Goal: Task Accomplishment & Management: Complete application form

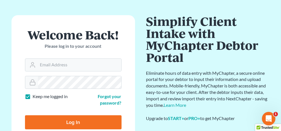
scroll to position [28, 0]
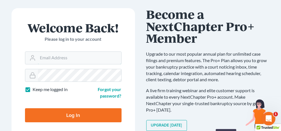
type input "anniston@jenningsandmesser.com"
click at [73, 114] on input "Log In" at bounding box center [73, 115] width 96 height 14
type input "Thinking..."
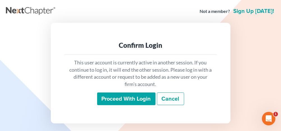
click at [119, 100] on input "Proceed with login" at bounding box center [126, 98] width 58 height 13
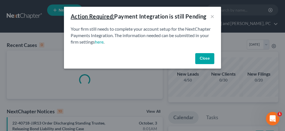
click at [208, 59] on button "Close" at bounding box center [204, 58] width 19 height 11
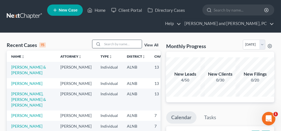
click at [116, 42] on input "search" at bounding box center [121, 44] width 39 height 8
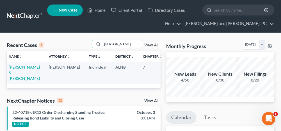
scroll to position [0, 12]
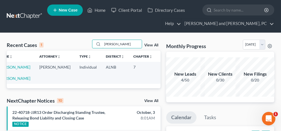
type input "crider"
drag, startPoint x: 121, startPoint y: 43, endPoint x: 101, endPoint y: 41, distance: 20.0
click at [101, 41] on div "crider" at bounding box center [117, 44] width 50 height 9
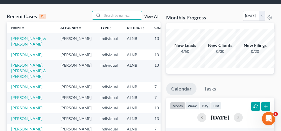
scroll to position [0, 0]
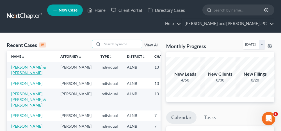
click at [18, 68] on link "[PERSON_NAME] & [PERSON_NAME]" at bounding box center [28, 69] width 35 height 10
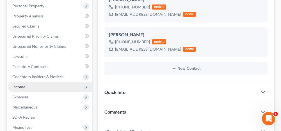
scroll to position [112, 0]
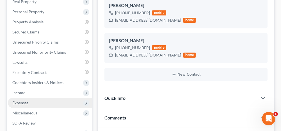
click at [20, 103] on span "Expenses" at bounding box center [20, 102] width 16 height 5
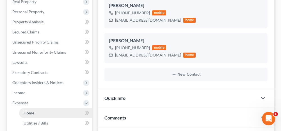
click at [26, 110] on span "Home" at bounding box center [29, 112] width 11 height 5
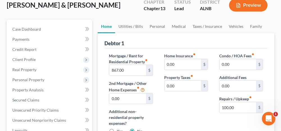
scroll to position [56, 0]
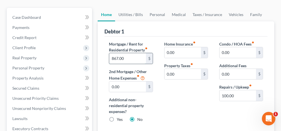
click at [125, 54] on input "867.00" at bounding box center [127, 58] width 36 height 11
click at [242, 94] on input "100.00" at bounding box center [237, 95] width 36 height 11
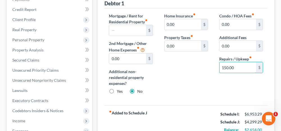
scroll to position [112, 0]
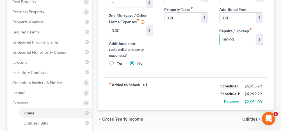
type input "150.00"
click at [248, 119] on span "Utilities / Bills" at bounding box center [255, 119] width 27 height 4
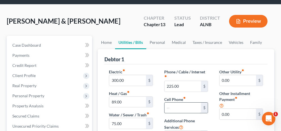
scroll to position [56, 0]
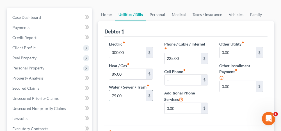
click at [123, 94] on input "75.00" at bounding box center [127, 95] width 36 height 11
type input "90.00"
drag, startPoint x: 160, startPoint y: 13, endPoint x: 159, endPoint y: 16, distance: 3.5
click at [160, 13] on link "Personal" at bounding box center [157, 14] width 22 height 13
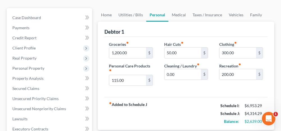
scroll to position [56, 0]
click at [177, 13] on link "Medical" at bounding box center [178, 14] width 21 height 13
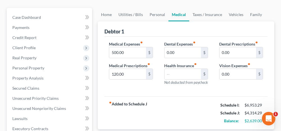
scroll to position [28, 0]
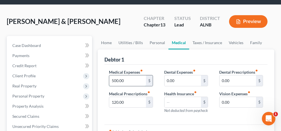
click at [130, 80] on input "500.00" at bounding box center [127, 80] width 36 height 11
type input "445.00"
click at [209, 43] on link "Taxes / Insurance" at bounding box center [207, 42] width 36 height 13
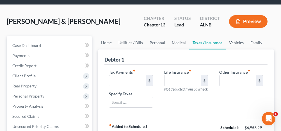
click at [240, 41] on link "Vehicles" at bounding box center [235, 42] width 21 height 13
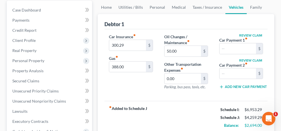
scroll to position [56, 0]
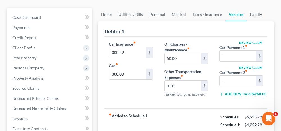
click at [252, 16] on link "Family" at bounding box center [255, 14] width 19 height 13
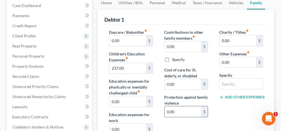
scroll to position [56, 0]
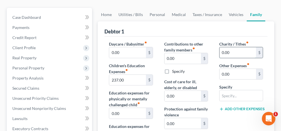
click at [239, 50] on input "0.00" at bounding box center [237, 52] width 36 height 11
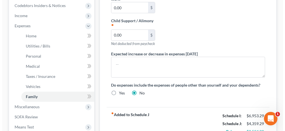
scroll to position [224, 0]
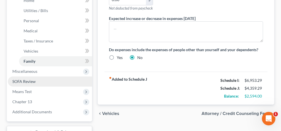
type input "100.00"
click at [36, 84] on link "SOFA Review" at bounding box center [50, 81] width 84 height 10
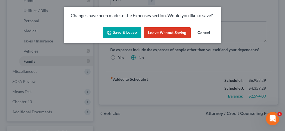
click at [116, 30] on button "Save & Leave" at bounding box center [122, 33] width 39 height 12
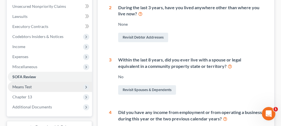
scroll to position [168, 0]
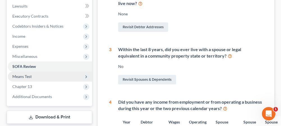
click at [40, 75] on span "Means Test" at bounding box center [50, 77] width 84 height 10
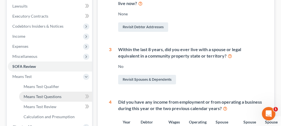
click at [44, 94] on span "Means Test Questions" at bounding box center [43, 96] width 38 height 5
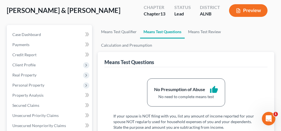
scroll to position [28, 0]
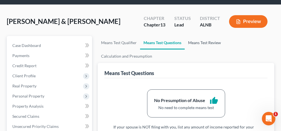
click at [203, 40] on link "Means Test Review" at bounding box center [204, 42] width 40 height 13
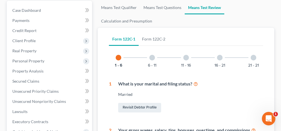
scroll to position [56, 0]
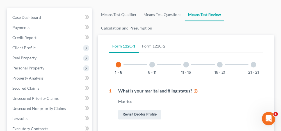
click at [152, 63] on div at bounding box center [152, 65] width 6 height 6
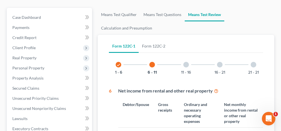
click at [185, 64] on div at bounding box center [186, 65] width 6 height 6
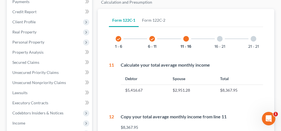
scroll to position [84, 0]
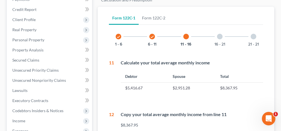
click at [220, 34] on div at bounding box center [220, 37] width 6 height 6
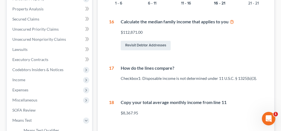
scroll to position [112, 0]
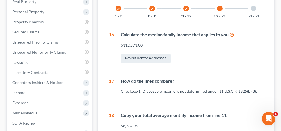
click at [255, 9] on div at bounding box center [253, 9] width 6 height 6
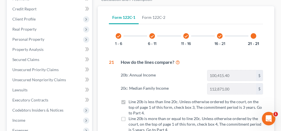
scroll to position [84, 0]
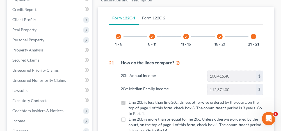
click at [156, 16] on link "Form 122C-2" at bounding box center [153, 17] width 30 height 13
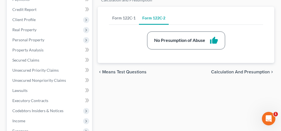
click at [131, 18] on link "Form 122C-1" at bounding box center [124, 17] width 30 height 13
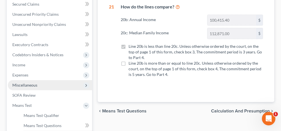
scroll to position [140, 0]
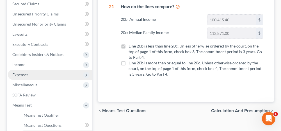
click at [29, 74] on span "Expenses" at bounding box center [50, 75] width 84 height 10
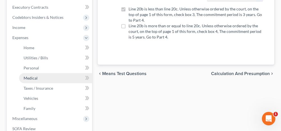
scroll to position [196, 0]
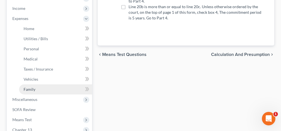
click at [34, 87] on span "Family" at bounding box center [30, 89] width 12 height 5
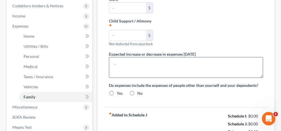
type input "0.00"
type input "237.00"
type input "0.00"
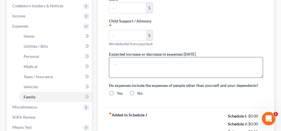
type input "0.00"
type input "100.00"
type input "0.00"
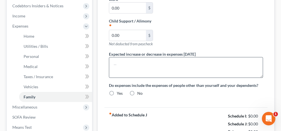
radio input "true"
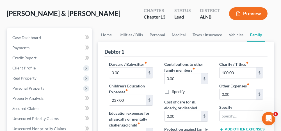
scroll to position [56, 0]
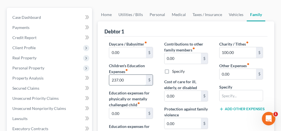
click at [121, 79] on input "237.00" at bounding box center [127, 80] width 36 height 11
type input "568.00"
click at [237, 15] on link "Vehicles" at bounding box center [235, 14] width 21 height 13
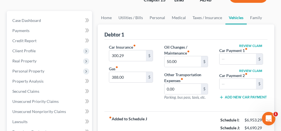
scroll to position [56, 0]
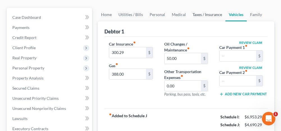
click at [201, 13] on link "Taxes / Insurance" at bounding box center [207, 14] width 36 height 13
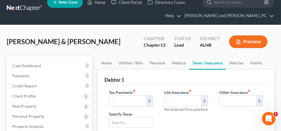
scroll to position [28, 0]
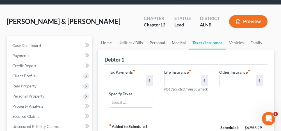
click at [174, 42] on link "Medical" at bounding box center [178, 42] width 21 height 13
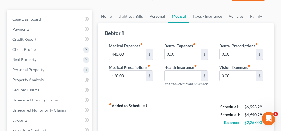
scroll to position [56, 0]
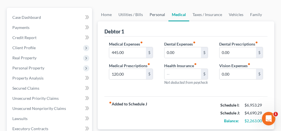
click at [158, 14] on link "Personal" at bounding box center [157, 14] width 22 height 13
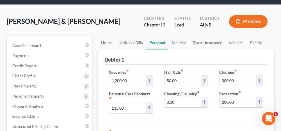
scroll to position [56, 0]
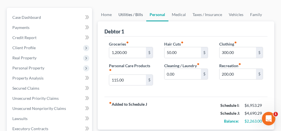
click at [138, 15] on link "Utilities / Bills" at bounding box center [130, 14] width 31 height 13
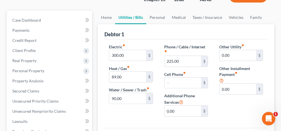
scroll to position [56, 0]
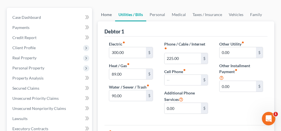
click at [110, 13] on link "Home" at bounding box center [106, 14] width 17 height 13
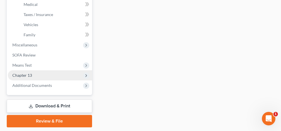
scroll to position [252, 0]
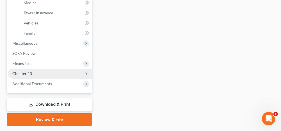
click at [27, 73] on span "Chapter 13" at bounding box center [22, 73] width 20 height 5
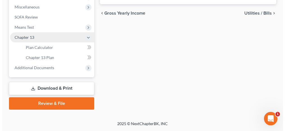
scroll to position [0, 0]
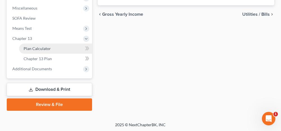
click at [40, 48] on span "Plan Calculator" at bounding box center [37, 48] width 27 height 5
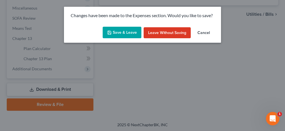
click at [115, 38] on div "Save & Leave Leave without Saving Cancel" at bounding box center [142, 33] width 157 height 19
click at [119, 29] on button "Save & Leave" at bounding box center [122, 33] width 39 height 12
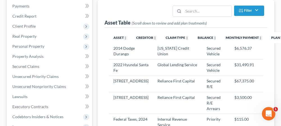
select select "59"
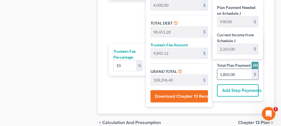
click at [237, 73] on input "1,805.00" at bounding box center [234, 74] width 34 height 11
type input "109.09"
type input "10.90"
type input "120.00"
type input "2"
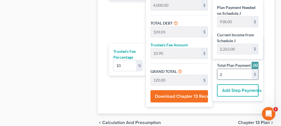
type input "1,200.00"
type input "120.00"
type input "1,320.00"
type input "22"
type input "12,327.27"
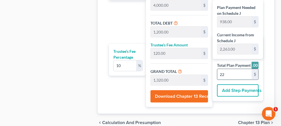
type input "1,232.72"
type input "13,560.00"
type input "226"
type input "25.09"
type input "24,985.08"
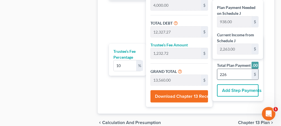
type input "123,436.36"
type input "12,343.63"
type input "135,780.00"
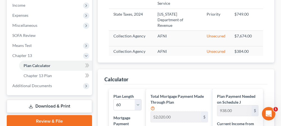
scroll to position [168, 0]
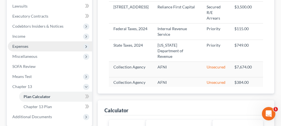
type input "2,263.00"
click at [44, 44] on span "Expenses" at bounding box center [50, 46] width 84 height 10
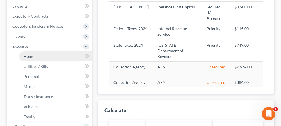
click at [40, 54] on link "Home" at bounding box center [55, 57] width 73 height 10
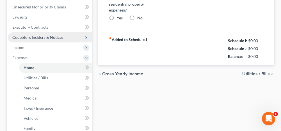
type input "0.00"
radio input "true"
type input "0.00"
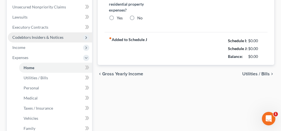
type input "0.00"
type input "150.00"
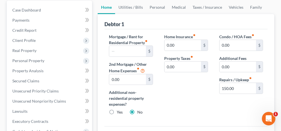
scroll to position [56, 0]
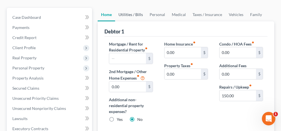
click at [134, 14] on link "Utilities / Bills" at bounding box center [130, 14] width 31 height 13
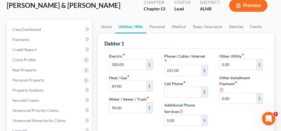
scroll to position [56, 0]
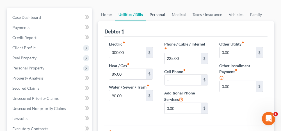
click at [160, 14] on link "Personal" at bounding box center [157, 14] width 22 height 13
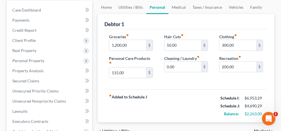
scroll to position [56, 0]
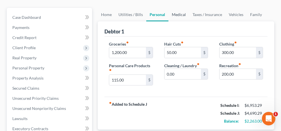
click at [178, 12] on link "Medical" at bounding box center [178, 14] width 21 height 13
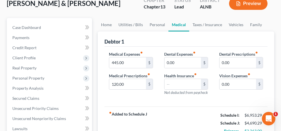
scroll to position [56, 0]
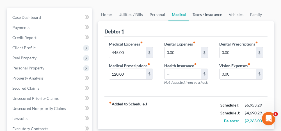
click at [200, 14] on link "Taxes / Insurance" at bounding box center [207, 14] width 36 height 13
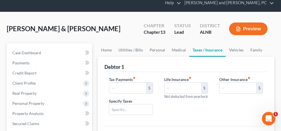
scroll to position [28, 0]
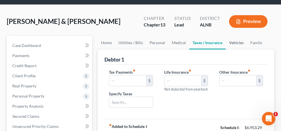
click at [238, 41] on link "Vehicles" at bounding box center [235, 42] width 21 height 13
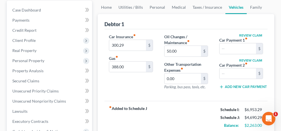
scroll to position [56, 0]
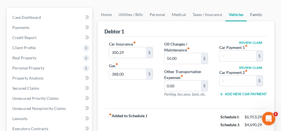
click at [257, 15] on link "Family" at bounding box center [255, 14] width 19 height 13
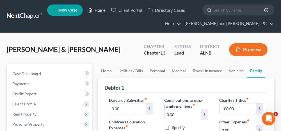
click at [98, 9] on link "Home" at bounding box center [96, 10] width 24 height 10
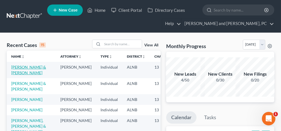
click at [19, 66] on link "[PERSON_NAME] & [PERSON_NAME]" at bounding box center [28, 69] width 35 height 10
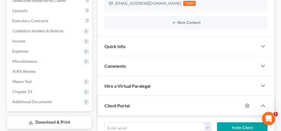
scroll to position [168, 0]
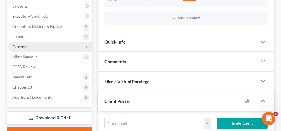
click at [30, 46] on span "Expenses" at bounding box center [50, 46] width 84 height 10
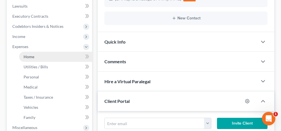
click at [32, 60] on link "Home" at bounding box center [55, 57] width 73 height 10
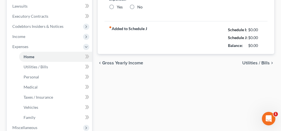
type input "0.00"
radio input "true"
type input "0.00"
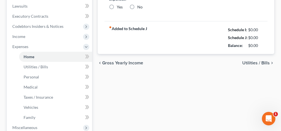
type input "0.00"
type input "150.00"
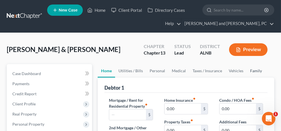
click at [253, 69] on link "Family" at bounding box center [255, 70] width 19 height 13
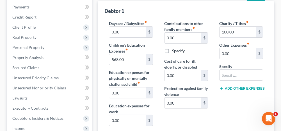
scroll to position [84, 0]
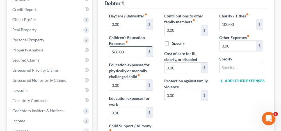
click at [131, 52] on input "568.00" at bounding box center [127, 52] width 36 height 11
type input "568.62"
click at [162, 52] on div "Contributions to other family members fiber_manual_record 0.00 $ Specify Cost o…" at bounding box center [185, 84] width 55 height 143
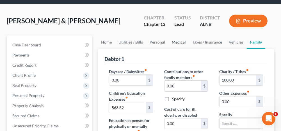
scroll to position [28, 0]
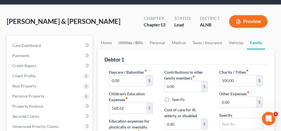
click at [132, 43] on link "Utilities / Bills" at bounding box center [130, 42] width 31 height 13
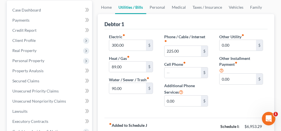
scroll to position [56, 0]
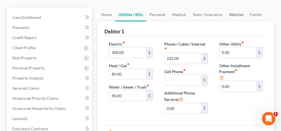
click at [237, 13] on link "Vehicles" at bounding box center [235, 14] width 21 height 13
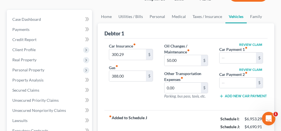
scroll to position [56, 0]
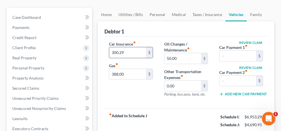
click at [134, 53] on input "300.29" at bounding box center [127, 52] width 36 height 11
type input "300.67"
click at [156, 54] on div "Car Insurance fiber_manual_record 300.67 $ Gas fiber_manual_record 388.00 $" at bounding box center [130, 71] width 55 height 61
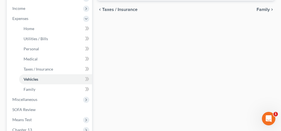
scroll to position [224, 0]
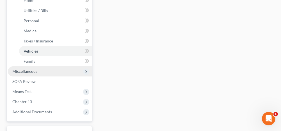
click at [61, 71] on span "Miscellaneous" at bounding box center [50, 71] width 84 height 10
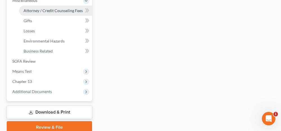
click at [53, 8] on span "Attorney / Credit Counseling Fees" at bounding box center [53, 10] width 59 height 5
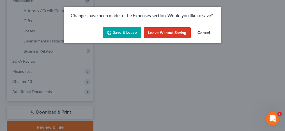
click at [132, 36] on button "Save & Leave" at bounding box center [122, 33] width 39 height 12
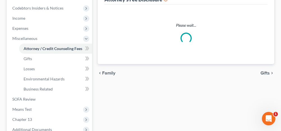
select select "0"
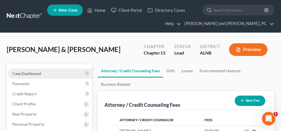
click at [63, 71] on link "Case Dashboard" at bounding box center [50, 73] width 84 height 10
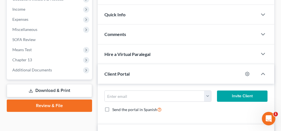
scroll to position [196, 0]
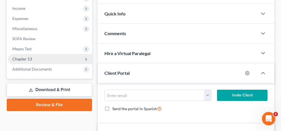
click at [36, 58] on span "Chapter 13" at bounding box center [50, 59] width 84 height 10
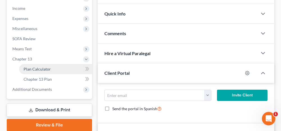
click at [36, 67] on span "Plan Calculator" at bounding box center [37, 68] width 27 height 5
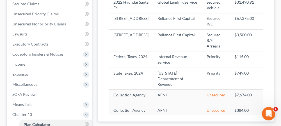
select select "59"
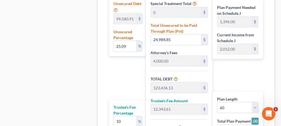
scroll to position [421, 0]
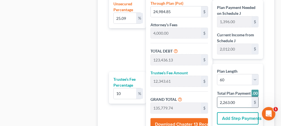
click at [236, 104] on input "2,263.00" at bounding box center [234, 102] width 34 height 11
type input "0"
type input "109.09"
type input "10.90"
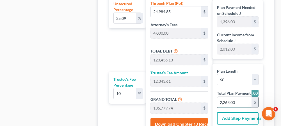
type input "120.00"
type input "2"
type input "1,090.90"
type input "109.09"
type input "1,200.00"
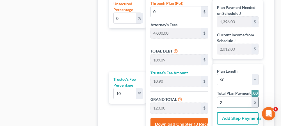
type input "20"
type input "10,963.63"
type input "1,096.36"
type input "12,060.00"
type input "201"
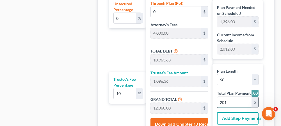
type input "11.34"
type input "11,294.17"
type input "109,745.45"
type input "10,974.54"
type input "120,720.00"
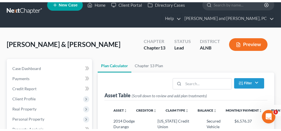
scroll to position [0, 0]
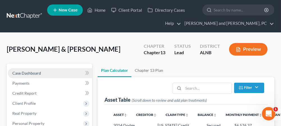
type input "2,012.00"
click at [67, 72] on link "Case Dashboard" at bounding box center [50, 73] width 84 height 10
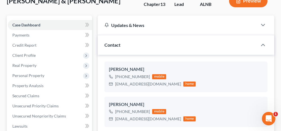
scroll to position [56, 0]
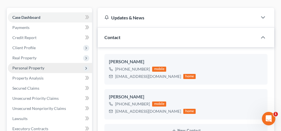
drag, startPoint x: 35, startPoint y: 64, endPoint x: 35, endPoint y: 68, distance: 3.6
click at [35, 65] on span "Personal Property" at bounding box center [28, 67] width 32 height 5
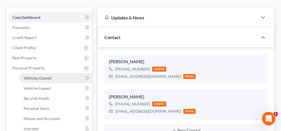
click at [35, 76] on span "Vehicles Owned" at bounding box center [38, 77] width 28 height 5
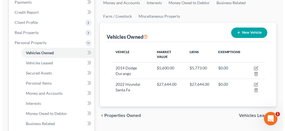
scroll to position [84, 0]
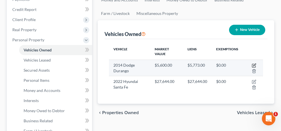
click at [253, 64] on icon "button" at bounding box center [254, 64] width 3 height 3
select select "0"
select select "12"
select select "2"
select select "0"
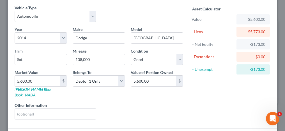
scroll to position [28, 0]
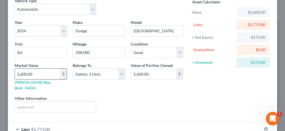
click at [31, 74] on input "5,600.00" at bounding box center [37, 73] width 45 height 11
type input "5"
type input "5.00"
type input "57"
type input "57.00"
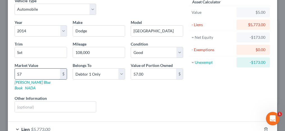
type input "577"
type input "577.00"
type input "5773"
type input "5,773.00"
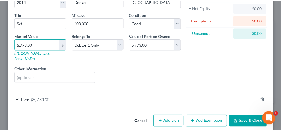
scroll to position [57, 0]
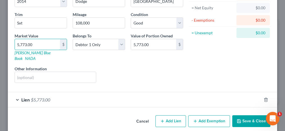
type input "5,773.00"
click at [258, 115] on button "Save & Close" at bounding box center [251, 121] width 38 height 12
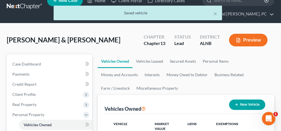
scroll to position [0, 0]
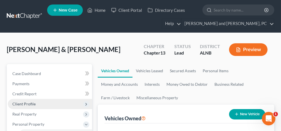
click at [29, 103] on span "Client Profile" at bounding box center [23, 103] width 23 height 5
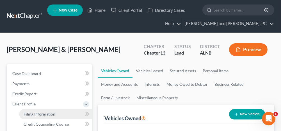
click at [38, 112] on span "Filing Information" at bounding box center [40, 113] width 32 height 5
select select "1"
select select "3"
select select "0"
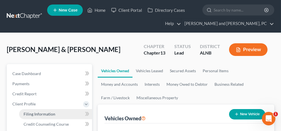
select select "0"
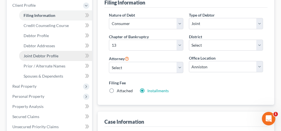
scroll to position [92, 0]
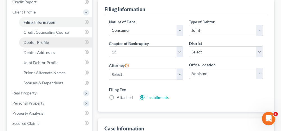
click at [39, 41] on span "Debtor Profile" at bounding box center [36, 42] width 25 height 5
select select "1"
select select "4"
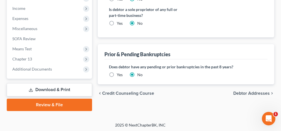
scroll to position [267, 0]
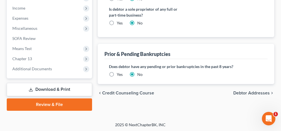
click at [117, 71] on label "Yes" at bounding box center [120, 74] width 6 height 6
click at [119, 71] on input "Yes" at bounding box center [121, 73] width 4 height 4
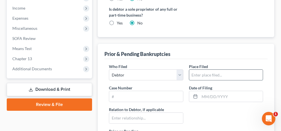
click at [203, 74] on input "text" at bounding box center [225, 75] width 73 height 11
type input "alnbke"
click at [204, 94] on input "text" at bounding box center [230, 96] width 63 height 11
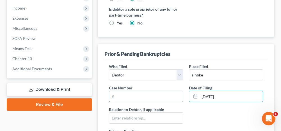
click at [143, 94] on input "text" at bounding box center [145, 96] width 73 height 11
drag, startPoint x: 221, startPoint y: 93, endPoint x: 200, endPoint y: 94, distance: 21.6
click at [200, 94] on input "2/10/21" at bounding box center [230, 96] width 63 height 11
type input "02/10/2021"
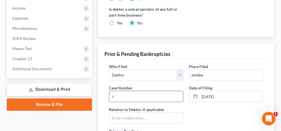
click at [140, 94] on input "text" at bounding box center [145, 96] width 73 height 11
click at [141, 96] on input "21-" at bounding box center [145, 96] width 73 height 11
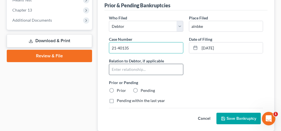
scroll to position [323, 0]
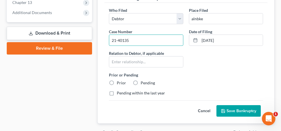
type input "21-40135"
click at [117, 80] on label "Prior" at bounding box center [121, 83] width 9 height 6
click at [119, 80] on input "Prior" at bounding box center [121, 82] width 4 height 4
radio input "true"
click at [234, 106] on button "Save Bankruptcy" at bounding box center [238, 111] width 44 height 12
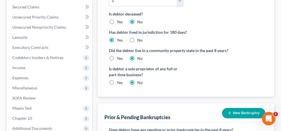
scroll to position [236, 0]
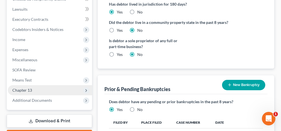
click at [60, 94] on span "Chapter 13" at bounding box center [50, 90] width 84 height 10
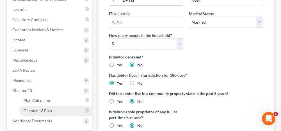
click at [55, 108] on link "Chapter 13 Plan" at bounding box center [55, 110] width 73 height 10
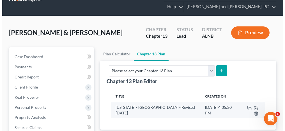
scroll to position [28, 0]
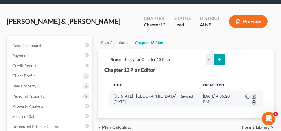
click at [254, 102] on line "button" at bounding box center [254, 102] width 0 height 1
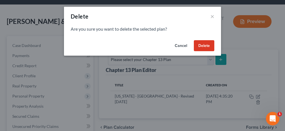
click at [201, 41] on button "Delete" at bounding box center [204, 45] width 20 height 11
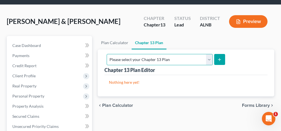
drag, startPoint x: 187, startPoint y: 57, endPoint x: 187, endPoint y: 61, distance: 3.4
click at [187, 57] on select "Please select your Chapter 13 Plan Alabama - Northern District - Revised 1/1/19…" at bounding box center [160, 59] width 106 height 11
select select "0"
click at [165, 54] on select "Please select your Chapter 13 Plan Alabama - Northern District - Revised 1/1/19…" at bounding box center [160, 59] width 106 height 11
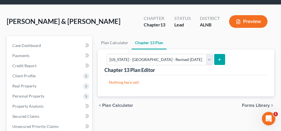
click at [221, 58] on icon "submit" at bounding box center [219, 59] width 4 height 4
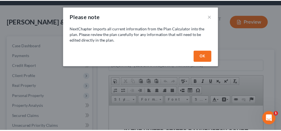
scroll to position [0, 0]
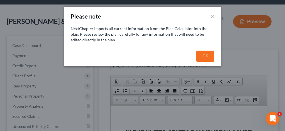
click at [209, 52] on button "OK" at bounding box center [205, 55] width 18 height 11
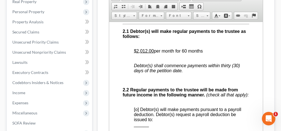
scroll to position [449, 0]
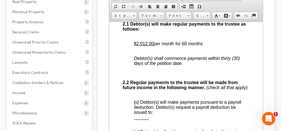
click at [137, 46] on u "$2,012.00" at bounding box center [144, 43] width 20 height 5
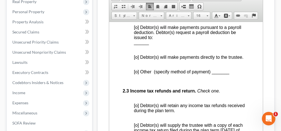
scroll to position [533, 0]
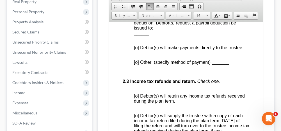
click at [137, 30] on span "[o] Debtor(s) will make payments pursuant to a payroll deduction. Debtor(s) req…" at bounding box center [187, 22] width 107 height 15
click at [136, 35] on span "______" at bounding box center [141, 32] width 15 height 5
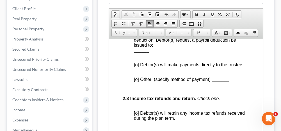
scroll to position [84, 0]
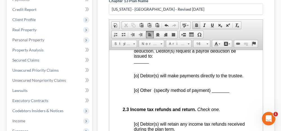
click at [197, 23] on span at bounding box center [196, 25] width 4 height 4
click at [211, 23] on span at bounding box center [212, 25] width 4 height 4
click at [148, 63] on u "Northern EMS" at bounding box center [151, 60] width 30 height 5
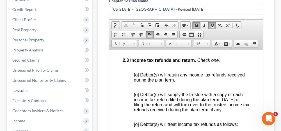
scroll to position [589, 0]
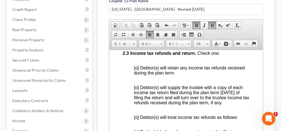
click at [137, 75] on span "[o] Debtor(s) will retain any income tax refunds received during the plan term." at bounding box center [189, 70] width 111 height 10
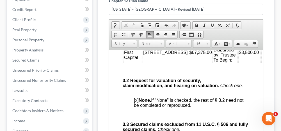
scroll to position [1009, 0]
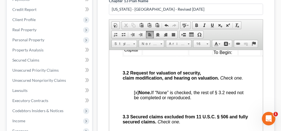
click at [213, 55] on td "$867.00 Disbursed by: Trustee To Begin:" at bounding box center [225, 44] width 25 height 21
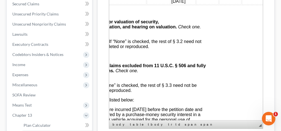
scroll to position [1009, 43]
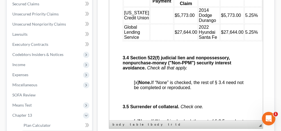
scroll to position [1290, 0]
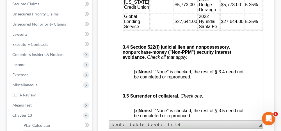
click at [152, 13] on td at bounding box center [161, 5] width 23 height 16
click at [151, 30] on td at bounding box center [161, 21] width 23 height 16
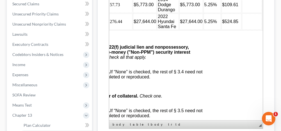
scroll to position [1290, 43]
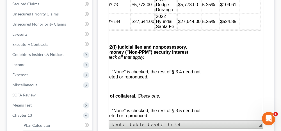
click at [240, 13] on td at bounding box center [250, 5] width 20 height 16
click at [240, 30] on td at bounding box center [250, 21] width 20 height 16
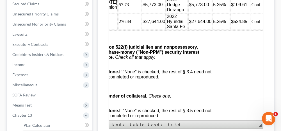
scroll to position [1290, 15]
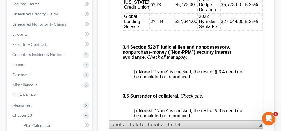
drag, startPoint x: 232, startPoint y: 118, endPoint x: 300, endPoint y: 112, distance: 68.4
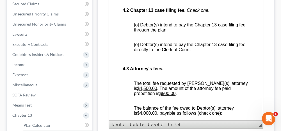
scroll to position [1486, 0]
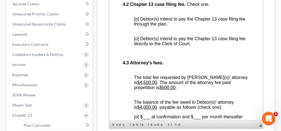
click at [137, 26] on span "[o] Debtor(s) intend to pay the Chapter 13 case filing fee through the plan." at bounding box center [190, 22] width 112 height 10
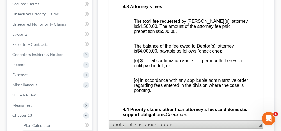
scroll to position [1570, 0]
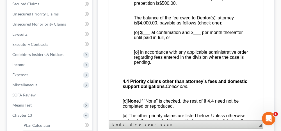
click at [135, 64] on span "[o] in accordance with any applicable administrative order regarding fees enter…" at bounding box center [191, 57] width 114 height 15
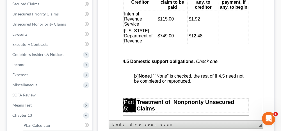
scroll to position [1738, 0]
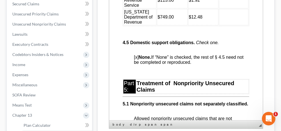
click at [230, 8] on td at bounding box center [233, 0] width 29 height 16
click at [230, 25] on td at bounding box center [233, 17] width 29 height 16
click at [204, 25] on td "$12.48" at bounding box center [203, 17] width 30 height 16
click at [206, 8] on td "$1.92" at bounding box center [203, 0] width 30 height 16
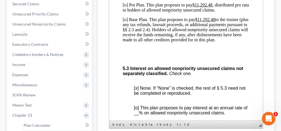
scroll to position [1934, 0]
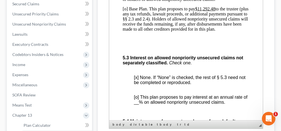
click at [125, 32] on p "[o] Base Plan. This plan proposes to pay $11,292.48 to the trustee (plus any ta…" at bounding box center [186, 18] width 126 height 25
click at [198, 11] on u "$11,292.48" at bounding box center [205, 8] width 20 height 5
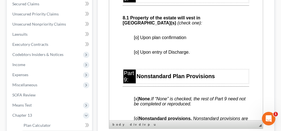
scroll to position [2355, 0]
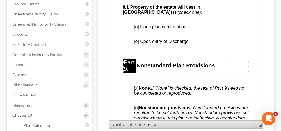
click at [137, 29] on span "[o] Upon plan confirmation" at bounding box center [160, 26] width 52 height 5
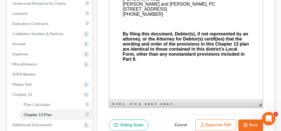
scroll to position [168, 0]
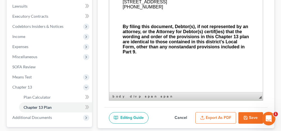
click at [222, 116] on button "Export as PDF" at bounding box center [215, 118] width 41 height 12
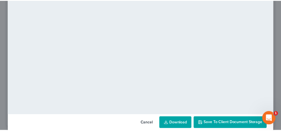
scroll to position [95, 0]
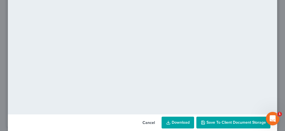
click at [209, 123] on span "Save to Client Document Storage" at bounding box center [235, 122] width 59 height 5
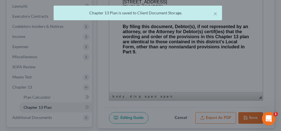
scroll to position [2645, 0]
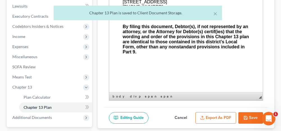
click at [244, 116] on polyline "button" at bounding box center [244, 116] width 1 height 1
select select "0"
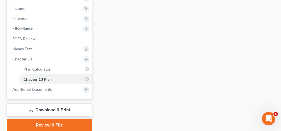
scroll to position [217, 0]
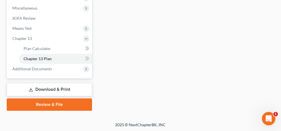
click at [65, 89] on link "Download & Print" at bounding box center [49, 89] width 85 height 13
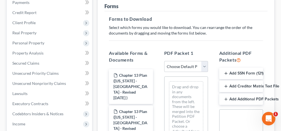
scroll to position [84, 0]
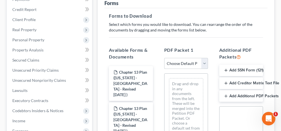
drag, startPoint x: 182, startPoint y: 61, endPoint x: 180, endPoint y: 65, distance: 5.2
click at [182, 61] on select "Choose Default Petition PDF Packet Complete Bankruptcy Petition (all forms and …" at bounding box center [186, 63] width 44 height 11
select select "0"
click at [164, 58] on select "Choose Default Petition PDF Packet Complete Bankruptcy Petition (all forms and …" at bounding box center [186, 63] width 44 height 11
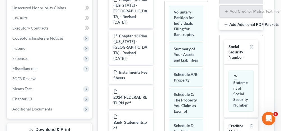
scroll to position [168, 0]
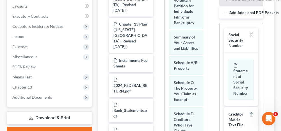
click at [249, 33] on icon "button" at bounding box center [251, 35] width 4 height 4
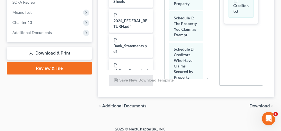
scroll to position [237, 0]
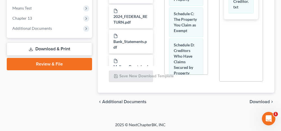
click at [255, 101] on span "Download" at bounding box center [259, 101] width 20 height 4
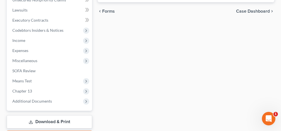
scroll to position [84, 0]
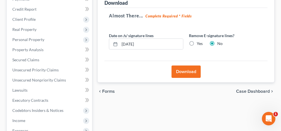
click at [186, 65] on button "Download" at bounding box center [185, 71] width 29 height 12
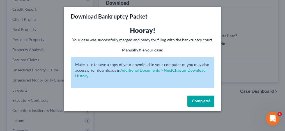
click at [203, 105] on button "Complete!" at bounding box center [200, 100] width 27 height 11
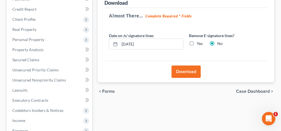
click at [173, 65] on button "Download" at bounding box center [185, 71] width 29 height 12
click at [189, 70] on button "Download" at bounding box center [185, 71] width 29 height 12
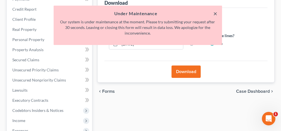
click at [215, 13] on button "×" at bounding box center [215, 13] width 4 height 7
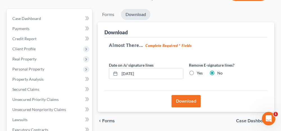
scroll to position [0, 0]
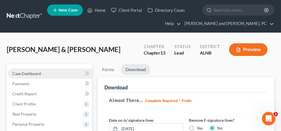
click at [72, 73] on link "Case Dashboard" at bounding box center [50, 73] width 84 height 10
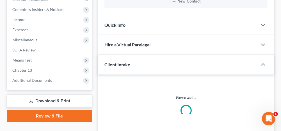
scroll to position [196, 0]
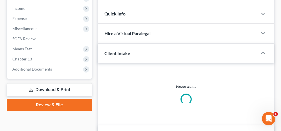
click at [65, 88] on link "Download & Print" at bounding box center [49, 89] width 85 height 13
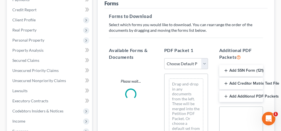
scroll to position [84, 0]
click at [184, 60] on select "Choose Default Petition PDF Packet Complete Bankruptcy Petition (all forms and …" at bounding box center [186, 63] width 44 height 11
select select "0"
click at [164, 58] on select "Choose Default Petition PDF Packet Complete Bankruptcy Petition (all forms and …" at bounding box center [186, 63] width 44 height 11
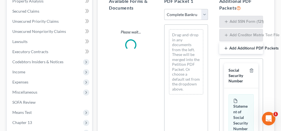
scroll to position [140, 0]
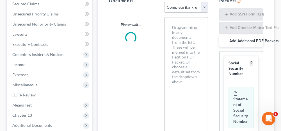
click at [249, 61] on icon "button" at bounding box center [251, 63] width 4 height 4
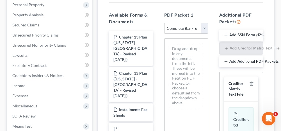
scroll to position [112, 0]
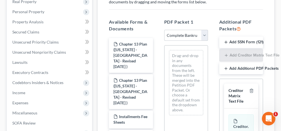
drag, startPoint x: 184, startPoint y: 36, endPoint x: 182, endPoint y: 40, distance: 4.2
click at [184, 36] on select "Choose Default Petition PDF Packet Complete Bankruptcy Petition (all forms and …" at bounding box center [186, 35] width 44 height 11
click at [164, 30] on select "Choose Default Petition PDF Packet Complete Bankruptcy Petition (all forms and …" at bounding box center [186, 35] width 44 height 11
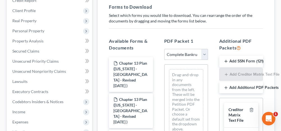
scroll to position [84, 0]
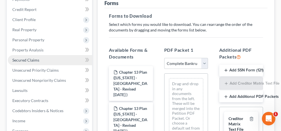
click at [59, 59] on link "Secured Claims" at bounding box center [50, 60] width 84 height 10
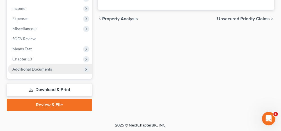
scroll to position [197, 0]
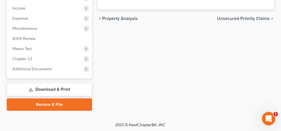
click at [66, 90] on link "Download & Print" at bounding box center [49, 89] width 85 height 13
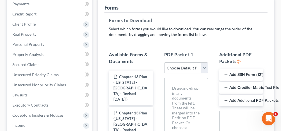
scroll to position [84, 0]
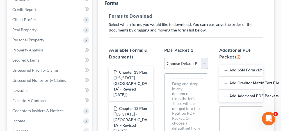
click at [186, 63] on select "Choose Default Petition PDF Packet Complete Bankruptcy Petition (all forms and …" at bounding box center [186, 63] width 44 height 11
select select "0"
click at [164, 58] on select "Choose Default Petition PDF Packet Complete Bankruptcy Petition (all forms and …" at bounding box center [186, 63] width 44 height 11
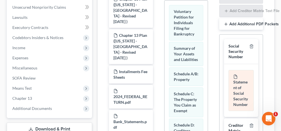
scroll to position [168, 0]
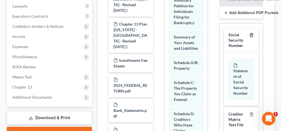
drag, startPoint x: 248, startPoint y: 34, endPoint x: 244, endPoint y: 40, distance: 7.0
click at [249, 34] on icon "button" at bounding box center [251, 35] width 4 height 4
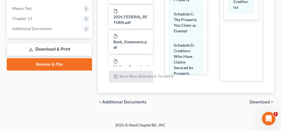
scroll to position [237, 0]
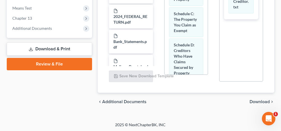
click at [261, 101] on span "Download" at bounding box center [259, 101] width 20 height 4
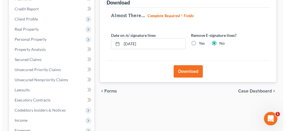
scroll to position [84, 0]
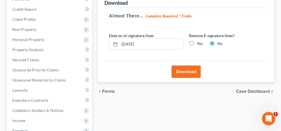
click at [188, 72] on button "Download" at bounding box center [185, 71] width 29 height 12
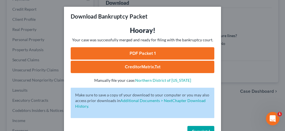
drag, startPoint x: 152, startPoint y: 54, endPoint x: 156, endPoint y: 56, distance: 4.1
click at [152, 54] on link "PDF Packet 1" at bounding box center [143, 53] width 144 height 12
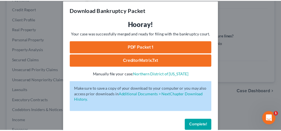
scroll to position [17, 0]
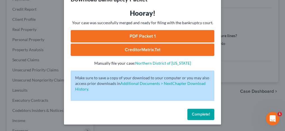
click at [196, 116] on button "Complete!" at bounding box center [200, 113] width 27 height 11
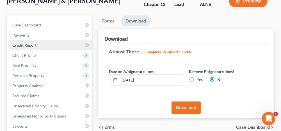
scroll to position [28, 0]
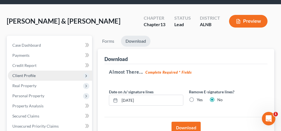
click at [33, 75] on span "Client Profile" at bounding box center [23, 75] width 23 height 5
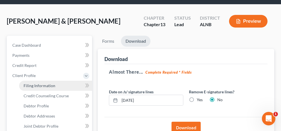
scroll to position [56, 0]
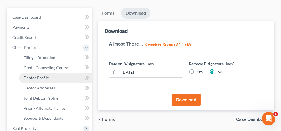
click at [37, 78] on span "Debtor Profile" at bounding box center [36, 77] width 25 height 5
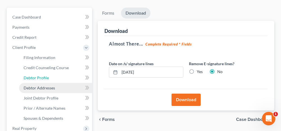
select select "1"
select select "4"
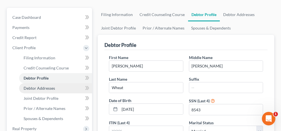
radio input "true"
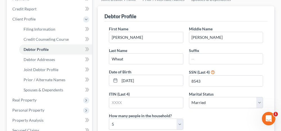
scroll to position [28, 0]
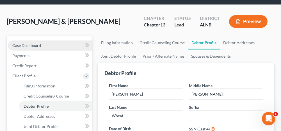
click at [63, 45] on link "Case Dashboard" at bounding box center [50, 45] width 84 height 10
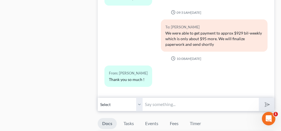
scroll to position [364, 0]
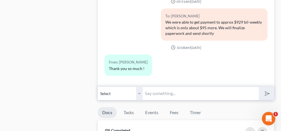
click at [159, 93] on input "text" at bounding box center [200, 93] width 116 height 14
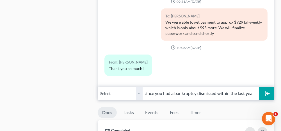
scroll to position [0, 122]
type input "We will have to file a document called a motion to extend stay since you had a …"
click at [265, 92] on polygon "submit" at bounding box center [265, 93] width 7 height 7
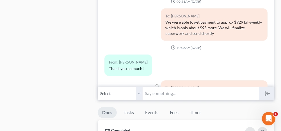
scroll to position [565, 0]
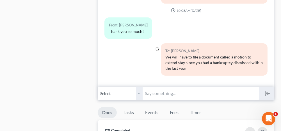
click at [174, 92] on input "text" at bounding box center [200, 93] width 116 height 14
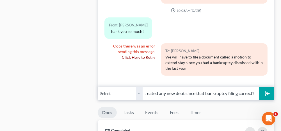
scroll to position [0, 27]
type input "you haven't created any new debt since that bankruptcy filing correct?"
drag, startPoint x: 138, startPoint y: 92, endPoint x: 139, endPoint y: 98, distance: 5.9
click at [138, 92] on select "Select +1 (256) 282-7138 - Thomas Wheat +1 (256) 689-8753 - Mallory Wheat" at bounding box center [120, 93] width 45 height 14
click at [98, 86] on select "Select +1 (256) 282-7138 - Thomas Wheat +1 (256) 689-8753 - Mallory Wheat" at bounding box center [120, 93] width 45 height 14
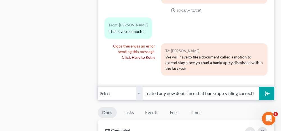
scroll to position [0, 0]
click at [268, 91] on icon "submit" at bounding box center [266, 94] width 6 height 6
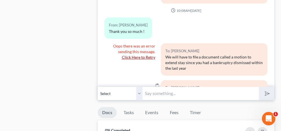
scroll to position [596, 0]
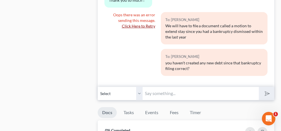
click at [142, 24] on link "Click Here to Retry" at bounding box center [138, 26] width 33 height 5
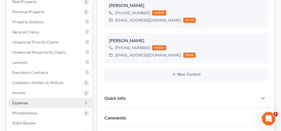
scroll to position [84, 0]
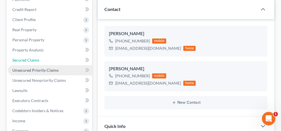
drag, startPoint x: 27, startPoint y: 56, endPoint x: 75, endPoint y: 71, distance: 49.6
click at [27, 56] on link "Secured Claims" at bounding box center [50, 60] width 84 height 10
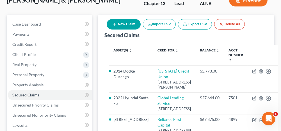
scroll to position [56, 0]
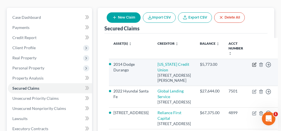
click at [252, 64] on icon "button" at bounding box center [254, 64] width 4 height 4
select select "0"
select select "2"
select select "0"
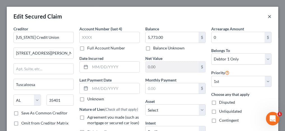
click at [267, 17] on button "×" at bounding box center [269, 16] width 4 height 7
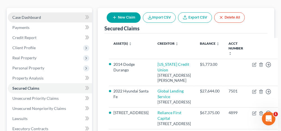
click at [47, 16] on link "Case Dashboard" at bounding box center [50, 17] width 84 height 10
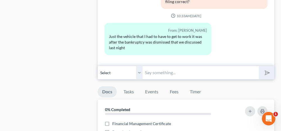
scroll to position [392, 0]
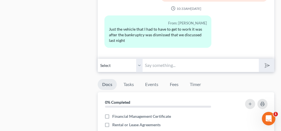
click at [168, 65] on input "text" at bounding box center [200, 65] width 116 height 14
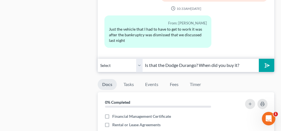
type input "Is that the Dodge Durango? When did you buy it?"
click at [263, 65] on icon "submit" at bounding box center [266, 66] width 6 height 6
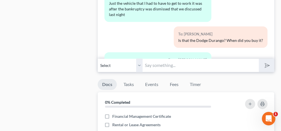
scroll to position [705, 0]
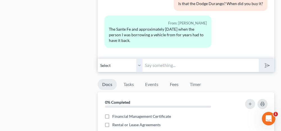
click at [155, 60] on input "text" at bounding box center [200, 65] width 116 height 14
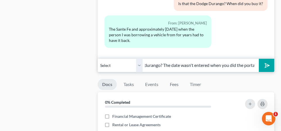
scroll to position [0, 57]
type input "Okay when did you buy the durango? The date wasn't entered when you did the por…"
click at [265, 62] on icon "submit" at bounding box center [266, 65] width 8 height 8
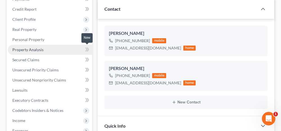
scroll to position [84, 0]
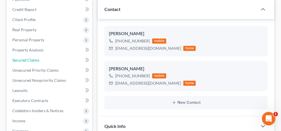
drag, startPoint x: 41, startPoint y: 63, endPoint x: 85, endPoint y: 69, distance: 44.2
click at [41, 63] on link "Secured Claims" at bounding box center [50, 60] width 84 height 10
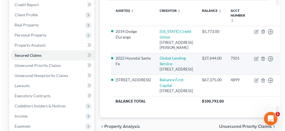
scroll to position [112, 0]
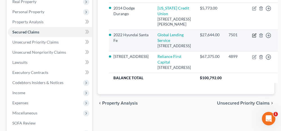
click at [252, 38] on icon "button" at bounding box center [254, 35] width 4 height 4
select select "42"
select select "7"
select select "2"
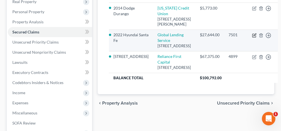
select select "0"
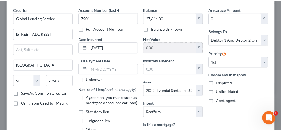
scroll to position [0, 0]
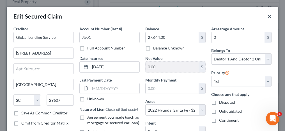
click at [267, 15] on button "×" at bounding box center [269, 16] width 4 height 7
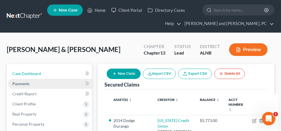
drag, startPoint x: 71, startPoint y: 77, endPoint x: 76, endPoint y: 78, distance: 4.9
click at [71, 77] on link "Case Dashboard" at bounding box center [50, 73] width 84 height 10
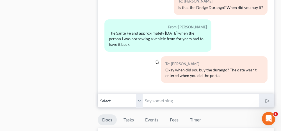
scroll to position [392, 0]
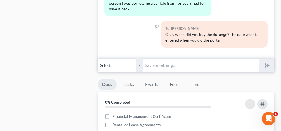
click at [164, 68] on input "text" at bounding box center [200, 65] width 116 height 14
type input "I just sent your paperwork to sign. Please sign with your finger so that it loo…"
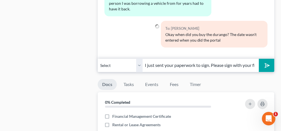
click at [265, 63] on polygon "submit" at bounding box center [265, 65] width 7 height 7
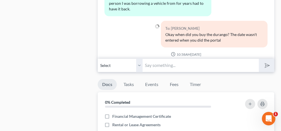
scroll to position [777, 0]
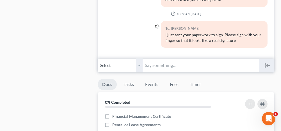
drag, startPoint x: 138, startPoint y: 65, endPoint x: 137, endPoint y: 70, distance: 5.1
click at [138, 65] on select "Select +1 (256) 282-7138 - Thomas Wheat +1 (256) 689-8753 - Mallory Wheat" at bounding box center [120, 65] width 45 height 14
select select "1"
click at [98, 58] on select "Select +1 (256) 282-7138 - Thomas Wheat +1 (256) 689-8753 - Mallory Wheat" at bounding box center [120, 65] width 45 height 14
drag, startPoint x: 156, startPoint y: 65, endPoint x: 144, endPoint y: 66, distance: 12.6
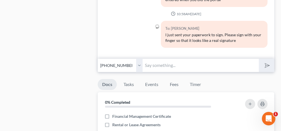
click at [156, 65] on input "text" at bounding box center [200, 65] width 116 height 14
type input "I just sent your paperwork to sign. Please sign with your finger so that it loo…"
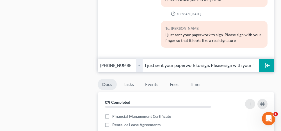
click at [138, 64] on select "Select +1 (256) 282-7138 - Thomas Wheat +1 (256) 689-8753 - Mallory Wheat" at bounding box center [120, 65] width 45 height 14
click at [98, 58] on select "Select +1 (256) 282-7138 - Thomas Wheat +1 (256) 689-8753 - Mallory Wheat" at bounding box center [120, 65] width 45 height 14
click at [267, 63] on polygon "submit" at bounding box center [265, 65] width 7 height 7
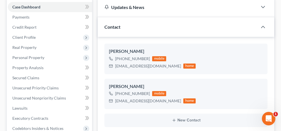
scroll to position [0, 0]
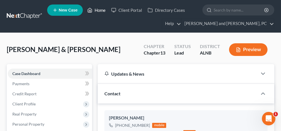
click at [101, 9] on link "Home" at bounding box center [96, 10] width 24 height 10
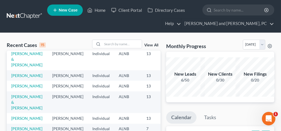
scroll to position [84, 0]
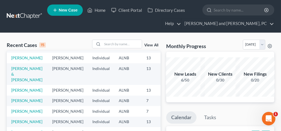
click at [21, 85] on td "[PERSON_NAME] & [PERSON_NAME]" at bounding box center [27, 74] width 41 height 22
click at [20, 82] on link "[PERSON_NAME] & [PERSON_NAME]" at bounding box center [26, 74] width 31 height 16
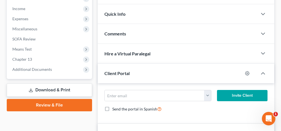
scroll to position [196, 0]
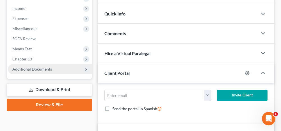
click at [33, 65] on span "Additional Documents" at bounding box center [50, 69] width 84 height 10
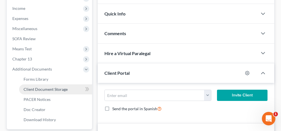
click at [39, 87] on span "Client Document Storage" at bounding box center [46, 89] width 44 height 5
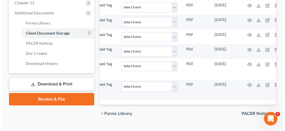
scroll to position [0, 79]
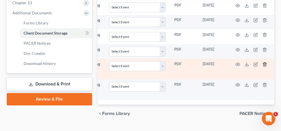
click at [264, 64] on line "button" at bounding box center [264, 64] width 0 height 1
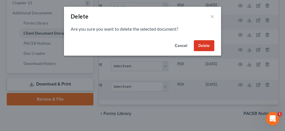
scroll to position [0, 76]
click at [207, 48] on button "Delete" at bounding box center [204, 45] width 20 height 11
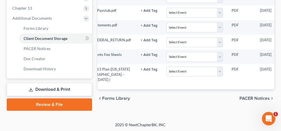
scroll to position [0, 0]
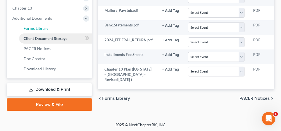
drag, startPoint x: 42, startPoint y: 27, endPoint x: 64, endPoint y: 33, distance: 23.2
click at [42, 27] on span "Forms Library" at bounding box center [36, 28] width 25 height 5
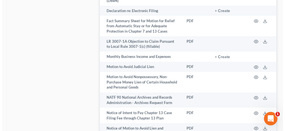
scroll to position [533, 0]
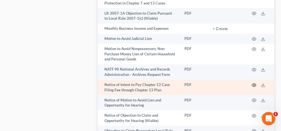
click at [255, 83] on icon "button" at bounding box center [253, 85] width 4 height 4
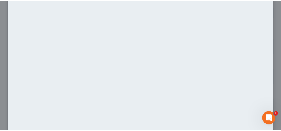
scroll to position [0, 0]
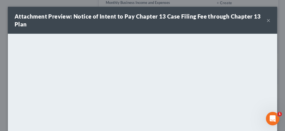
click at [266, 20] on button "×" at bounding box center [268, 20] width 4 height 7
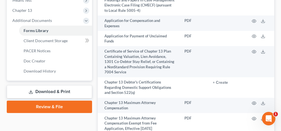
scroll to position [252, 0]
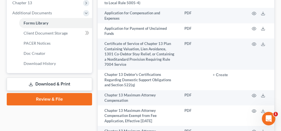
drag, startPoint x: 64, startPoint y: 83, endPoint x: 70, endPoint y: 84, distance: 5.9
click at [64, 83] on link "Download & Print" at bounding box center [49, 83] width 85 height 13
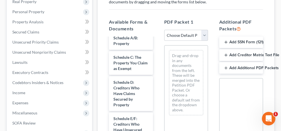
scroll to position [308, 0]
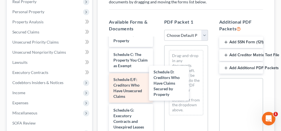
drag, startPoint x: 128, startPoint y: 92, endPoint x: 139, endPoint y: 87, distance: 12.0
click at [157, 83] on div "Schedule D: Creditors Who Have Claims Secured by Property Chapter 13 Plan (Alab…" at bounding box center [130, 52] width 53 height 647
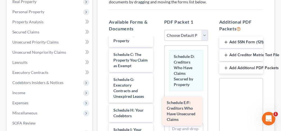
drag, startPoint x: 130, startPoint y: 87, endPoint x: 184, endPoint y: 112, distance: 58.5
click at [157, 112] on div "Schedule E/F: Creditors Who Have Unsecured Claims Chapter 13 Plan (Alabama - No…" at bounding box center [130, 37] width 53 height 617
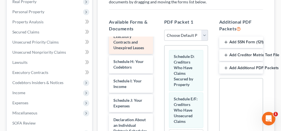
scroll to position [364, 0]
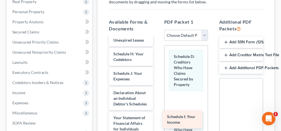
drag, startPoint x: 137, startPoint y: 84, endPoint x: 193, endPoint y: 120, distance: 66.6
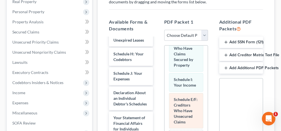
scroll to position [34, 0]
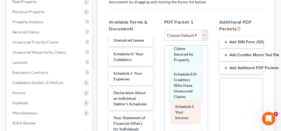
drag, startPoint x: 185, startPoint y: 71, endPoint x: 187, endPoint y: 115, distance: 43.2
click at [187, 115] on div "Schedule I: Your Income Schedule D: Creditors Who Have Claims Secured by Proper…" at bounding box center [185, 110] width 43 height 178
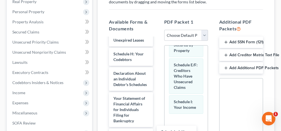
drag, startPoint x: 135, startPoint y: 80, endPoint x: 211, endPoint y: 120, distance: 85.5
click at [184, 130] on html "Home New Case Client Portal Directory Cases Jennings and Messer, PC anniston@je…" at bounding box center [140, 72] width 281 height 368
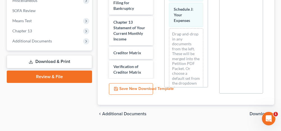
scroll to position [237, 0]
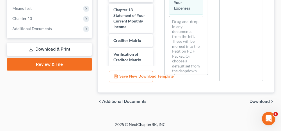
click at [253, 100] on span "Download" at bounding box center [259, 101] width 20 height 4
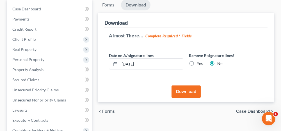
scroll to position [56, 0]
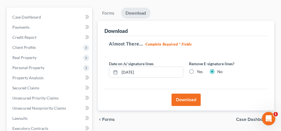
click at [187, 97] on button "Download" at bounding box center [185, 99] width 29 height 12
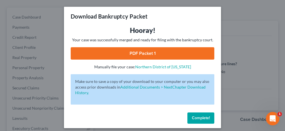
click at [146, 53] on link "PDF Packet 1" at bounding box center [143, 53] width 144 height 12
click at [200, 116] on span "Complete!" at bounding box center [201, 117] width 18 height 5
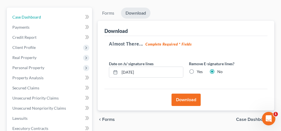
drag, startPoint x: 49, startPoint y: 15, endPoint x: 94, endPoint y: 39, distance: 50.8
click at [49, 15] on link "Case Dashboard" at bounding box center [50, 17] width 84 height 10
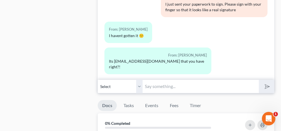
scroll to position [364, 0]
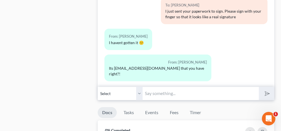
click at [159, 93] on input "text" at bounding box center [200, 93] width 116 height 14
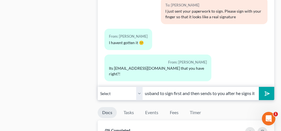
scroll to position [0, 48]
type input "I think it sends to your husband to sign first and then sends to you after he s…"
drag, startPoint x: 140, startPoint y: 93, endPoint x: 142, endPoint y: 98, distance: 5.9
click at [140, 92] on select "Select +1 (256) 282-7138 - Thomas Wheat +1 (256) 689-8753 - Mallory Wheat" at bounding box center [120, 93] width 45 height 14
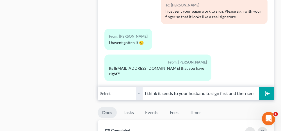
select select "1"
click at [98, 86] on select "Select +1 (256) 282-7138 - Thomas Wheat +1 (256) 689-8753 - Mallory Wheat" at bounding box center [120, 93] width 45 height 14
drag, startPoint x: 267, startPoint y: 92, endPoint x: 107, endPoint y: 68, distance: 162.0
click at [267, 92] on polygon "submit" at bounding box center [265, 93] width 7 height 7
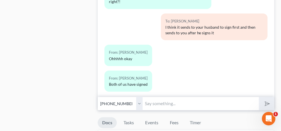
scroll to position [364, 0]
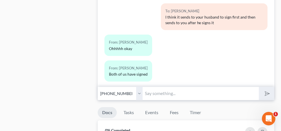
click at [157, 92] on input "text" at bounding box center [200, 93] width 116 height 14
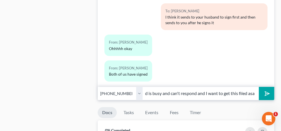
scroll to position [0, 135]
type input "Do you know when the durango was purchased? I think your husband is busy and ca…"
drag, startPoint x: 140, startPoint y: 91, endPoint x: 139, endPoint y: 99, distance: 7.6
click at [140, 91] on select "Select +1 (256) 282-7138 - Thomas Wheat +1 (256) 689-8753 - Mallory Wheat" at bounding box center [120, 93] width 45 height 14
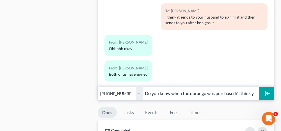
click at [98, 86] on select "Select +1 (256) 282-7138 - Thomas Wheat +1 (256) 689-8753 - Mallory Wheat" at bounding box center [120, 93] width 45 height 14
click at [267, 94] on icon "submit" at bounding box center [266, 94] width 6 height 6
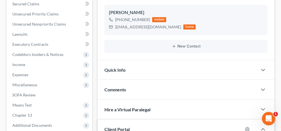
scroll to position [112, 0]
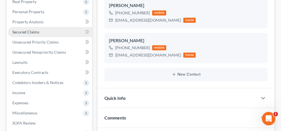
click at [43, 28] on link "Secured Claims" at bounding box center [50, 32] width 84 height 10
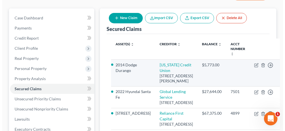
scroll to position [56, 0]
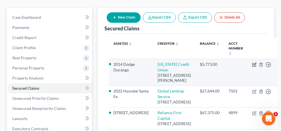
click at [252, 63] on icon "button" at bounding box center [254, 64] width 4 height 4
select select "0"
select select "11"
select select "2"
select select "0"
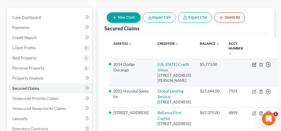
select select "0"
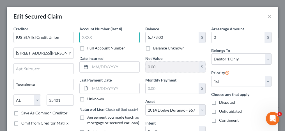
click at [103, 37] on input "text" at bounding box center [109, 37] width 60 height 11
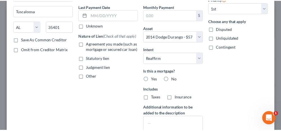
scroll to position [112, 0]
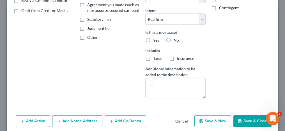
type input "8543"
click at [239, 118] on button "Save & Close" at bounding box center [252, 121] width 38 height 12
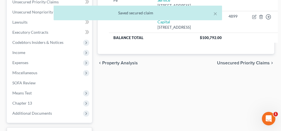
scroll to position [168, 0]
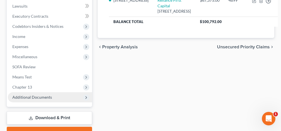
click at [47, 95] on span "Additional Documents" at bounding box center [32, 96] width 40 height 5
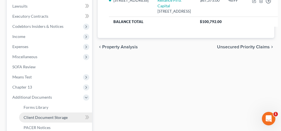
click at [48, 116] on span "Client Document Storage" at bounding box center [46, 117] width 44 height 5
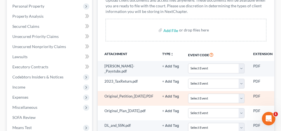
scroll to position [107, 0]
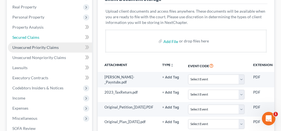
drag, startPoint x: 33, startPoint y: 36, endPoint x: 52, endPoint y: 45, distance: 21.4
click at [33, 36] on span "Secured Claims" at bounding box center [25, 37] width 27 height 5
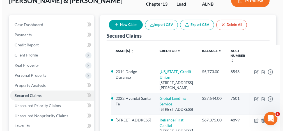
scroll to position [56, 0]
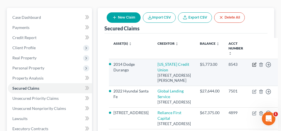
click at [253, 64] on icon "button" at bounding box center [254, 64] width 3 height 3
select select "0"
select select "2"
select select "0"
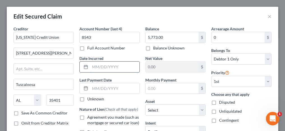
click at [118, 66] on input "text" at bounding box center [114, 66] width 49 height 11
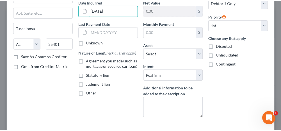
scroll to position [84, 0]
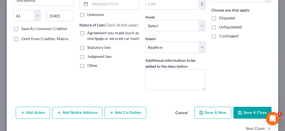
type input "10/1/2017"
click at [240, 110] on button "Save & Close" at bounding box center [252, 113] width 38 height 12
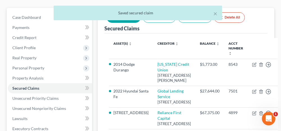
click at [34, 16] on div "× Saved secured claim" at bounding box center [137, 14] width 281 height 17
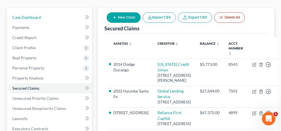
click at [21, 16] on span "Case Dashboard" at bounding box center [26, 17] width 29 height 5
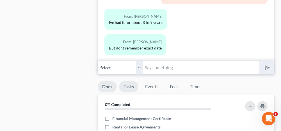
scroll to position [392, 0]
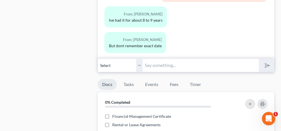
click at [165, 63] on input "text" at bounding box center [200, 65] width 116 height 14
type input "Okay thank you!"
drag, startPoint x: 141, startPoint y: 63, endPoint x: 139, endPoint y: 71, distance: 8.0
click at [141, 63] on select "Select +1 (256) 282-7138 - Thomas Wheat +1 (256) 689-8753 - Mallory Wheat" at bounding box center [120, 65] width 45 height 14
select select "1"
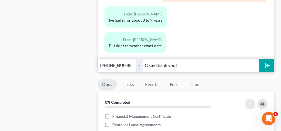
click at [98, 58] on select "Select +1 (256) 282-7138 - Thomas Wheat +1 (256) 689-8753 - Mallory Wheat" at bounding box center [120, 65] width 45 height 14
click at [267, 63] on line "submit" at bounding box center [267, 65] width 4 height 4
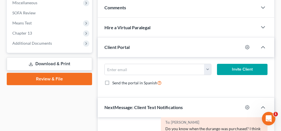
scroll to position [196, 0]
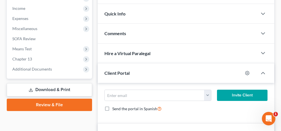
drag, startPoint x: 33, startPoint y: 68, endPoint x: 40, endPoint y: 76, distance: 10.9
click at [33, 68] on span "Additional Documents" at bounding box center [32, 68] width 40 height 5
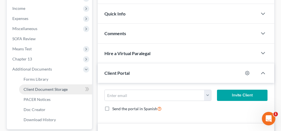
drag, startPoint x: 45, startPoint y: 90, endPoint x: 62, endPoint y: 93, distance: 16.8
click at [45, 90] on span "Client Document Storage" at bounding box center [46, 89] width 44 height 5
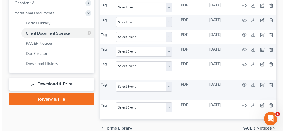
scroll to position [0, 79]
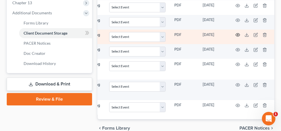
click at [237, 33] on icon "button" at bounding box center [237, 35] width 4 height 4
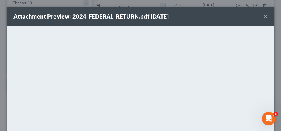
scroll to position [0, 76]
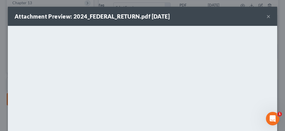
click at [266, 16] on button "×" at bounding box center [268, 16] width 4 height 7
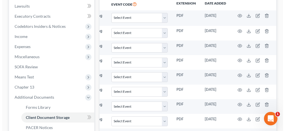
scroll to position [140, 0]
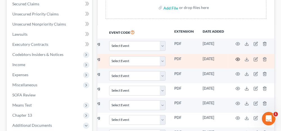
click at [237, 59] on circle "button" at bounding box center [237, 59] width 1 height 1
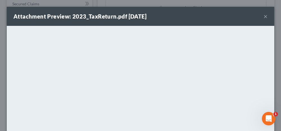
scroll to position [0, 76]
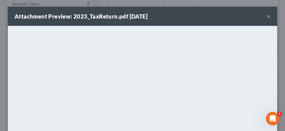
click at [266, 16] on button "×" at bounding box center [268, 16] width 4 height 7
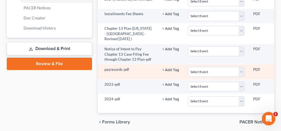
scroll to position [280, 0]
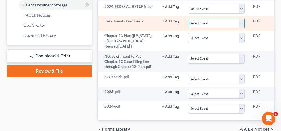
drag, startPoint x: 203, startPoint y: 18, endPoint x: 198, endPoint y: 25, distance: 8.4
click at [203, 19] on select "Select Event 20 Largest Unsecured Creditors Amended Schedules (Fee) Attachment …" at bounding box center [216, 24] width 56 height 10
select select "23"
click at [188, 19] on select "Select Event 20 Largest Unsecured Creditors Amended Schedules (Fee) Attachment …" at bounding box center [216, 24] width 56 height 10
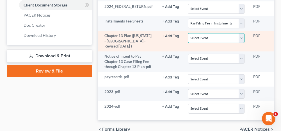
drag, startPoint x: 200, startPoint y: 34, endPoint x: 191, endPoint y: 40, distance: 10.5
click at [200, 34] on select "Select Event 20 Largest Unsecured Creditors Amended Schedules (Fee) Attachment …" at bounding box center [216, 38] width 56 height 10
select select "10"
click at [188, 33] on select "Select Event 20 Largest Unsecured Creditors Amended Schedules (Fee) Attachment …" at bounding box center [216, 38] width 56 height 10
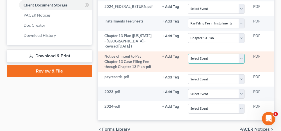
drag, startPoint x: 196, startPoint y: 54, endPoint x: 191, endPoint y: 59, distance: 7.7
click at [196, 54] on select "Select Event 20 Largest Unsecured Creditors Amended Schedules (Fee) Attachment …" at bounding box center [216, 59] width 56 height 10
select select "22"
click at [188, 54] on select "Select Event 20 Largest Unsecured Creditors Amended Schedules (Fee) Attachment …" at bounding box center [216, 59] width 56 height 10
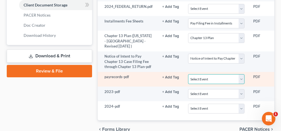
drag, startPoint x: 195, startPoint y: 76, endPoint x: 177, endPoint y: 70, distance: 19.5
click at [195, 76] on select "Select Event 20 Largest Unsecured Creditors Amended Schedules (Fee) Attachment …" at bounding box center [216, 79] width 56 height 10
select select "19"
click at [188, 74] on select "Select Event 20 Largest Unsecured Creditors Amended Schedules (Fee) Attachment …" at bounding box center [216, 79] width 56 height 10
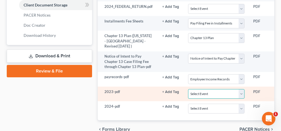
drag, startPoint x: 201, startPoint y: 89, endPoint x: 195, endPoint y: 85, distance: 6.7
click at [201, 89] on select "Select Event 20 Largest Unsecured Creditors Amended Schedules (Fee) Attachment …" at bounding box center [216, 94] width 56 height 10
select select "40"
click at [188, 89] on select "Select Event 20 Largest Unsecured Creditors Amended Schedules (Fee) Attachment …" at bounding box center [216, 94] width 56 height 10
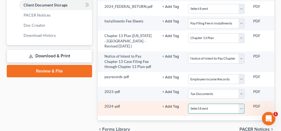
drag, startPoint x: 195, startPoint y: 103, endPoint x: 192, endPoint y: 99, distance: 5.0
click at [195, 103] on select "Select Event 20 Largest Unsecured Creditors Amended Schedules (Fee) Attachment …" at bounding box center [216, 108] width 56 height 10
select select "40"
click at [188, 103] on select "Select Event 20 Largest Unsecured Creditors Amended Schedules (Fee) Attachment …" at bounding box center [216, 108] width 56 height 10
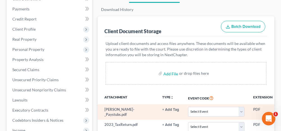
scroll to position [84, 0]
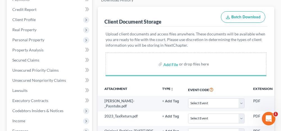
select select "23"
select select "10"
select select "22"
select select "19"
select select "40"
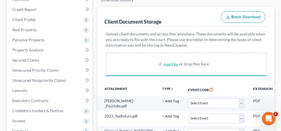
select select "40"
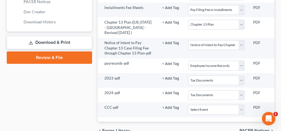
scroll to position [308, 0]
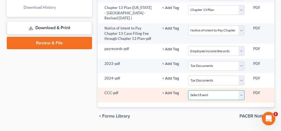
drag, startPoint x: 202, startPoint y: 91, endPoint x: 196, endPoint y: 86, distance: 7.5
click at [202, 91] on select "Select Event 20 Largest Unsecured Creditors Amended Schedules (Fee) Attachment …" at bounding box center [216, 95] width 56 height 10
select select "5"
click at [188, 90] on select "Select Event 20 Largest Unsecured Creditors Amended Schedules (Fee) Attachment …" at bounding box center [216, 95] width 56 height 10
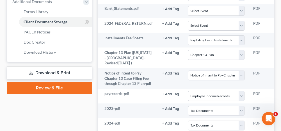
scroll to position [252, 0]
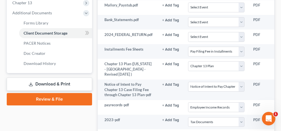
click at [62, 98] on link "Review & File" at bounding box center [49, 99] width 85 height 12
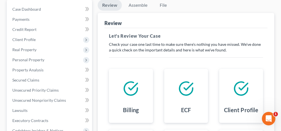
scroll to position [62, 0]
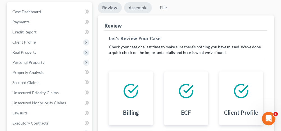
click at [135, 6] on link "Assemble" at bounding box center [138, 7] width 28 height 11
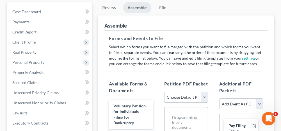
drag, startPoint x: 181, startPoint y: 94, endPoint x: 179, endPoint y: 101, distance: 8.0
click at [181, 94] on select "Choose Default Petition PDF Packet Complete Bankruptcy Petition (all forms and …" at bounding box center [186, 96] width 44 height 11
select select "0"
click at [164, 91] on select "Choose Default Petition PDF Packet Complete Bankruptcy Petition (all forms and …" at bounding box center [186, 96] width 44 height 11
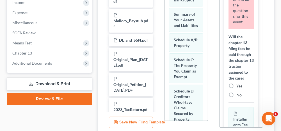
scroll to position [28, 0]
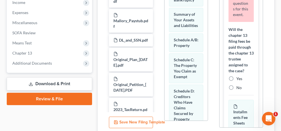
click at [236, 81] on label "Yes" at bounding box center [239, 79] width 6 height 6
click at [238, 79] on input "Yes" at bounding box center [240, 78] width 4 height 4
radio input "true"
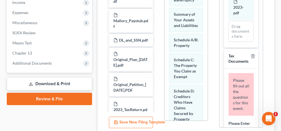
scroll to position [1009, 0]
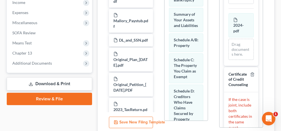
scroll to position [1125, 0]
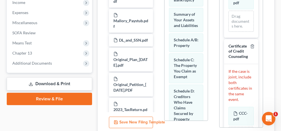
type input "2023"
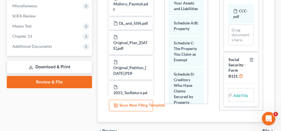
scroll to position [230, 0]
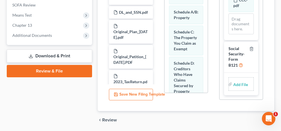
type input "2024"
click at [237, 79] on input "file" at bounding box center [239, 84] width 13 height 10
type input "C:\fakepath\ssnstatement.pdf"
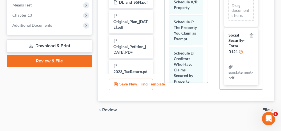
scroll to position [248, 0]
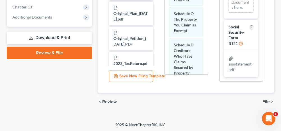
click at [266, 100] on span "File" at bounding box center [265, 101] width 7 height 4
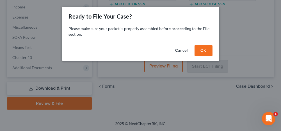
scroll to position [197, 0]
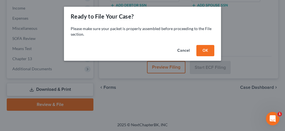
click at [202, 54] on button "OK" at bounding box center [205, 50] width 18 height 11
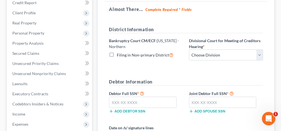
scroll to position [84, 0]
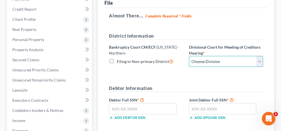
drag, startPoint x: 206, startPoint y: 59, endPoint x: 202, endPoint y: 66, distance: 8.2
click at [206, 59] on select "Choose Division Anniston Birmingham Hunstville Tuscaloosa" at bounding box center [226, 61] width 74 height 11
select select "0"
click at [189, 56] on select "Choose Division Anniston Birmingham Hunstville Tuscaloosa" at bounding box center [226, 61] width 74 height 11
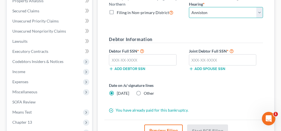
scroll to position [140, 0]
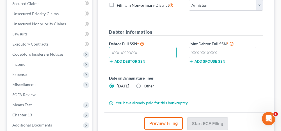
click at [155, 52] on input "text" at bounding box center [143, 52] width 68 height 11
type input "421-17-8543"
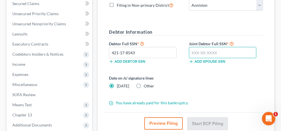
click at [196, 52] on input "text" at bounding box center [223, 52] width 68 height 11
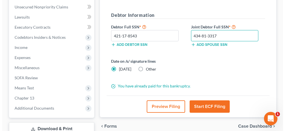
scroll to position [168, 0]
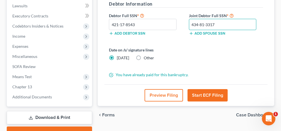
type input "434-81-3317"
click at [206, 96] on button "Start ECF Filing" at bounding box center [207, 95] width 40 height 12
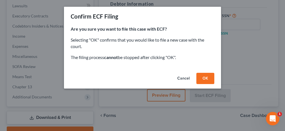
click at [205, 80] on button "OK" at bounding box center [205, 78] width 18 height 11
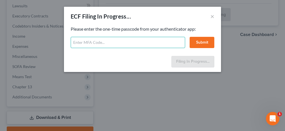
click at [139, 41] on input "text" at bounding box center [128, 42] width 114 height 11
type input "753973"
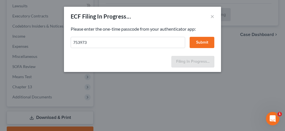
click at [197, 40] on button "Submit" at bounding box center [202, 42] width 25 height 11
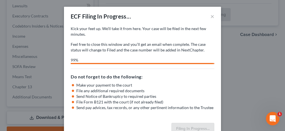
select select "0"
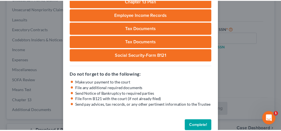
scroll to position [151, 0]
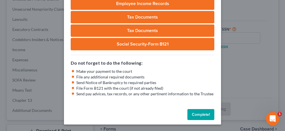
click at [192, 112] on button "Complete!" at bounding box center [200, 114] width 27 height 11
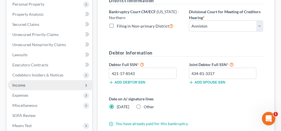
scroll to position [140, 0]
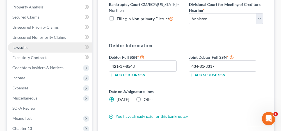
click at [47, 42] on link "Lawsuits" at bounding box center [50, 47] width 84 height 10
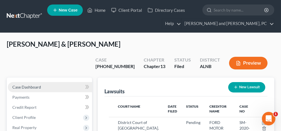
click at [54, 82] on link "Case Dashboard" at bounding box center [50, 87] width 84 height 10
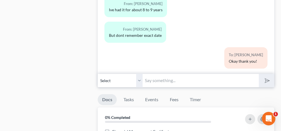
scroll to position [392, 0]
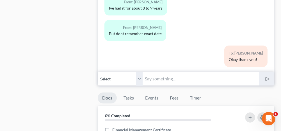
click at [172, 72] on input "text" at bounding box center [200, 79] width 116 height 14
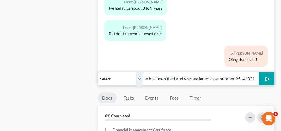
scroll to position [0, 18]
type input "Your case has been filed and was assigned case number 25-41331"
click at [270, 72] on button "submit" at bounding box center [265, 78] width 15 height 13
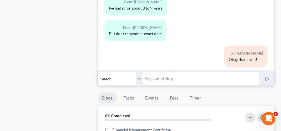
scroll to position [1096, 0]
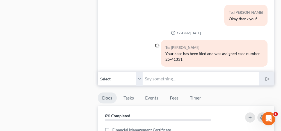
drag, startPoint x: 160, startPoint y: 66, endPoint x: 145, endPoint y: 66, distance: 15.1
click at [160, 72] on input "text" at bounding box center [200, 79] width 116 height 14
type input "Your case has been filed and was assigned case number 25-41331"
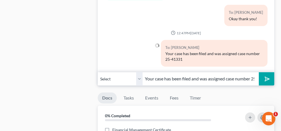
drag, startPoint x: 139, startPoint y: 62, endPoint x: 140, endPoint y: 70, distance: 7.9
click at [139, 72] on select "Select +1 (256) 282-7138 - Thomas Wheat +1 (256) 689-8753 - Mallory Wheat" at bounding box center [120, 79] width 45 height 14
select select "1"
click at [98, 72] on select "Select +1 (256) 282-7138 - Thomas Wheat +1 (256) 689-8753 - Mallory Wheat" at bounding box center [120, 79] width 45 height 14
click at [270, 72] on button "submit" at bounding box center [265, 78] width 15 height 13
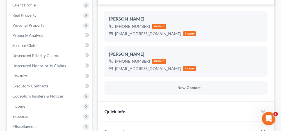
scroll to position [0, 0]
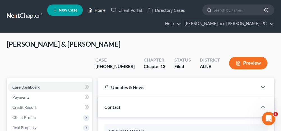
click at [102, 9] on link "Home" at bounding box center [96, 10] width 24 height 10
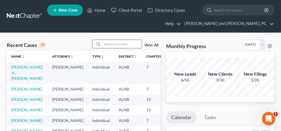
click at [112, 43] on input "search" at bounding box center [121, 44] width 39 height 8
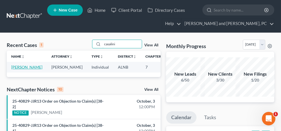
type input "casalini"
click at [20, 67] on link "[PERSON_NAME]" at bounding box center [26, 66] width 31 height 5
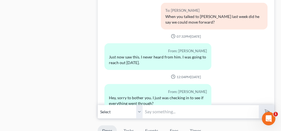
scroll to position [477, 0]
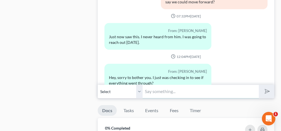
click at [163, 91] on input "text" at bounding box center [200, 91] width 116 height 14
drag, startPoint x: 84, startPoint y: 73, endPoint x: 109, endPoint y: 75, distance: 25.0
click at [155, 89] on input "text" at bounding box center [200, 91] width 116 height 14
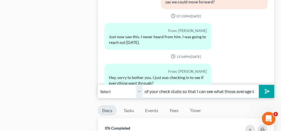
scroll to position [0, 54]
type input "Please send me 6 months of your check stubs so that I can see what those averag…"
click at [267, 87] on icon "submit" at bounding box center [266, 91] width 8 height 8
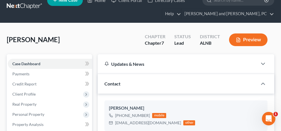
scroll to position [0, 0]
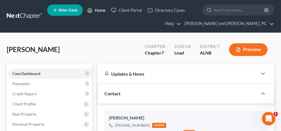
drag, startPoint x: 101, startPoint y: 9, endPoint x: 91, endPoint y: 41, distance: 33.8
click at [101, 9] on link "Home" at bounding box center [96, 10] width 24 height 10
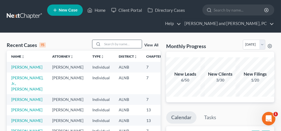
click at [120, 42] on input "search" at bounding box center [121, 44] width 39 height 8
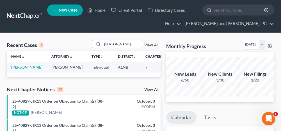
type input "holmes"
click at [20, 66] on link "[PERSON_NAME]" at bounding box center [26, 66] width 31 height 5
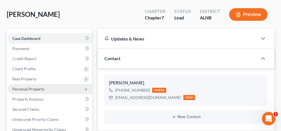
scroll to position [28, 0]
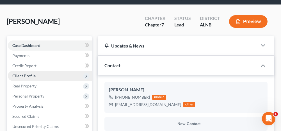
click at [43, 73] on span "Client Profile" at bounding box center [50, 76] width 84 height 10
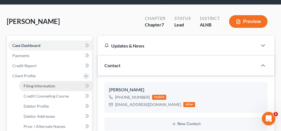
click at [42, 83] on span "Filing Information" at bounding box center [40, 85] width 32 height 5
select select "1"
select select "0"
select select "1"
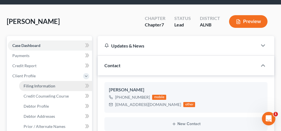
select select "1"
select select "0"
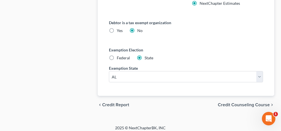
scroll to position [407, 0]
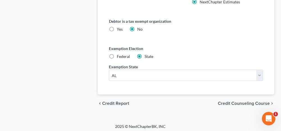
click at [235, 101] on span "Credit Counseling Course" at bounding box center [244, 103] width 52 height 4
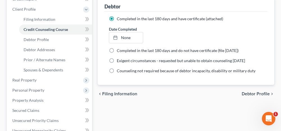
scroll to position [112, 0]
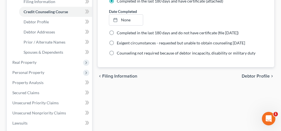
click at [246, 75] on span "Debtor Profile" at bounding box center [255, 76] width 28 height 4
select select "0"
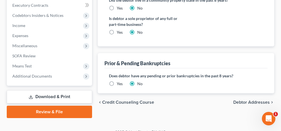
scroll to position [247, 0]
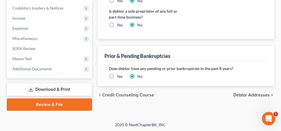
click at [117, 73] on label "Yes" at bounding box center [120, 76] width 6 height 6
click at [119, 73] on input "Yes" at bounding box center [121, 75] width 4 height 4
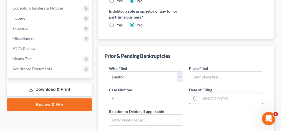
click at [204, 94] on input "text" at bounding box center [230, 98] width 63 height 11
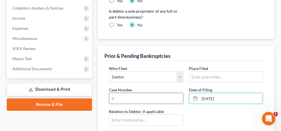
type input "3/6/2018"
click at [160, 94] on input "text" at bounding box center [145, 98] width 73 height 11
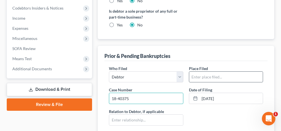
type input "18-40375"
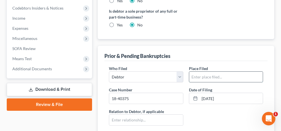
click at [211, 76] on input "text" at bounding box center [225, 76] width 73 height 11
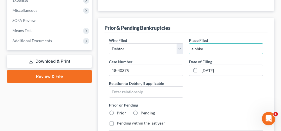
scroll to position [303, 0]
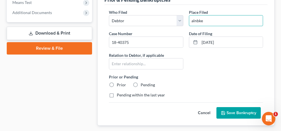
type input "alnbke"
drag, startPoint x: 113, startPoint y: 82, endPoint x: 191, endPoint y: 98, distance: 79.6
click at [117, 82] on label "Prior" at bounding box center [121, 85] width 9 height 6
click at [119, 82] on input "Prior" at bounding box center [121, 84] width 4 height 4
radio input "true"
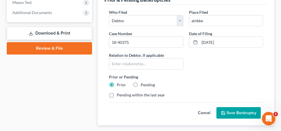
click at [229, 108] on button "Save Bankruptcy" at bounding box center [238, 113] width 44 height 12
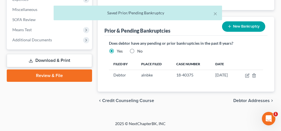
scroll to position [274, 0]
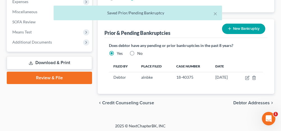
click at [234, 27] on button "New Bankruptcy" at bounding box center [243, 29] width 43 height 10
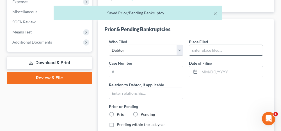
click at [205, 45] on input "text" at bounding box center [225, 50] width 73 height 11
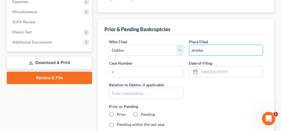
type input "alnbke"
click at [117, 112] on label "Prior" at bounding box center [121, 114] width 9 height 6
click at [119, 112] on input "Prior" at bounding box center [121, 113] width 4 height 4
radio input "true"
drag, startPoint x: 210, startPoint y: 69, endPoint x: 133, endPoint y: 0, distance: 103.4
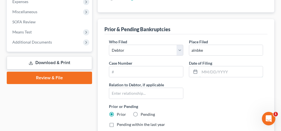
click at [210, 69] on input "text" at bounding box center [230, 71] width 63 height 11
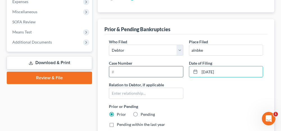
type input "4/3/2001"
click at [148, 69] on input "text" at bounding box center [145, 71] width 73 height 11
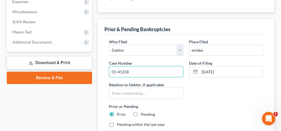
scroll to position [302, 0]
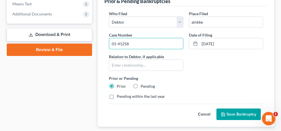
type input "01-41258"
drag, startPoint x: 236, startPoint y: 113, endPoint x: 217, endPoint y: 104, distance: 21.3
click at [236, 113] on button "Save Bankruptcy" at bounding box center [238, 114] width 44 height 12
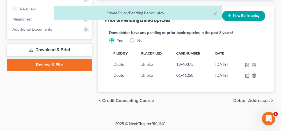
scroll to position [284, 0]
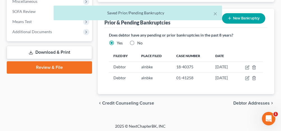
click at [241, 101] on span "Debtor Addresses" at bounding box center [251, 103] width 36 height 4
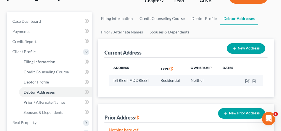
scroll to position [56, 0]
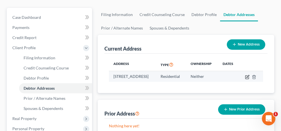
click at [249, 76] on icon "button" at bounding box center [247, 76] width 3 height 3
select select "0"
select select "60"
select select "0"
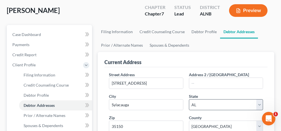
scroll to position [28, 0]
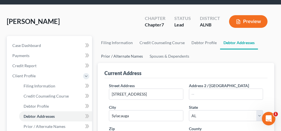
click at [134, 56] on link "Prior / Alternate Names" at bounding box center [122, 55] width 48 height 13
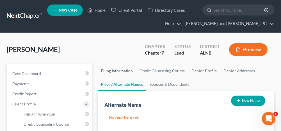
click at [125, 70] on link "Filing Information" at bounding box center [117, 70] width 38 height 13
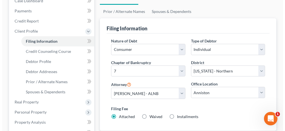
scroll to position [112, 0]
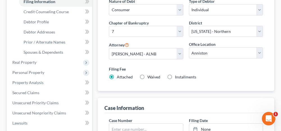
click at [175, 75] on label "Installments Installments" at bounding box center [185, 77] width 21 height 6
click at [177, 75] on input "Installments Installments" at bounding box center [179, 76] width 4 height 4
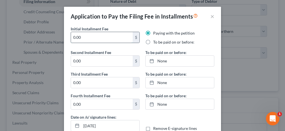
click at [114, 38] on input "0.00" at bounding box center [102, 37] width 62 height 11
drag, startPoint x: 79, startPoint y: 38, endPoint x: 60, endPoint y: 39, distance: 18.5
click at [60, 39] on div "Application to Pay the Filing Fee in Installments × Initial Installment Fee 0.0…" at bounding box center [142, 65] width 285 height 131
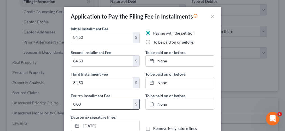
click at [82, 104] on input "0.00" at bounding box center [102, 104] width 62 height 11
click at [153, 41] on label "To be paid on or before:" at bounding box center [173, 42] width 41 height 6
click at [155, 41] on input "To be paid on or before:" at bounding box center [157, 41] width 4 height 4
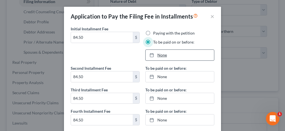
click at [161, 55] on link "None" at bounding box center [179, 55] width 68 height 11
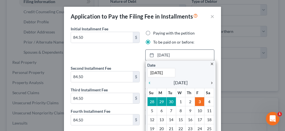
click at [210, 81] on icon "chevron_right" at bounding box center [210, 82] width 7 height 4
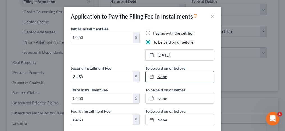
click at [158, 74] on link "None" at bounding box center [179, 76] width 68 height 11
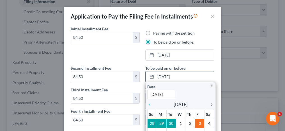
click at [208, 103] on icon "chevron_right" at bounding box center [210, 104] width 7 height 4
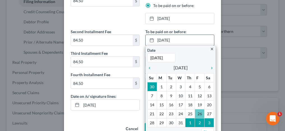
scroll to position [50, 0]
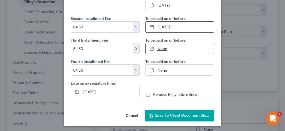
click at [160, 50] on link "None" at bounding box center [179, 48] width 68 height 11
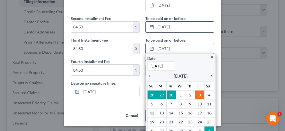
click at [209, 74] on icon "chevron_right" at bounding box center [210, 76] width 7 height 4
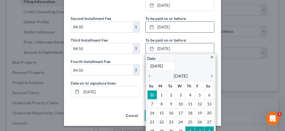
click at [209, 74] on icon "chevron_right" at bounding box center [210, 76] width 7 height 4
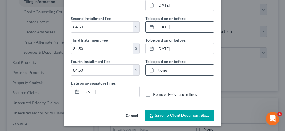
click at [162, 70] on link "None" at bounding box center [179, 69] width 68 height 11
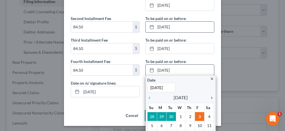
click at [210, 97] on icon "chevron_right" at bounding box center [210, 97] width 7 height 4
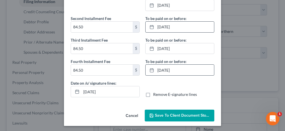
click at [176, 117] on button "Save to Client Document Storage" at bounding box center [180, 115] width 70 height 12
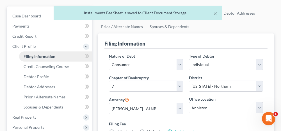
scroll to position [56, 0]
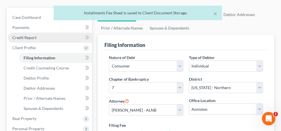
click at [38, 38] on link "Credit Report" at bounding box center [50, 38] width 84 height 10
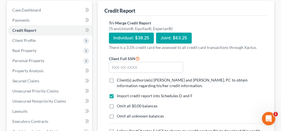
scroll to position [56, 0]
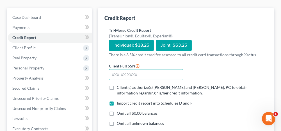
click at [144, 75] on input "text" at bounding box center [146, 74] width 74 height 11
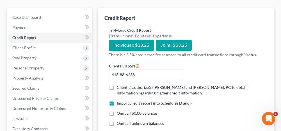
click at [117, 87] on label "Client(s) authorize(s) Jennings and Messer, PC to obtain information regarding …" at bounding box center [190, 89] width 146 height 11
click at [119, 87] on input "Client(s) authorize(s) Jennings and Messer, PC to obtain information regarding …" at bounding box center [121, 86] width 4 height 4
click at [117, 112] on label "Omit all $0.00 balances" at bounding box center [137, 113] width 41 height 6
click at [119, 112] on input "Omit all $0.00 balances" at bounding box center [121, 112] width 4 height 4
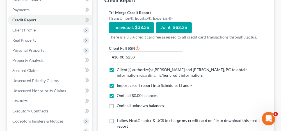
scroll to position [84, 0]
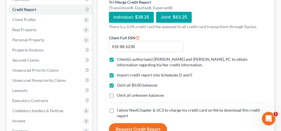
click at [117, 94] on label "Omit all unknown balances" at bounding box center [140, 95] width 47 height 6
click at [119, 94] on input "Omit all unknown balances" at bounding box center [121, 94] width 4 height 4
click at [117, 108] on label "I allow NextChapter & UCS to charge my credit card on file to download this cre…" at bounding box center [190, 112] width 146 height 11
click at [119, 108] on input "I allow NextChapter & UCS to charge my credit card on file to download this cre…" at bounding box center [121, 109] width 4 height 4
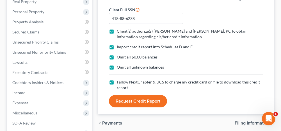
click at [131, 100] on button "Request Credit Report" at bounding box center [138, 101] width 58 height 12
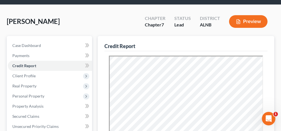
scroll to position [0, 0]
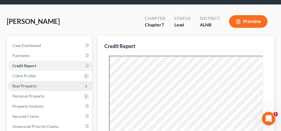
click at [44, 86] on span "Real Property" at bounding box center [50, 86] width 84 height 10
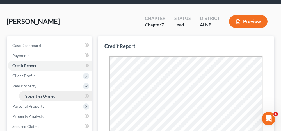
click at [37, 95] on span "Properties Owned" at bounding box center [40, 95] width 32 height 5
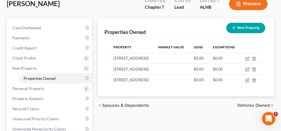
scroll to position [56, 0]
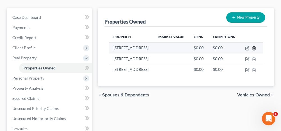
click at [253, 49] on line "button" at bounding box center [253, 48] width 0 height 1
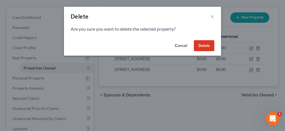
click at [209, 47] on button "Delete" at bounding box center [204, 45] width 20 height 11
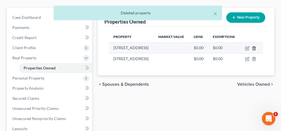
click at [253, 50] on icon "button" at bounding box center [253, 48] width 4 height 4
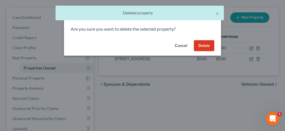
click at [211, 48] on button "Delete" at bounding box center [204, 45] width 20 height 11
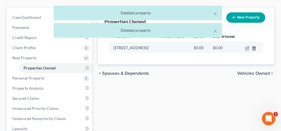
click at [254, 49] on line "button" at bounding box center [254, 48] width 0 height 1
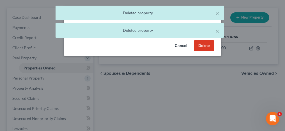
click at [211, 47] on button "Delete" at bounding box center [204, 45] width 20 height 11
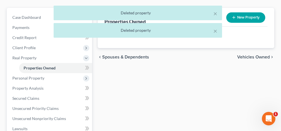
click at [251, 56] on span "Vehicles Owned" at bounding box center [253, 57] width 33 height 4
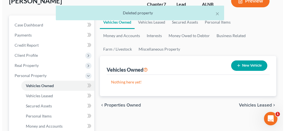
scroll to position [56, 0]
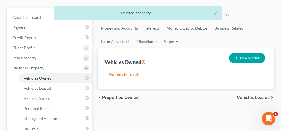
click at [242, 56] on button "New Vehicle" at bounding box center [247, 58] width 36 height 10
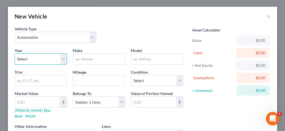
drag, startPoint x: 37, startPoint y: 55, endPoint x: 34, endPoint y: 53, distance: 4.0
click at [37, 55] on select "Select 2026 2025 2024 2023 2022 2021 2020 2019 2018 2017 2016 2015 2014 2013 20…" at bounding box center [41, 58] width 52 height 11
click at [15, 53] on select "Select 2026 2025 2024 2023 2022 2021 2020 2019 2018 2017 2016 2015 2014 2013 20…" at bounding box center [41, 58] width 52 height 11
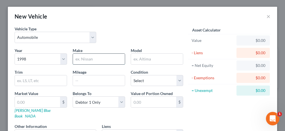
click at [83, 58] on input "text" at bounding box center [99, 59] width 52 height 11
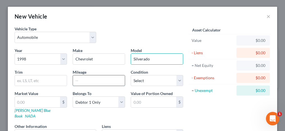
click at [81, 82] on input "text" at bounding box center [99, 80] width 52 height 11
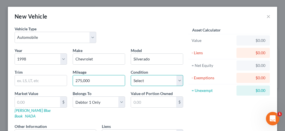
drag, startPoint x: 146, startPoint y: 79, endPoint x: 144, endPoint y: 85, distance: 6.6
click at [146, 79] on select "Select Excellent Very Good Good Fair Poor" at bounding box center [157, 80] width 52 height 11
click at [131, 75] on select "Select Excellent Very Good Good Fair Poor" at bounding box center [157, 80] width 52 height 11
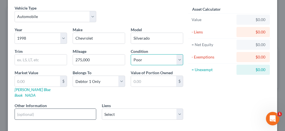
scroll to position [28, 0]
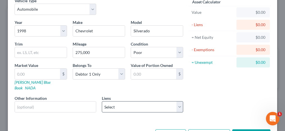
drag, startPoint x: 128, startPoint y: 107, endPoint x: 130, endPoint y: 101, distance: 5.9
click at [128, 106] on div "Year Select 2026 2025 2024 2023 2022 2021 2020 2019 2018 2017 2016 2015 2014 20…" at bounding box center [99, 67] width 174 height 97
click at [130, 101] on select "Select Coosa Pines Fcu - $4,131.00" at bounding box center [143, 106] width 82 height 11
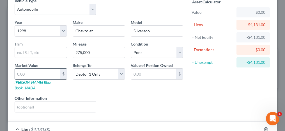
click at [36, 73] on input "text" at bounding box center [37, 73] width 45 height 11
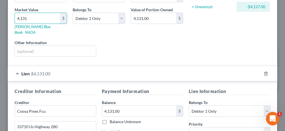
scroll to position [112, 0]
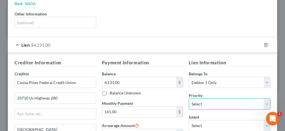
click at [200, 98] on select "Select 1st 2nd 3rd 4th 5th 6th 7th 8th 9th 10th 11th 12th 13th 14th 15th 16th 1…" at bounding box center [230, 103] width 82 height 11
click at [189, 98] on select "Select 1st 2nd 3rd 4th 5th 6th 7th 8th 9th 10th 11th 12th 13th 14th 15th 16th 1…" at bounding box center [230, 103] width 82 height 11
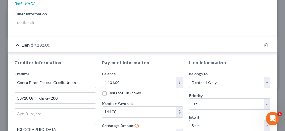
drag, startPoint x: 199, startPoint y: 116, endPoint x: 200, endPoint y: 110, distance: 5.9
click at [199, 120] on select "Select Surrender Redeem Reaffirm Avoid Other" at bounding box center [230, 125] width 82 height 11
click at [189, 120] on select "Select Surrender Redeem Reaffirm Avoid Other" at bounding box center [230, 125] width 82 height 11
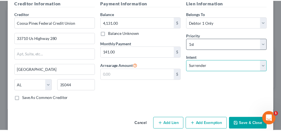
scroll to position [173, 0]
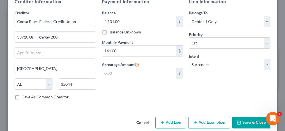
click at [242, 116] on button "Save & Close" at bounding box center [251, 122] width 38 height 12
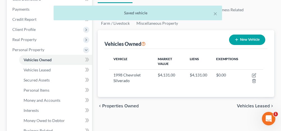
scroll to position [84, 0]
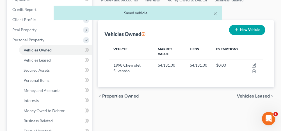
click at [245, 94] on span "Vehicles Leased" at bounding box center [253, 96] width 33 height 4
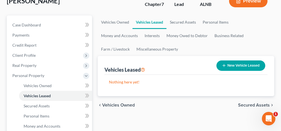
scroll to position [56, 0]
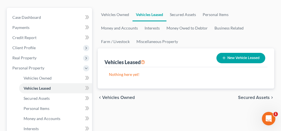
click at [246, 97] on span "Secured Assets" at bounding box center [254, 97] width 32 height 4
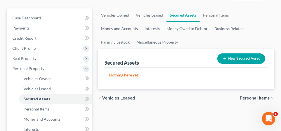
scroll to position [56, 0]
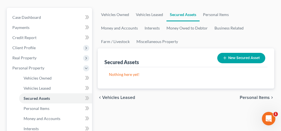
click at [243, 96] on span "Personal Items" at bounding box center [254, 97] width 30 height 4
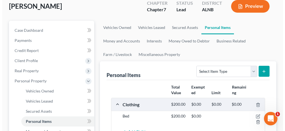
scroll to position [54, 0]
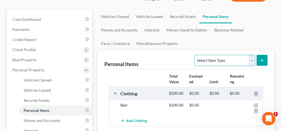
click at [217, 59] on select "Select Item Type Clothing Collectibles Of Value Electronics Firearms Household …" at bounding box center [224, 60] width 61 height 11
click at [195, 55] on select "Select Item Type Clothing Collectibles Of Value Electronics Firearms Household …" at bounding box center [224, 60] width 61 height 11
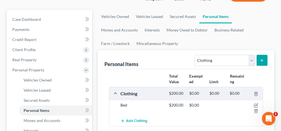
click at [263, 60] on icon "submit" at bounding box center [261, 60] width 4 height 4
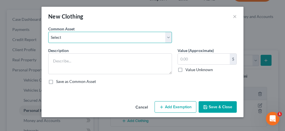
drag, startPoint x: 130, startPoint y: 35, endPoint x: 115, endPoint y: 43, distance: 17.3
click at [130, 35] on select "Select Clothing Clothing Miscellaneous Clothing" at bounding box center [110, 37] width 124 height 11
click at [48, 32] on select "Select Clothing Clothing Miscellaneous Clothing" at bounding box center [110, 37] width 124 height 11
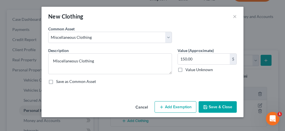
click at [170, 106] on button "Add Exemption" at bounding box center [175, 107] width 42 height 12
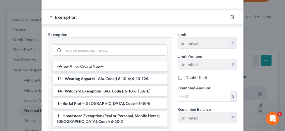
scroll to position [84, 0]
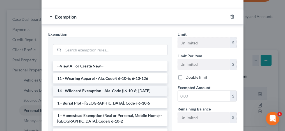
click at [86, 91] on li "14 - Wildcard Exemption - Ala. Code § 6-10-6; [DATE]" at bounding box center [110, 91] width 115 height 10
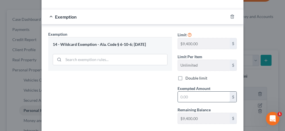
click at [182, 91] on input "text" at bounding box center [204, 96] width 52 height 11
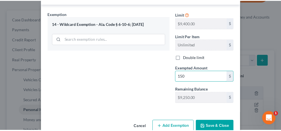
scroll to position [115, 0]
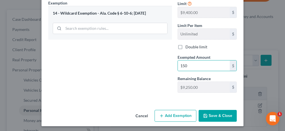
click at [224, 111] on button "Save & Close" at bounding box center [217, 116] width 38 height 12
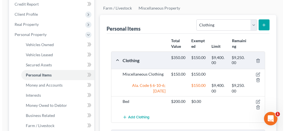
scroll to position [82, 0]
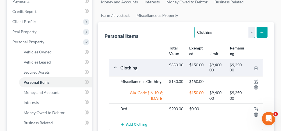
click at [213, 33] on select "Select Item Type Clothing Collectibles Of Value Electronics Firearms Household …" at bounding box center [224, 32] width 61 height 11
click at [195, 27] on select "Select Item Type Clothing Collectibles Of Value Electronics Firearms Household …" at bounding box center [224, 32] width 61 height 11
click at [262, 33] on line "submit" at bounding box center [262, 32] width 0 height 3
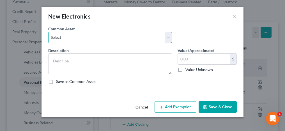
click at [130, 38] on select "Select Misc. Electronics Misc. Electronics Television, Miscellaneous Electronic…" at bounding box center [110, 37] width 124 height 11
click at [48, 32] on select "Select Misc. Electronics Misc. Electronics Television, Miscellaneous Electronic…" at bounding box center [110, 37] width 124 height 11
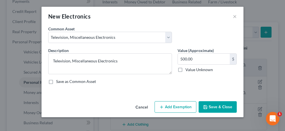
click at [175, 104] on button "Add Exemption" at bounding box center [175, 107] width 42 height 12
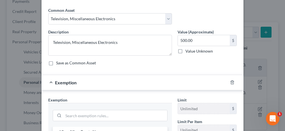
scroll to position [84, 0]
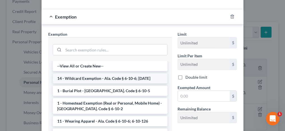
click at [82, 79] on li "14 - Wildcard Exemption - Ala. Code § 6-10-6; [DATE]" at bounding box center [110, 78] width 115 height 10
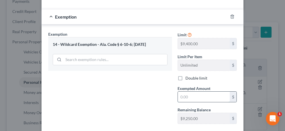
click at [196, 97] on input "text" at bounding box center [204, 96] width 52 height 11
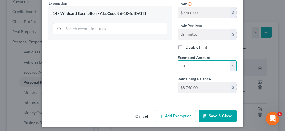
scroll to position [115, 0]
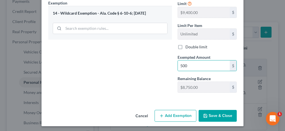
click at [219, 112] on button "Save & Close" at bounding box center [217, 116] width 38 height 12
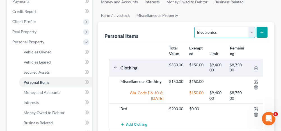
drag, startPoint x: 207, startPoint y: 32, endPoint x: 207, endPoint y: 37, distance: 5.1
click at [207, 32] on select "Select Item Type Clothing Collectibles Of Value Electronics Firearms Household …" at bounding box center [224, 32] width 61 height 11
click at [195, 27] on select "Select Item Type Clothing Collectibles Of Value Electronics Firearms Household …" at bounding box center [224, 32] width 61 height 11
click at [258, 31] on button "submit" at bounding box center [261, 32] width 11 height 11
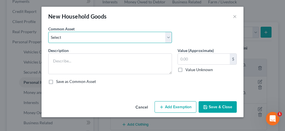
drag, startPoint x: 103, startPoint y: 40, endPoint x: 101, endPoint y: 43, distance: 3.8
click at [103, 40] on select "Select Household Goods and Furnishings Household Goods and Furnishings" at bounding box center [110, 37] width 124 height 11
click at [48, 32] on select "Select Household Goods and Furnishings Household Goods and Furnishings" at bounding box center [110, 37] width 124 height 11
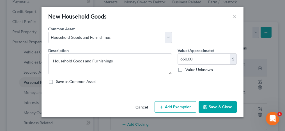
click at [168, 105] on button "Add Exemption" at bounding box center [175, 107] width 42 height 12
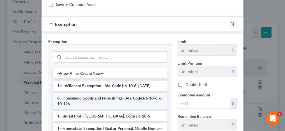
scroll to position [84, 0]
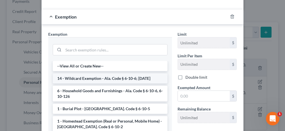
click at [68, 76] on li "14 - Wildcard Exemption - Ala. Code § 6-10-6; [DATE]" at bounding box center [110, 78] width 115 height 10
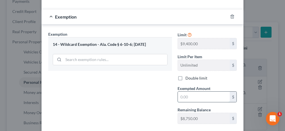
click at [187, 97] on input "text" at bounding box center [204, 96] width 52 height 11
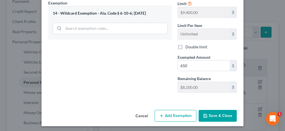
click at [211, 112] on button "Save & Close" at bounding box center [217, 116] width 38 height 12
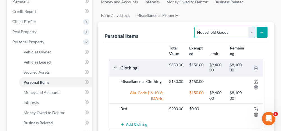
drag, startPoint x: 218, startPoint y: 33, endPoint x: 218, endPoint y: 37, distance: 4.5
click at [218, 33] on select "Select Item Type Clothing Collectibles Of Value Electronics Firearms Household …" at bounding box center [224, 32] width 61 height 11
click at [195, 27] on select "Select Item Type Clothing Collectibles Of Value Electronics Firearms Household …" at bounding box center [224, 32] width 61 height 11
click at [262, 29] on button "submit" at bounding box center [261, 32] width 11 height 11
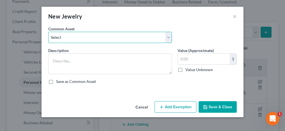
drag, startPoint x: 90, startPoint y: 36, endPoint x: 86, endPoint y: 43, distance: 8.3
click at [90, 36] on select "Select Misc. Jewelry" at bounding box center [110, 37] width 124 height 11
click at [48, 32] on select "Select Misc. Jewelry" at bounding box center [110, 37] width 124 height 11
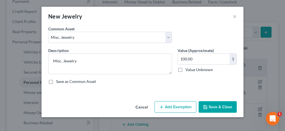
click at [171, 107] on button "Add Exemption" at bounding box center [175, 107] width 42 height 12
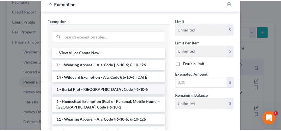
scroll to position [112, 0]
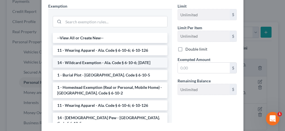
click at [87, 62] on li "14 - Wildcard Exemption - Ala. Code § 6-10-6; [DATE]" at bounding box center [110, 62] width 115 height 10
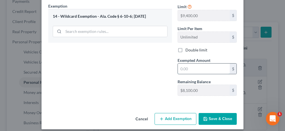
click at [186, 67] on input "text" at bounding box center [204, 68] width 52 height 11
drag, startPoint x: 158, startPoint y: 96, endPoint x: 216, endPoint y: 119, distance: 62.4
click at [158, 96] on div "Exemption Set must be selected for CA. Exemption * 14 - Wildcard Exemption - Al…" at bounding box center [109, 51] width 129 height 97
click at [216, 119] on button "Save & Close" at bounding box center [217, 119] width 38 height 12
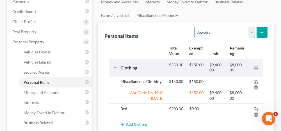
click at [201, 33] on select "Select Item Type Clothing Collectibles Of Value Electronics Firearms Household …" at bounding box center [224, 32] width 61 height 11
drag, startPoint x: 136, startPoint y: 52, endPoint x: 142, endPoint y: 56, distance: 7.9
click at [136, 52] on div "Total Value Exempted Limit Remaining" at bounding box center [186, 50] width 160 height 15
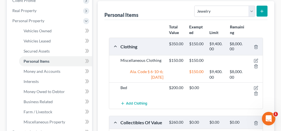
scroll to position [110, 0]
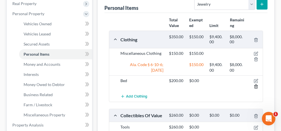
click at [255, 86] on line "button" at bounding box center [255, 86] width 0 height 1
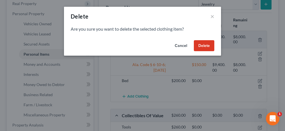
click at [198, 46] on button "Delete" at bounding box center [204, 45] width 20 height 11
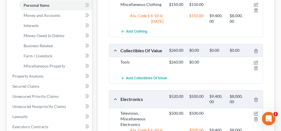
scroll to position [166, 0]
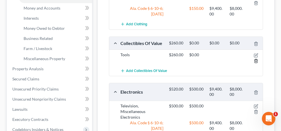
click at [256, 61] on line "button" at bounding box center [256, 61] width 0 height 1
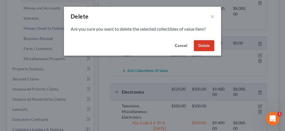
click at [206, 43] on button "Delete" at bounding box center [204, 45] width 20 height 11
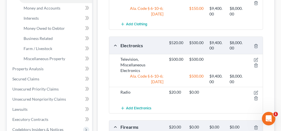
scroll to position [194, 0]
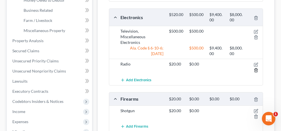
click at [256, 68] on icon "button" at bounding box center [255, 70] width 4 height 4
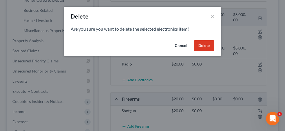
click at [207, 47] on button "Delete" at bounding box center [204, 45] width 20 height 11
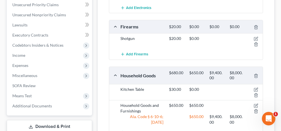
scroll to position [278, 0]
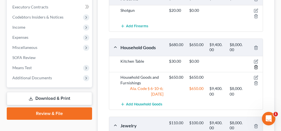
click at [255, 67] on line "button" at bounding box center [255, 67] width 0 height 1
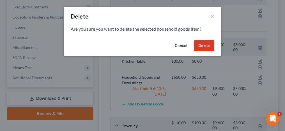
click at [204, 47] on button "Delete" at bounding box center [204, 45] width 20 height 11
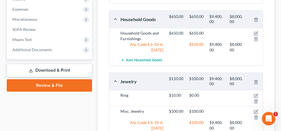
scroll to position [334, 0]
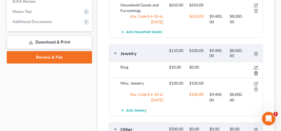
click at [257, 71] on icon "button" at bounding box center [255, 73] width 3 height 4
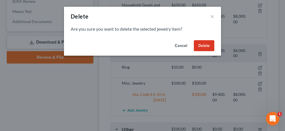
click at [207, 50] on button "Delete" at bounding box center [204, 45] width 20 height 11
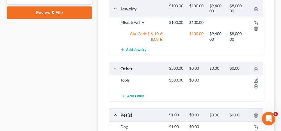
scroll to position [391, 0]
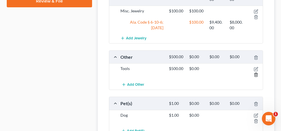
click at [256, 73] on div at bounding box center [255, 71] width 16 height 11
click at [255, 74] on line "button" at bounding box center [255, 74] width 0 height 1
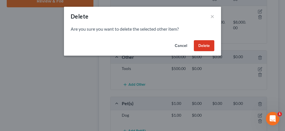
click at [208, 46] on button "Delete" at bounding box center [204, 45] width 20 height 11
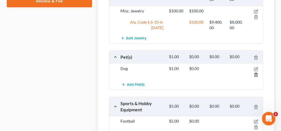
click at [256, 72] on icon "button" at bounding box center [255, 74] width 4 height 4
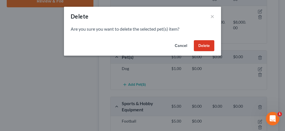
click at [207, 47] on button "Delete" at bounding box center [204, 45] width 20 height 11
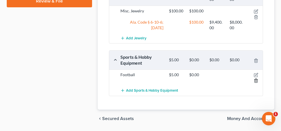
click at [256, 78] on icon "button" at bounding box center [255, 80] width 4 height 4
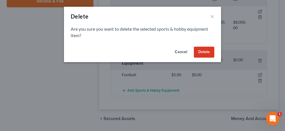
click at [206, 54] on button "Delete" at bounding box center [204, 52] width 20 height 11
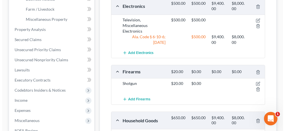
scroll to position [213, 0]
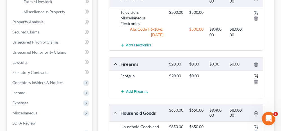
click at [255, 74] on icon "button" at bounding box center [256, 75] width 3 height 3
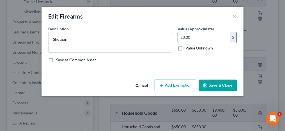
click at [198, 36] on input "20.00" at bounding box center [204, 37] width 52 height 11
click at [178, 86] on button "Add Exemption" at bounding box center [175, 85] width 42 height 12
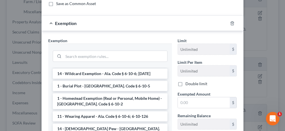
scroll to position [0, 0]
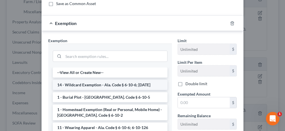
click at [108, 81] on li "14 - Wildcard Exemption - Ala. Code § 6-10-6; [DATE]" at bounding box center [110, 85] width 115 height 10
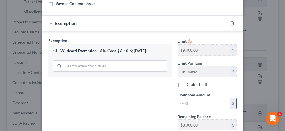
click at [185, 100] on input "text" at bounding box center [204, 103] width 52 height 11
click at [163, 100] on div "Exemption Set must be selected for CA. Exemption * 14 - Wildcard Exemption - Al…" at bounding box center [109, 86] width 129 height 97
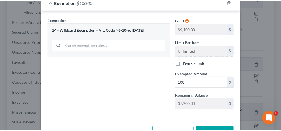
scroll to position [84, 0]
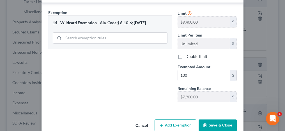
click at [220, 122] on button "Save & Close" at bounding box center [217, 125] width 38 height 12
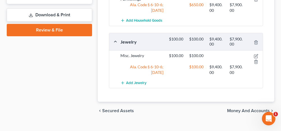
scroll to position [369, 0]
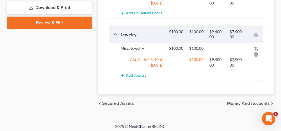
click at [232, 101] on span "Money and Accounts" at bounding box center [248, 103] width 43 height 4
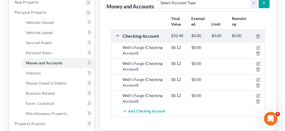
scroll to position [112, 0]
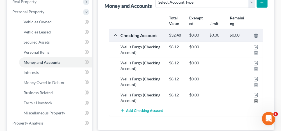
click at [255, 99] on icon "button" at bounding box center [255, 100] width 4 height 4
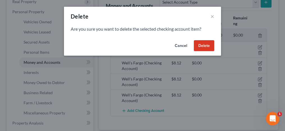
click at [203, 45] on button "Delete" at bounding box center [204, 45] width 20 height 11
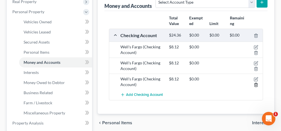
click at [256, 85] on line "button" at bounding box center [256, 85] width 0 height 1
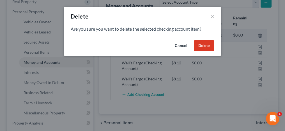
click at [206, 44] on button "Delete" at bounding box center [204, 45] width 20 height 11
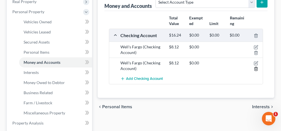
click at [256, 68] on icon "button" at bounding box center [255, 68] width 4 height 4
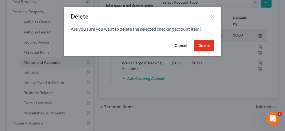
click at [208, 48] on button "Delete" at bounding box center [204, 45] width 20 height 11
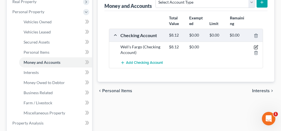
click at [255, 46] on icon "button" at bounding box center [256, 46] width 3 height 3
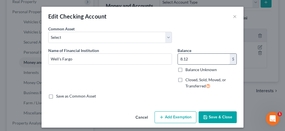
click at [191, 58] on input "8.12" at bounding box center [204, 59] width 52 height 11
click at [166, 115] on button "Add Exemption" at bounding box center [175, 117] width 42 height 12
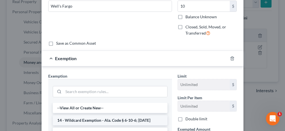
scroll to position [84, 0]
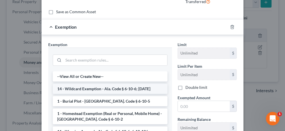
click at [92, 86] on li "14 - Wildcard Exemption - Ala. Code § 6-10-6; [DATE]" at bounding box center [110, 89] width 115 height 10
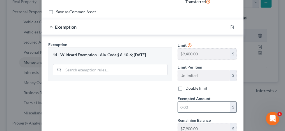
click at [190, 103] on input "text" at bounding box center [204, 106] width 52 height 11
click at [155, 107] on div "Exemption Set must be selected for CA. Exemption * 14 - Wildcard Exemption - Al…" at bounding box center [109, 89] width 129 height 97
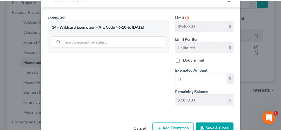
scroll to position [126, 0]
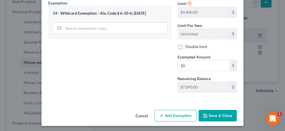
click at [212, 114] on button "Save & Close" at bounding box center [217, 116] width 38 height 12
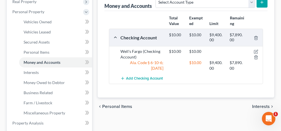
click at [257, 106] on span "Interests" at bounding box center [261, 106] width 18 height 4
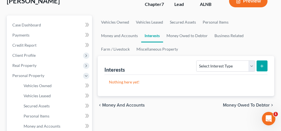
scroll to position [56, 0]
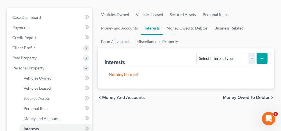
click at [235, 97] on span "Money Owed to Debtor" at bounding box center [246, 97] width 47 height 4
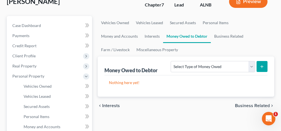
scroll to position [56, 0]
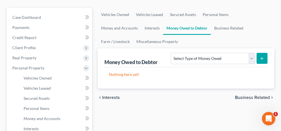
click at [247, 97] on span "Business Related" at bounding box center [252, 97] width 35 height 4
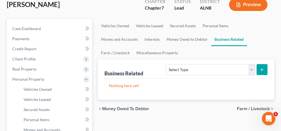
scroll to position [56, 0]
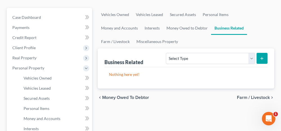
click at [248, 97] on span "Farm / Livestock" at bounding box center [253, 97] width 33 height 4
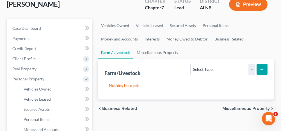
scroll to position [56, 0]
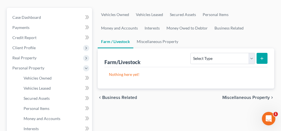
click at [238, 95] on span "Miscellaneous Property" at bounding box center [245, 97] width 47 height 4
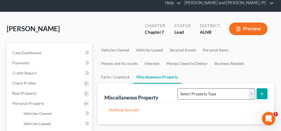
scroll to position [56, 0]
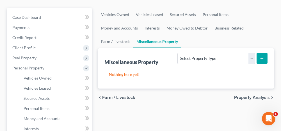
click at [245, 95] on span "Property Analysis" at bounding box center [252, 97] width 36 height 4
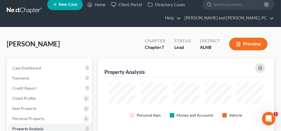
scroll to position [280267, 280164]
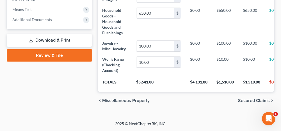
click at [246, 100] on span "Secured Claims" at bounding box center [254, 100] width 32 height 4
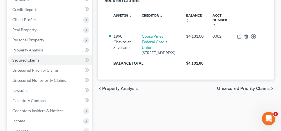
click at [228, 91] on span "Unsecured Priority Claims" at bounding box center [243, 88] width 53 height 4
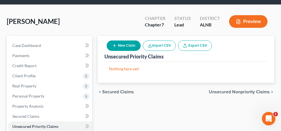
click at [220, 92] on span "Unsecured Nonpriority Claims" at bounding box center [239, 91] width 61 height 4
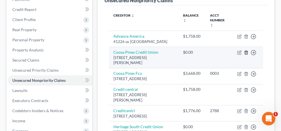
click at [247, 52] on icon "button" at bounding box center [246, 52] width 4 height 4
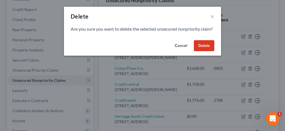
click at [202, 51] on button "Delete" at bounding box center [204, 45] width 20 height 11
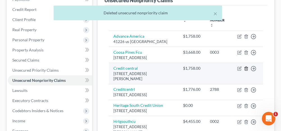
click at [246, 71] on icon "button" at bounding box center [246, 68] width 4 height 4
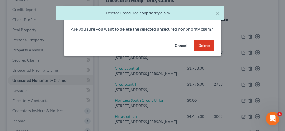
click at [207, 51] on button "Delete" at bounding box center [204, 45] width 20 height 11
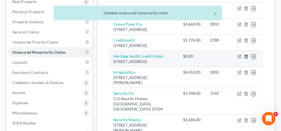
click at [246, 59] on icon "button" at bounding box center [246, 56] width 4 height 4
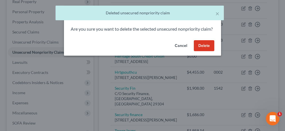
click at [206, 51] on button "Delete" at bounding box center [204, 45] width 20 height 11
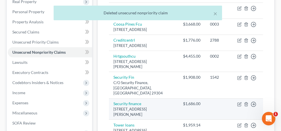
scroll to position [140, 0]
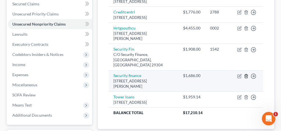
click at [246, 78] on icon "button" at bounding box center [246, 76] width 4 height 4
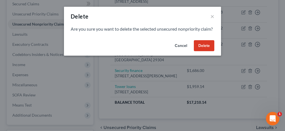
click at [210, 51] on button "Delete" at bounding box center [204, 45] width 20 height 11
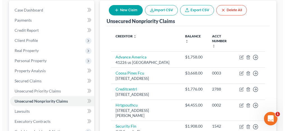
scroll to position [56, 0]
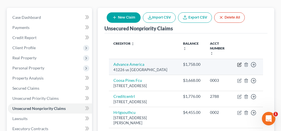
click at [239, 62] on icon "button" at bounding box center [239, 64] width 4 height 4
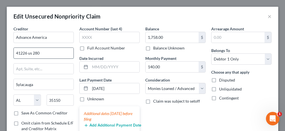
click at [30, 53] on input "41226 us 280" at bounding box center [44, 53] width 60 height 11
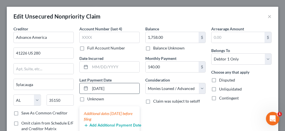
drag, startPoint x: 113, startPoint y: 88, endPoint x: 88, endPoint y: 87, distance: 25.3
click at [90, 87] on input "07/03/2025" at bounding box center [114, 88] width 49 height 11
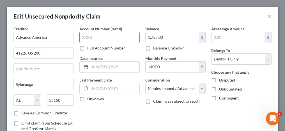
click at [102, 39] on input "text" at bounding box center [109, 37] width 60 height 11
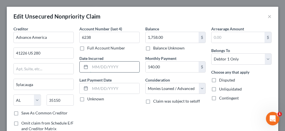
click at [98, 63] on input "text" at bounding box center [114, 66] width 49 height 11
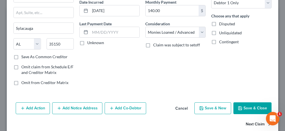
click at [247, 122] on button "Next Claim" at bounding box center [259, 124] width 26 height 12
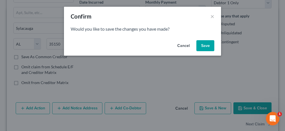
click at [207, 46] on button "Save" at bounding box center [205, 45] width 18 height 11
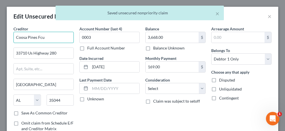
click at [39, 38] on input "Coosa Pines Fcu" at bounding box center [43, 37] width 60 height 11
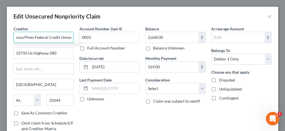
scroll to position [0, 3]
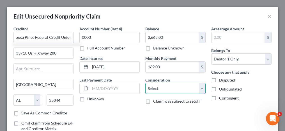
click at [156, 91] on select "Select Cable / Satellite Services Collection Agency Credit Card Debt Debt Couns…" at bounding box center [175, 88] width 60 height 11
click at [145, 83] on select "Select Cable / Satellite Services Collection Agency Credit Card Debt Debt Couns…" at bounding box center [175, 88] width 60 height 11
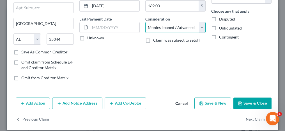
scroll to position [65, 0]
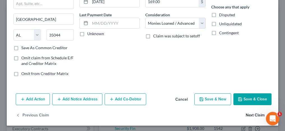
click at [248, 113] on button "Next Claim" at bounding box center [259, 115] width 26 height 12
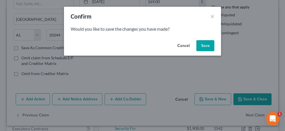
click at [199, 45] on button "Save" at bounding box center [205, 45] width 18 height 11
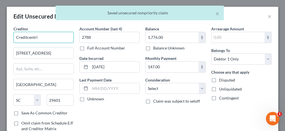
click at [27, 37] on input "Creditcentrl" at bounding box center [43, 37] width 60 height 11
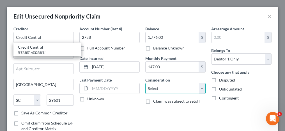
drag, startPoint x: 153, startPoint y: 88, endPoint x: 154, endPoint y: 81, distance: 6.5
click at [153, 88] on select "Select Cable / Satellite Services Collection Agency Credit Card Debt Debt Couns…" at bounding box center [175, 88] width 60 height 11
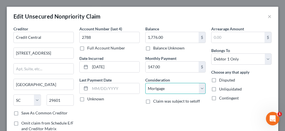
click at [145, 83] on select "Select Cable / Satellite Services Collection Agency Credit Card Debt Debt Couns…" at bounding box center [175, 88] width 60 height 11
drag, startPoint x: 157, startPoint y: 87, endPoint x: 156, endPoint y: 82, distance: 4.8
click at [157, 87] on select "Select Cable / Satellite Services Collection Agency Credit Card Debt Debt Couns…" at bounding box center [175, 88] width 60 height 11
click at [145, 83] on select "Select Cable / Satellite Services Collection Agency Credit Card Debt Debt Couns…" at bounding box center [175, 88] width 60 height 11
drag, startPoint x: 152, startPoint y: 90, endPoint x: 153, endPoint y: 81, distance: 8.8
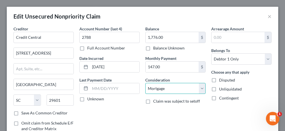
click at [152, 90] on select "Select Cable / Satellite Services Collection Agency Credit Card Debt Debt Couns…" at bounding box center [175, 88] width 60 height 11
click at [145, 83] on select "Select Cable / Satellite Services Collection Agency Credit Card Debt Debt Couns…" at bounding box center [175, 88] width 60 height 11
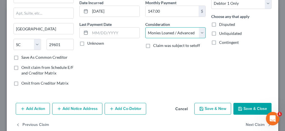
scroll to position [56, 0]
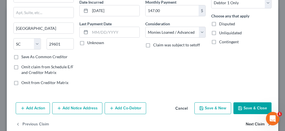
click at [259, 123] on button "Next Claim" at bounding box center [259, 124] width 26 height 12
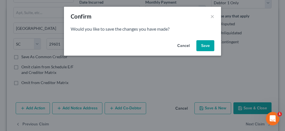
click at [203, 48] on button "Save" at bounding box center [205, 45] width 18 height 11
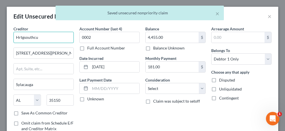
click at [19, 37] on input "Hrtgsouthcu" at bounding box center [43, 37] width 60 height 11
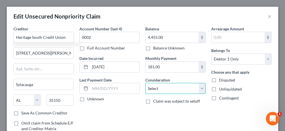
drag, startPoint x: 153, startPoint y: 88, endPoint x: 157, endPoint y: 82, distance: 6.6
click at [153, 88] on select "Select Cable / Satellite Services Collection Agency Credit Card Debt Debt Couns…" at bounding box center [175, 88] width 60 height 11
click at [145, 83] on select "Select Cable / Satellite Services Collection Agency Credit Card Debt Debt Couns…" at bounding box center [175, 88] width 60 height 11
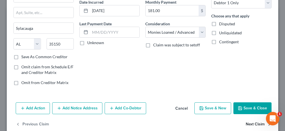
click at [247, 122] on button "Next Claim" at bounding box center [259, 124] width 26 height 12
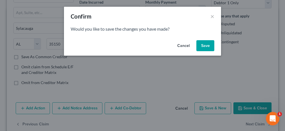
click at [209, 49] on button "Save" at bounding box center [205, 45] width 18 height 11
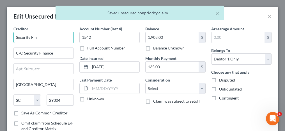
click at [45, 37] on input "Security Fin" at bounding box center [43, 37] width 60 height 11
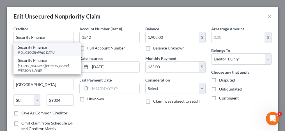
click at [39, 48] on div "Security Finance" at bounding box center [47, 47] width 58 height 6
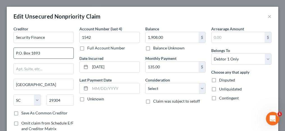
click at [19, 53] on input "P.O. Box 1893" at bounding box center [44, 53] width 60 height 11
drag, startPoint x: 161, startPoint y: 87, endPoint x: 162, endPoint y: 81, distance: 5.9
click at [161, 87] on select "Select Cable / Satellite Services Collection Agency Credit Card Debt Debt Couns…" at bounding box center [175, 88] width 60 height 11
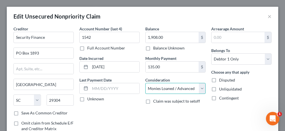
click at [145, 83] on select "Select Cable / Satellite Services Collection Agency Credit Card Debt Debt Couns…" at bounding box center [175, 88] width 60 height 11
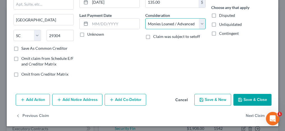
scroll to position [65, 0]
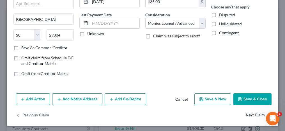
click at [246, 112] on button "Next Claim" at bounding box center [259, 115] width 26 height 12
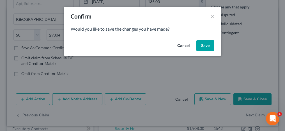
click at [209, 44] on button "Save" at bounding box center [205, 45] width 18 height 11
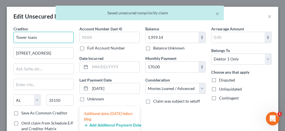
drag, startPoint x: 38, startPoint y: 38, endPoint x: 15, endPoint y: 35, distance: 23.2
click at [15, 35] on input "Tower loans" at bounding box center [43, 37] width 60 height 11
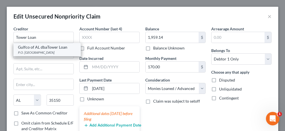
click at [24, 50] on div "P.O. Box 870, Mobile, AL 36601" at bounding box center [47, 52] width 58 height 5
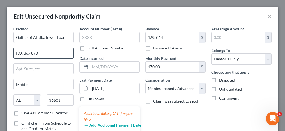
click at [18, 52] on input "P.O. Box 870" at bounding box center [44, 53] width 60 height 11
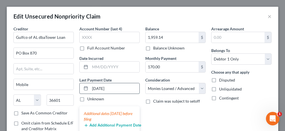
drag, startPoint x: 115, startPoint y: 87, endPoint x: 87, endPoint y: 87, distance: 27.5
click at [87, 87] on div "07/03/2025" at bounding box center [109, 88] width 60 height 11
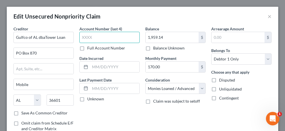
click at [108, 40] on input "text" at bounding box center [109, 37] width 60 height 11
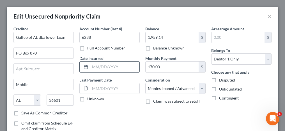
click at [105, 69] on input "text" at bounding box center [114, 66] width 49 height 11
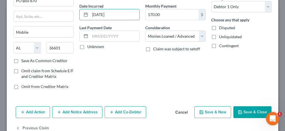
scroll to position [56, 0]
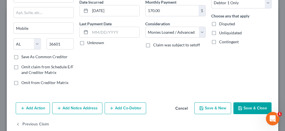
click at [242, 106] on button "Save & Close" at bounding box center [252, 108] width 38 height 12
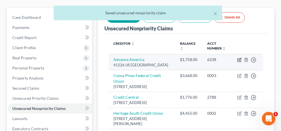
click at [238, 59] on icon "button" at bounding box center [239, 59] width 4 height 4
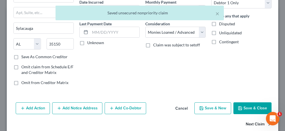
click at [246, 121] on button "Next Claim" at bounding box center [259, 124] width 26 height 12
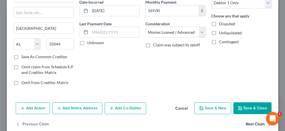
click at [246, 124] on button "Next Claim" at bounding box center [259, 124] width 26 height 12
click at [248, 124] on button "Next Claim" at bounding box center [259, 124] width 26 height 12
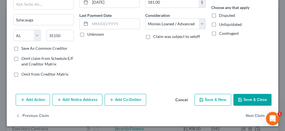
scroll to position [65, 0]
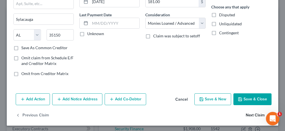
click at [250, 114] on button "Next Claim" at bounding box center [259, 115] width 26 height 12
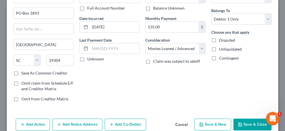
scroll to position [56, 0]
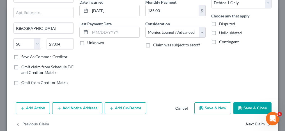
click at [248, 122] on button "Next Claim" at bounding box center [259, 124] width 26 height 12
click at [248, 110] on button "Save & Close" at bounding box center [252, 108] width 38 height 12
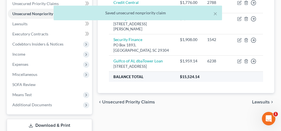
scroll to position [168, 0]
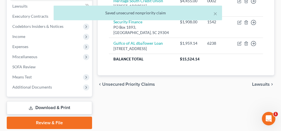
click at [256, 86] on span "Lawsuits" at bounding box center [261, 84] width 18 height 4
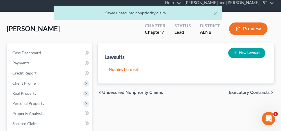
scroll to position [28, 0]
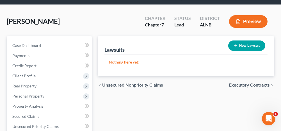
click at [232, 85] on span "Executory Contracts" at bounding box center [249, 85] width 41 height 4
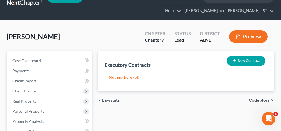
scroll to position [28, 0]
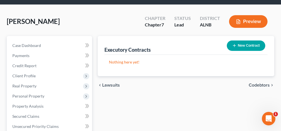
click at [250, 85] on span "Codebtors" at bounding box center [258, 85] width 21 height 4
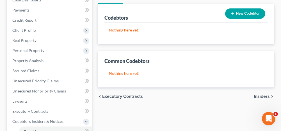
scroll to position [84, 0]
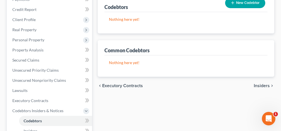
click at [264, 84] on span "Insiders" at bounding box center [261, 85] width 16 height 4
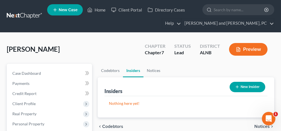
scroll to position [28, 0]
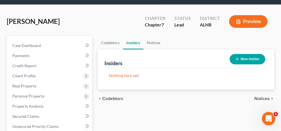
click at [262, 99] on span "Notices" at bounding box center [261, 98] width 15 height 4
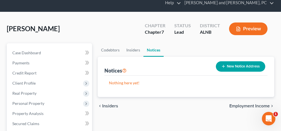
scroll to position [28, 0]
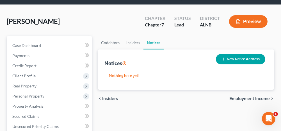
click at [242, 99] on span "Employment Income" at bounding box center [249, 98] width 40 height 4
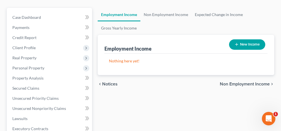
click at [230, 82] on span "Non Employment Income" at bounding box center [245, 84] width 50 height 4
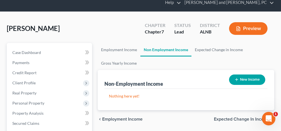
scroll to position [28, 0]
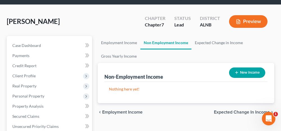
click at [226, 110] on span "Expected Change in Income" at bounding box center [242, 112] width 56 height 4
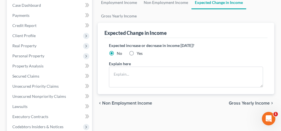
scroll to position [84, 0]
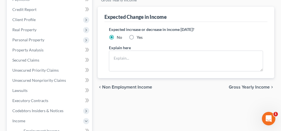
click at [235, 85] on span "Gross Yearly Income" at bounding box center [248, 87] width 41 height 4
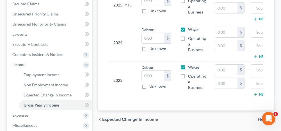
scroll to position [168, 0]
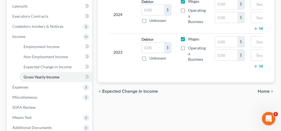
click at [262, 93] on span "Home" at bounding box center [263, 91] width 12 height 4
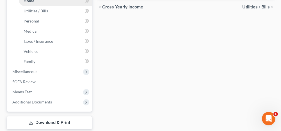
scroll to position [224, 0]
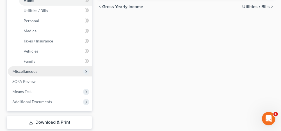
drag, startPoint x: 43, startPoint y: 67, endPoint x: 41, endPoint y: 71, distance: 4.4
click at [43, 67] on span "Miscellaneous" at bounding box center [50, 71] width 84 height 10
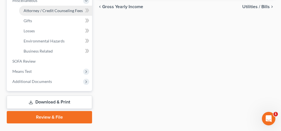
click at [53, 11] on span "Attorney / Credit Counseling Fees" at bounding box center [53, 10] width 59 height 5
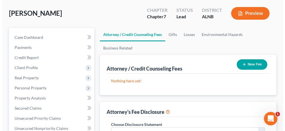
scroll to position [56, 0]
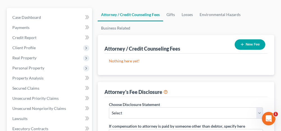
click at [241, 45] on icon "button" at bounding box center [242, 44] width 4 height 4
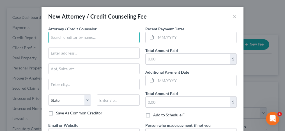
drag, startPoint x: 96, startPoint y: 34, endPoint x: 93, endPoint y: 40, distance: 6.8
click at [96, 34] on input "text" at bounding box center [93, 37] width 91 height 11
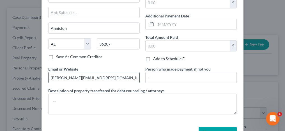
drag, startPoint x: 112, startPoint y: 77, endPoint x: 47, endPoint y: 73, distance: 64.3
click at [48, 73] on input "chrstopher@jenningsandmesser.com" at bounding box center [93, 77] width 91 height 11
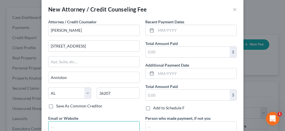
scroll to position [0, 0]
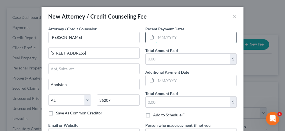
click at [173, 37] on input "text" at bounding box center [196, 37] width 80 height 11
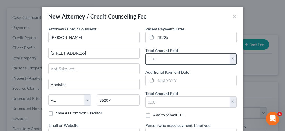
click at [162, 54] on input "text" at bounding box center [187, 59] width 84 height 11
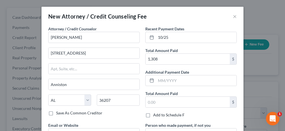
click at [136, 110] on div "Save As Common Creditor" at bounding box center [93, 113] width 91 height 6
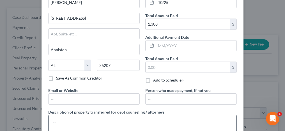
scroll to position [56, 0]
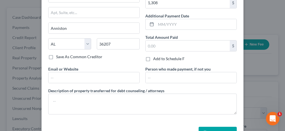
click at [219, 127] on button "Save & Close" at bounding box center [217, 132] width 38 height 12
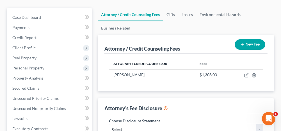
click at [242, 45] on icon "button" at bounding box center [242, 44] width 4 height 4
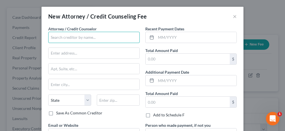
drag, startPoint x: 91, startPoint y: 36, endPoint x: 90, endPoint y: 40, distance: 3.8
click at [91, 36] on input "text" at bounding box center [93, 37] width 91 height 11
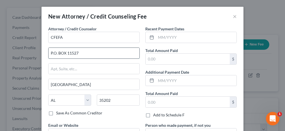
click at [51, 53] on input "P.O. BOX 11527" at bounding box center [93, 53] width 91 height 11
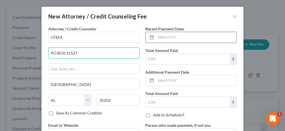
click at [161, 36] on input "text" at bounding box center [196, 37] width 80 height 11
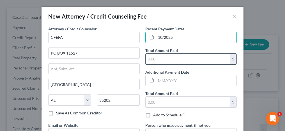
click at [157, 60] on input "text" at bounding box center [187, 59] width 84 height 11
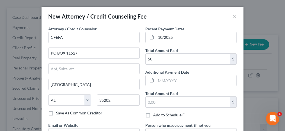
click at [139, 90] on div "Attorney / Credit Counselor * CFEFA PO BOX 11527 Birmingham State AL AK AR AZ C…" at bounding box center [93, 74] width 97 height 96
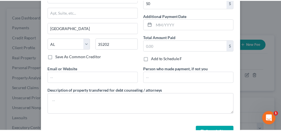
scroll to position [73, 0]
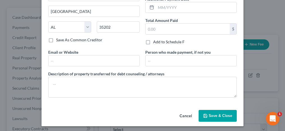
click at [222, 116] on button "Save & Close" at bounding box center [217, 116] width 38 height 12
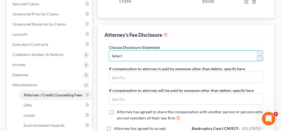
drag, startPoint x: 158, startPoint y: 51, endPoint x: 152, endPoint y: 59, distance: 10.0
click at [158, 51] on select "Select Attorney Fee Disclosure" at bounding box center [186, 55] width 154 height 11
click at [109, 50] on select "Select Attorney Fee Disclosure" at bounding box center [186, 55] width 154 height 11
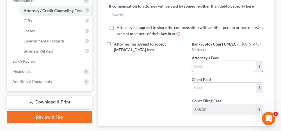
click at [203, 64] on input "text" at bounding box center [224, 66] width 64 height 11
click at [201, 83] on input "text" at bounding box center [224, 87] width 64 height 11
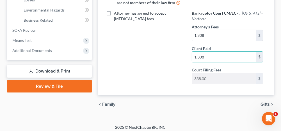
scroll to position [256, 0]
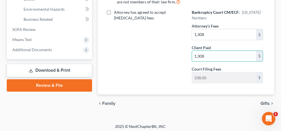
click at [264, 101] on span "Gifts" at bounding box center [264, 103] width 9 height 4
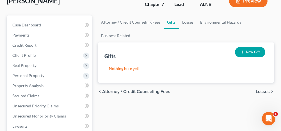
scroll to position [56, 0]
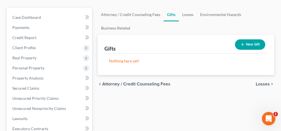
click at [263, 84] on span "Losses" at bounding box center [262, 84] width 14 height 4
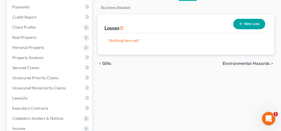
scroll to position [84, 0]
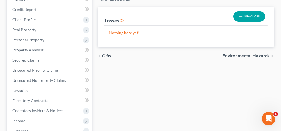
click at [237, 56] on span "Environmental Hazards" at bounding box center [245, 56] width 47 height 4
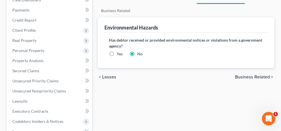
scroll to position [84, 0]
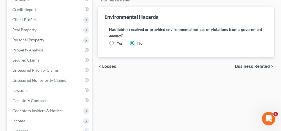
click at [241, 65] on span "Business Related" at bounding box center [252, 66] width 35 height 4
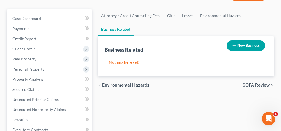
scroll to position [56, 0]
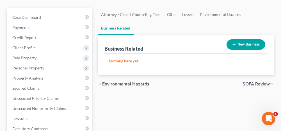
click at [247, 82] on span "SOFA Review" at bounding box center [255, 84] width 27 height 4
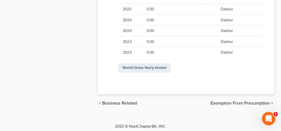
scroll to position [357, 0]
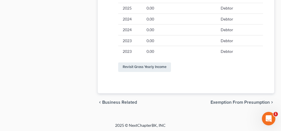
click at [229, 101] on span "Exemption from Presumption" at bounding box center [239, 102] width 59 height 4
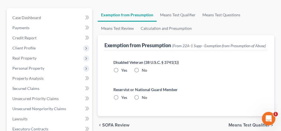
scroll to position [56, 0]
drag, startPoint x: 137, startPoint y: 75, endPoint x: 136, endPoint y: 101, distance: 25.5
click at [142, 73] on label "No" at bounding box center [144, 70] width 5 height 6
click at [144, 71] on input "No" at bounding box center [146, 69] width 4 height 4
click at [142, 100] on label "No" at bounding box center [144, 97] width 5 height 6
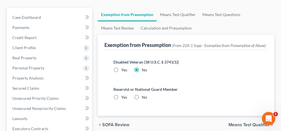
click at [144, 98] on input "No" at bounding box center [146, 96] width 4 height 4
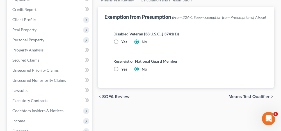
click at [238, 99] on span "Means Test Qualifier" at bounding box center [248, 96] width 41 height 4
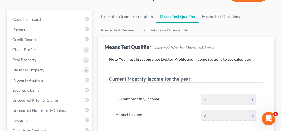
scroll to position [41, 0]
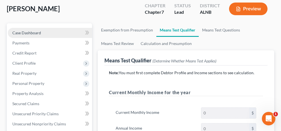
click at [56, 33] on link "Case Dashboard" at bounding box center [50, 33] width 84 height 10
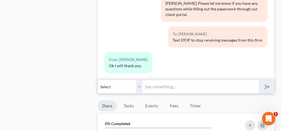
scroll to position [364, 0]
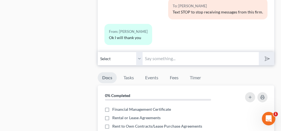
click at [167, 55] on input "text" at bounding box center [200, 59] width 116 height 14
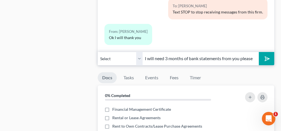
click at [268, 55] on polygon "submit" at bounding box center [265, 58] width 7 height 7
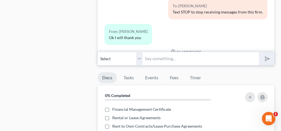
click at [215, 57] on input "text" at bounding box center [200, 59] width 116 height 14
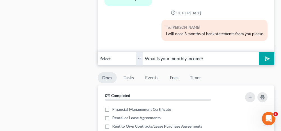
click at [268, 58] on icon "submit" at bounding box center [266, 58] width 8 height 8
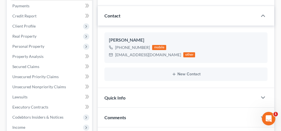
scroll to position [84, 0]
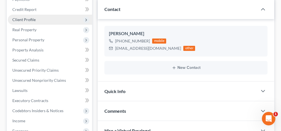
click at [30, 21] on span "Client Profile" at bounding box center [23, 19] width 23 height 5
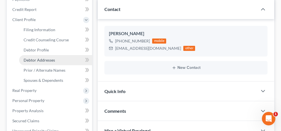
click at [31, 59] on span "Debtor Addresses" at bounding box center [39, 59] width 31 height 5
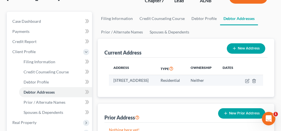
scroll to position [56, 0]
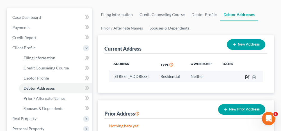
click at [249, 75] on icon "button" at bounding box center [247, 76] width 3 height 3
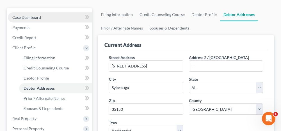
click at [48, 19] on link "Case Dashboard" at bounding box center [50, 17] width 84 height 10
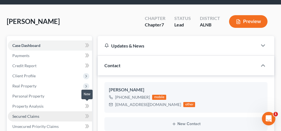
scroll to position [56, 0]
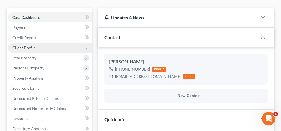
click at [34, 47] on span "Client Profile" at bounding box center [23, 47] width 23 height 5
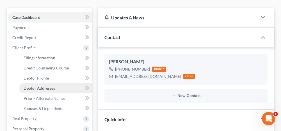
click at [34, 87] on span "Debtor Addresses" at bounding box center [39, 88] width 31 height 5
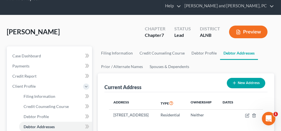
scroll to position [28, 0]
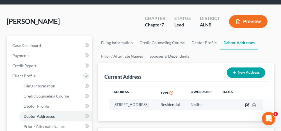
click at [249, 103] on icon "button" at bounding box center [247, 104] width 3 height 3
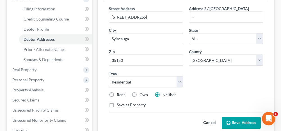
scroll to position [112, 0]
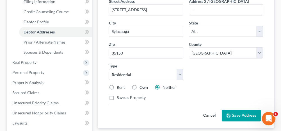
click at [139, 84] on label "Own" at bounding box center [143, 87] width 8 height 6
click at [142, 84] on input "Own" at bounding box center [144, 86] width 4 height 4
click at [235, 112] on button "Save Address" at bounding box center [240, 115] width 39 height 12
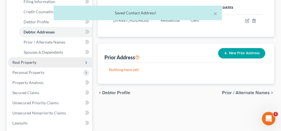
click at [42, 64] on span "Real Property" at bounding box center [50, 62] width 84 height 10
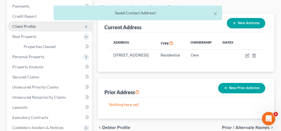
scroll to position [56, 0]
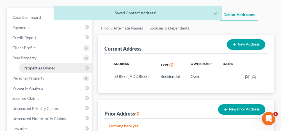
click at [52, 69] on span "Properties Owned" at bounding box center [40, 67] width 32 height 5
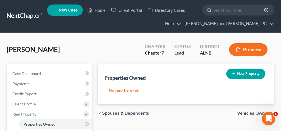
click at [237, 74] on button "New Property" at bounding box center [245, 73] width 39 height 10
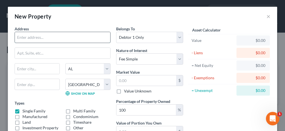
click at [64, 39] on input "text" at bounding box center [62, 37] width 95 height 11
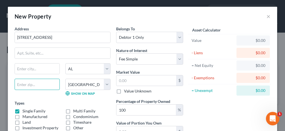
click at [35, 88] on input "text" at bounding box center [37, 83] width 45 height 11
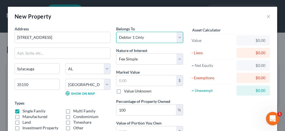
click at [133, 38] on select "Select Debtor 1 Only Debtor 2 Only Debtor 1 And Debtor 2 Only At Least One Of T…" at bounding box center [149, 37] width 67 height 11
click at [116, 32] on select "Select Debtor 1 Only Debtor 2 Only Debtor 1 And Debtor 2 Only At Least One Of T…" at bounding box center [149, 37] width 67 height 11
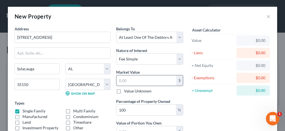
click at [126, 78] on input "text" at bounding box center [146, 80] width 60 height 11
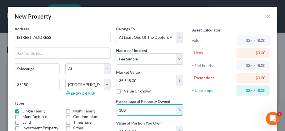
drag, startPoint x: 124, startPoint y: 110, endPoint x: 113, endPoint y: 110, distance: 11.5
click at [113, 110] on div "Belongs To * Select Debtor 1 Only Debtor 2 Only Debtor 1 And Debtor 2 Only At L…" at bounding box center [149, 89] width 73 height 126
click at [109, 109] on div "Multi Family" at bounding box center [88, 111] width 51 height 6
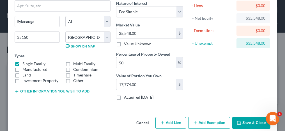
scroll to position [54, 0]
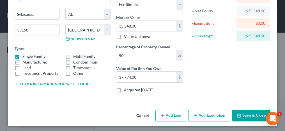
click at [208, 112] on button "Add Exemption" at bounding box center [209, 115] width 42 height 12
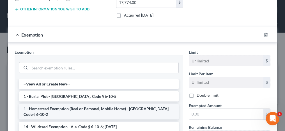
scroll to position [138, 0]
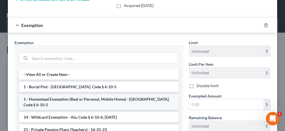
click at [46, 97] on li "1 - Homestead Exemption (Real or Personal, Mobile Home) - [GEOGRAPHIC_DATA]. Co…" at bounding box center [99, 102] width 160 height 16
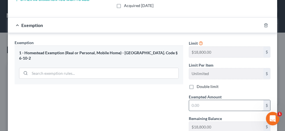
click at [190, 100] on input "text" at bounding box center [226, 105] width 74 height 11
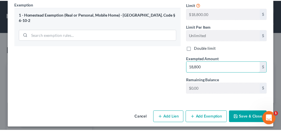
scroll to position [177, 0]
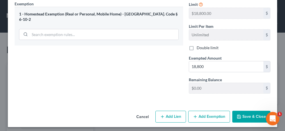
click at [242, 112] on button "Save & Close" at bounding box center [251, 116] width 38 height 12
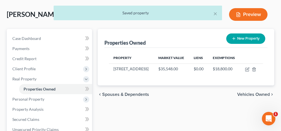
scroll to position [28, 0]
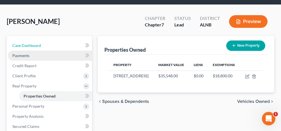
drag, startPoint x: 54, startPoint y: 43, endPoint x: 76, endPoint y: 53, distance: 24.3
click at [54, 43] on link "Case Dashboard" at bounding box center [50, 45] width 84 height 10
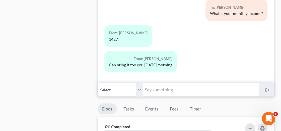
scroll to position [336, 0]
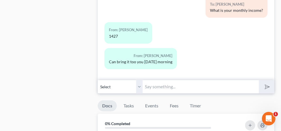
click at [155, 86] on input "text" at bounding box center [200, 87] width 116 height 14
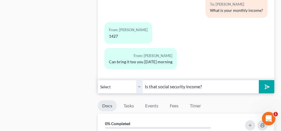
click at [263, 84] on icon "submit" at bounding box center [266, 86] width 8 height 8
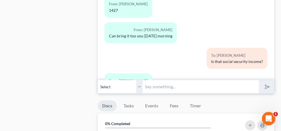
scroll to position [167, 0]
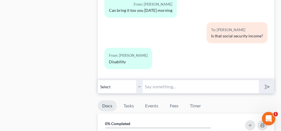
click at [158, 83] on input "text" at bounding box center [200, 87] width 116 height 14
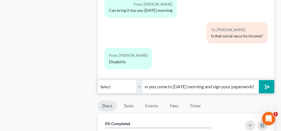
scroll to position [0, 52]
click at [266, 86] on icon "submit" at bounding box center [266, 86] width 8 height 8
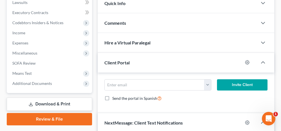
scroll to position [140, 0]
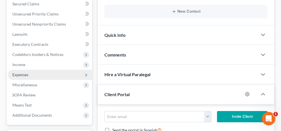
drag, startPoint x: 22, startPoint y: 63, endPoint x: 27, endPoint y: 73, distance: 11.4
click at [22, 63] on span "Income" at bounding box center [18, 64] width 13 height 5
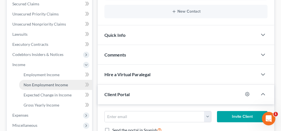
click at [40, 85] on span "Non Employment Income" at bounding box center [46, 84] width 44 height 5
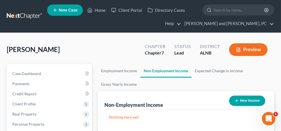
click at [254, 101] on button "New Income" at bounding box center [247, 100] width 36 height 10
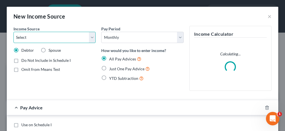
drag, startPoint x: 47, startPoint y: 38, endPoint x: 45, endPoint y: 43, distance: 6.2
click at [47, 38] on select "Select Unemployment Disability (from employer) Pension Retirement Social Securi…" at bounding box center [54, 37] width 82 height 11
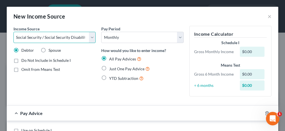
click at [13, 32] on select "Select Unemployment Disability (from employer) Pension Retirement Social Securi…" at bounding box center [54, 37] width 82 height 11
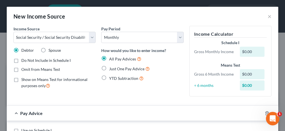
click at [109, 67] on label "Just One Pay Advice" at bounding box center [129, 68] width 41 height 6
click at [111, 67] on input "Just One Pay Advice" at bounding box center [113, 67] width 4 height 4
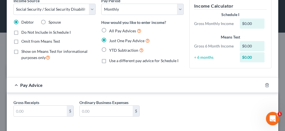
scroll to position [52, 0]
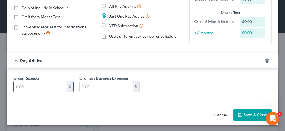
click at [50, 82] on input "text" at bounding box center [40, 86] width 53 height 11
click at [242, 112] on button "Save & Close" at bounding box center [252, 115] width 38 height 12
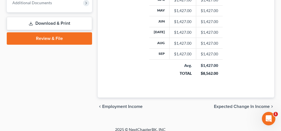
scroll to position [296, 0]
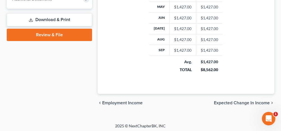
click at [229, 100] on span "Expected Change in Income" at bounding box center [242, 102] width 56 height 4
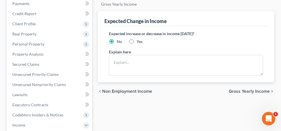
scroll to position [84, 0]
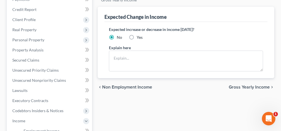
click at [244, 87] on span "Gross Yearly Income" at bounding box center [248, 87] width 41 height 4
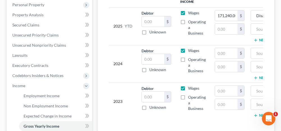
scroll to position [112, 0]
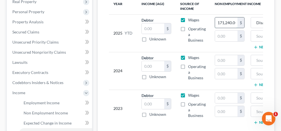
click at [224, 20] on input "171,240.00" at bounding box center [226, 22] width 22 height 11
click at [224, 57] on input "text" at bounding box center [226, 60] width 22 height 11
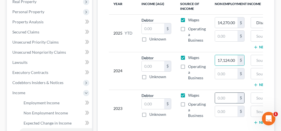
click at [226, 97] on input "text" at bounding box center [226, 98] width 22 height 11
click at [259, 58] on input "text" at bounding box center [278, 60] width 51 height 11
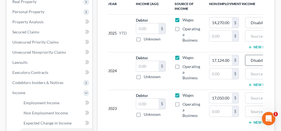
scroll to position [0, 9]
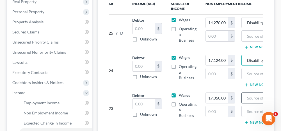
click at [250, 94] on input "text" at bounding box center [269, 98] width 51 height 11
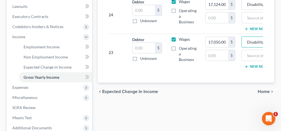
scroll to position [168, 0]
click at [262, 93] on span "Home" at bounding box center [263, 91] width 12 height 4
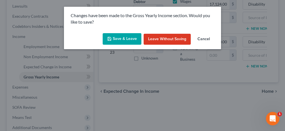
click at [127, 38] on button "Save & Leave" at bounding box center [122, 39] width 39 height 12
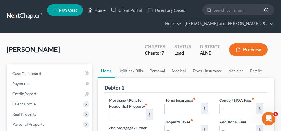
click at [96, 8] on link "Home" at bounding box center [96, 10] width 24 height 10
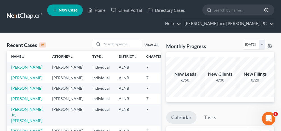
click at [14, 66] on link "[PERSON_NAME]" at bounding box center [26, 66] width 31 height 5
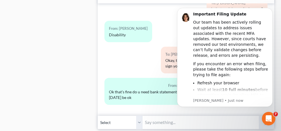
scroll to position [308, 0]
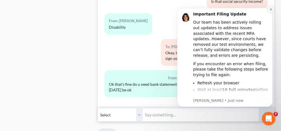
click at [270, 10] on icon "Dismiss notification" at bounding box center [270, 9] width 3 height 3
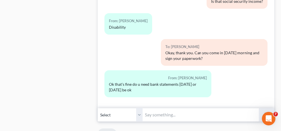
click at [158, 113] on input "text" at bounding box center [200, 115] width 116 height 14
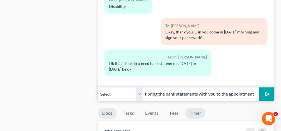
scroll to position [336, 0]
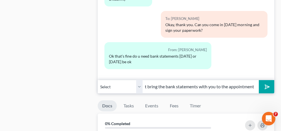
type input "Can you come [DATE] morning at 10:30? You can just bring the bank statements wi…"
click at [266, 82] on icon "submit" at bounding box center [266, 86] width 8 height 8
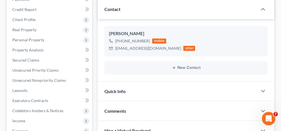
scroll to position [0, 0]
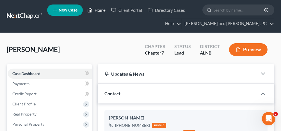
click at [97, 10] on link "Home" at bounding box center [96, 10] width 24 height 10
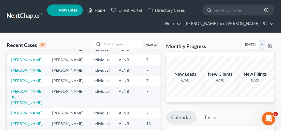
scroll to position [28, 0]
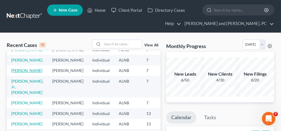
click at [16, 73] on link "[PERSON_NAME]" at bounding box center [26, 70] width 31 height 5
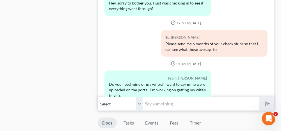
scroll to position [477, 0]
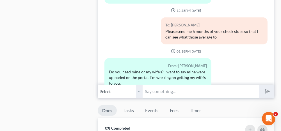
click at [178, 91] on input "text" at bounding box center [200, 91] width 116 height 14
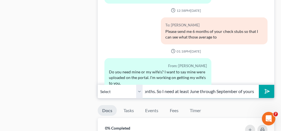
scroll to position [0, 186]
type input "I need your wife's as well. You did upload some into the portal but I have to a…"
click at [264, 87] on icon "submit" at bounding box center [266, 91] width 8 height 8
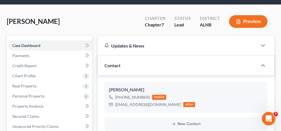
scroll to position [0, 0]
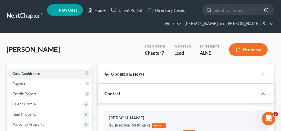
click at [100, 9] on link "Home" at bounding box center [96, 10] width 24 height 10
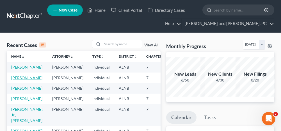
click at [19, 80] on link "[PERSON_NAME]" at bounding box center [26, 77] width 31 height 5
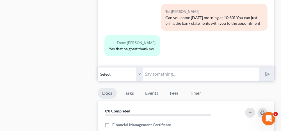
scroll to position [308, 0]
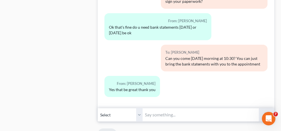
click at [165, 110] on input "text" at bounding box center [200, 115] width 116 height 14
type input "You're welcome"
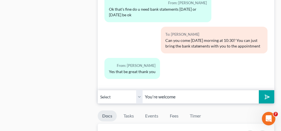
scroll to position [336, 0]
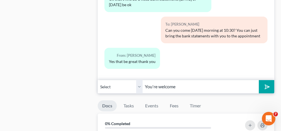
click at [269, 87] on button "submit" at bounding box center [265, 86] width 15 height 13
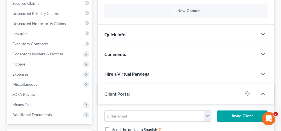
scroll to position [140, 0]
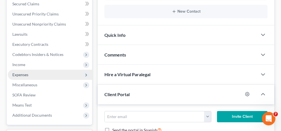
click at [41, 72] on span "Expenses" at bounding box center [50, 75] width 84 height 10
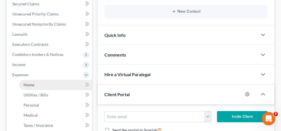
click at [44, 83] on link "Home" at bounding box center [55, 85] width 73 height 10
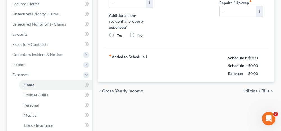
radio input "true"
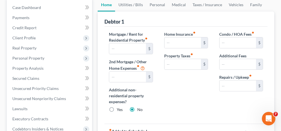
scroll to position [56, 0]
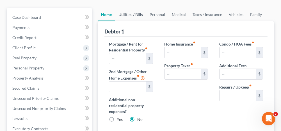
click at [135, 13] on link "Utilities / Bills" at bounding box center [130, 14] width 31 height 13
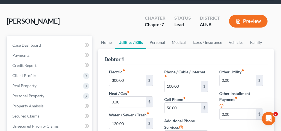
scroll to position [56, 0]
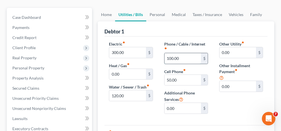
click at [183, 60] on input "100.00" at bounding box center [182, 58] width 36 height 11
type input "175.00"
click at [177, 79] on input "50.00" at bounding box center [182, 80] width 36 height 11
click at [134, 94] on input "120.00" at bounding box center [127, 95] width 36 height 11
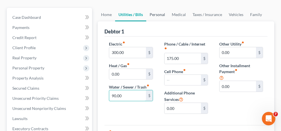
type input "90.00"
click at [156, 13] on link "Personal" at bounding box center [157, 14] width 22 height 13
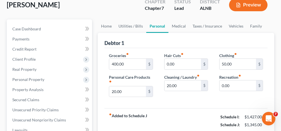
scroll to position [56, 0]
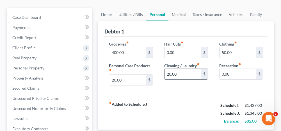
click at [181, 71] on input "20.00" at bounding box center [182, 74] width 36 height 11
click at [241, 47] on input "50.00" at bounding box center [237, 52] width 36 height 11
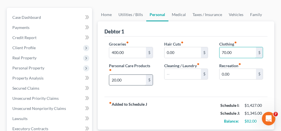
type input "70.00"
click at [127, 77] on input "20.00" at bounding box center [127, 80] width 36 height 11
type input "40.00"
click at [174, 14] on link "Medical" at bounding box center [178, 14] width 21 height 13
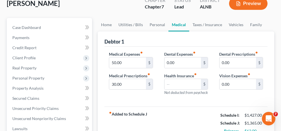
scroll to position [56, 0]
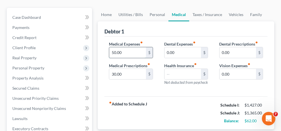
click at [128, 53] on input "50.00" at bounding box center [127, 52] width 36 height 11
type input "89.00"
click at [213, 14] on link "Taxes / Insurance" at bounding box center [207, 14] width 36 height 13
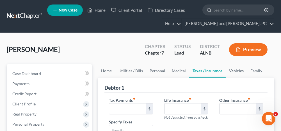
click at [236, 70] on link "Vehicles" at bounding box center [235, 70] width 21 height 13
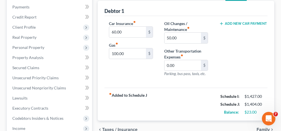
scroll to position [84, 0]
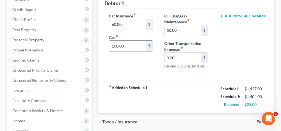
click at [130, 43] on input "100.00" at bounding box center [127, 46] width 36 height 11
type input "120.00"
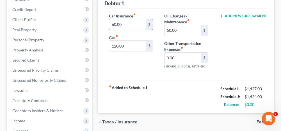
click at [131, 24] on input "60.00" at bounding box center [127, 24] width 36 height 11
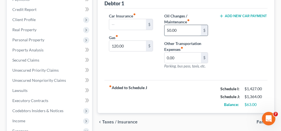
click at [185, 32] on input "50.00" at bounding box center [182, 30] width 36 height 11
click at [129, 43] on input "120.00" at bounding box center [127, 46] width 36 height 11
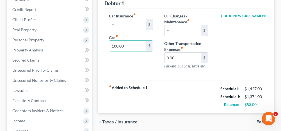
scroll to position [56, 0]
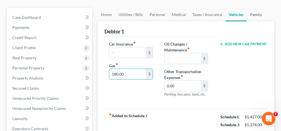
type input "180.00"
click at [256, 13] on link "Family" at bounding box center [255, 14] width 19 height 13
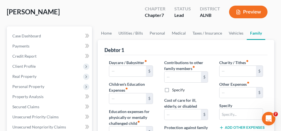
scroll to position [28, 0]
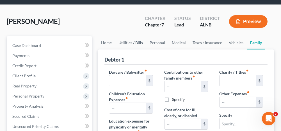
click at [130, 42] on link "Utilities / Bills" at bounding box center [130, 42] width 31 height 13
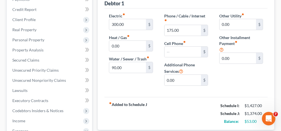
scroll to position [56, 0]
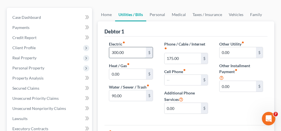
click at [132, 52] on input "300.00" at bounding box center [127, 52] width 36 height 11
type input "315.00"
click at [155, 14] on link "Personal" at bounding box center [157, 14] width 22 height 13
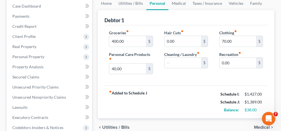
scroll to position [56, 0]
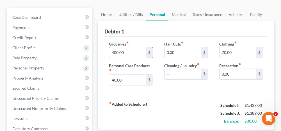
click at [134, 52] on input "400.00" at bounding box center [127, 52] width 36 height 11
click at [236, 52] on input "70.00" at bounding box center [237, 52] width 36 height 11
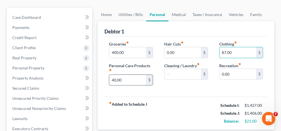
type input "87.00"
click at [126, 79] on input "40.00" at bounding box center [127, 80] width 36 height 11
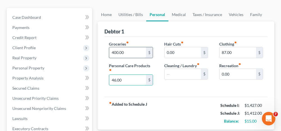
type input "46.00"
click at [130, 52] on input "400.00" at bounding box center [127, 52] width 36 height 11
click at [180, 14] on link "Medical" at bounding box center [178, 14] width 21 height 13
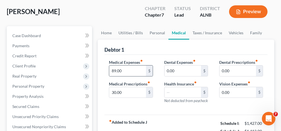
scroll to position [28, 0]
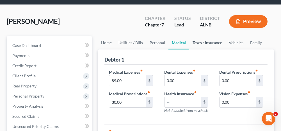
click at [198, 41] on link "Taxes / Insurance" at bounding box center [207, 42] width 36 height 13
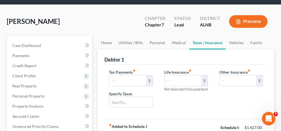
scroll to position [56, 0]
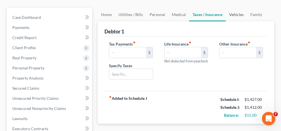
click at [239, 15] on link "Vehicles" at bounding box center [235, 14] width 21 height 13
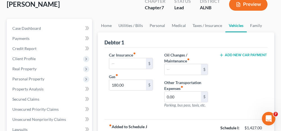
scroll to position [56, 0]
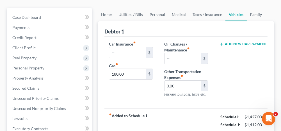
click at [253, 14] on link "Family" at bounding box center [255, 14] width 19 height 13
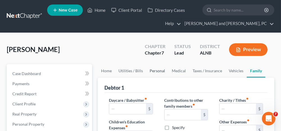
click at [160, 70] on link "Personal" at bounding box center [157, 70] width 22 height 13
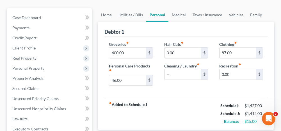
scroll to position [56, 0]
click at [129, 51] on input "400.00" at bounding box center [127, 52] width 36 height 11
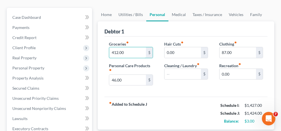
type input "412.00"
click at [187, 86] on div "Hair Cuts fiber_manual_record 0.00 $ Cleaning / Laundry fiber_manual_record $" at bounding box center [185, 65] width 55 height 49
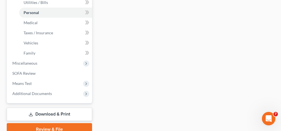
scroll to position [252, 0]
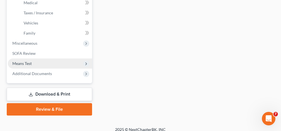
click at [52, 61] on span "Means Test" at bounding box center [50, 63] width 84 height 10
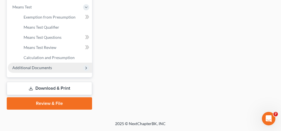
scroll to position [237, 0]
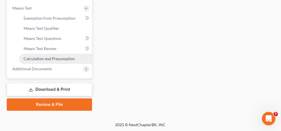
click at [49, 56] on span "Calculation and Presumption" at bounding box center [49, 58] width 51 height 5
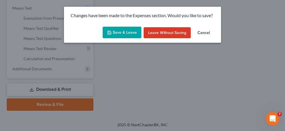
click at [114, 30] on button "Save & Leave" at bounding box center [122, 33] width 39 height 12
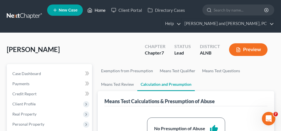
click at [101, 9] on link "Home" at bounding box center [96, 10] width 24 height 10
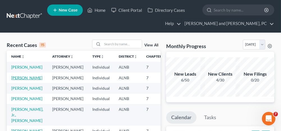
click at [17, 80] on link "[PERSON_NAME]" at bounding box center [26, 77] width 31 height 5
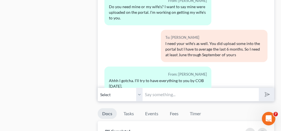
scroll to position [477, 0]
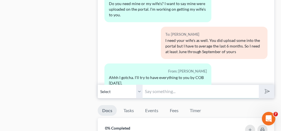
click at [173, 91] on input "text" at bounding box center [200, 91] width 116 height 14
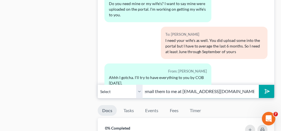
scroll to position [0, 47]
type input "Okay thank you. You can email them to me at [EMAIL_ADDRESS][DOMAIN_NAME]"
click at [265, 88] on icon "submit" at bounding box center [266, 91] width 8 height 8
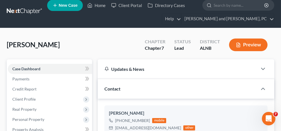
scroll to position [0, 0]
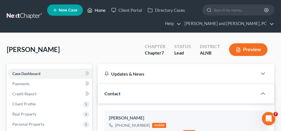
drag, startPoint x: 99, startPoint y: 9, endPoint x: 91, endPoint y: 23, distance: 16.1
click at [99, 9] on link "Home" at bounding box center [96, 10] width 24 height 10
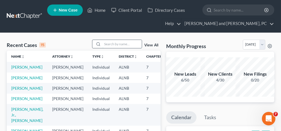
click at [124, 43] on input "search" at bounding box center [121, 44] width 39 height 8
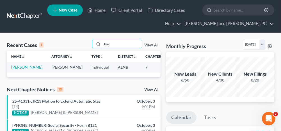
type input "bak"
click at [20, 68] on link "[PERSON_NAME]" at bounding box center [26, 66] width 31 height 5
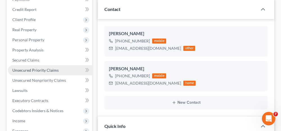
scroll to position [1055, 0]
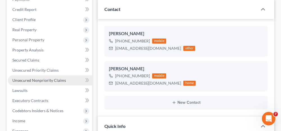
click at [32, 78] on span "Unsecured Nonpriority Claims" at bounding box center [39, 80] width 54 height 5
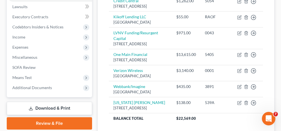
scroll to position [168, 0]
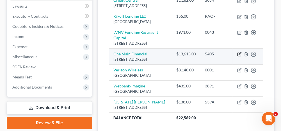
click at [238, 56] on icon "button" at bounding box center [239, 54] width 4 height 4
select select "15"
select select "10"
select select "0"
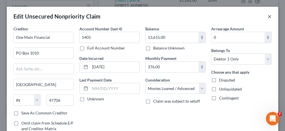
click at [267, 16] on button "×" at bounding box center [269, 16] width 4 height 7
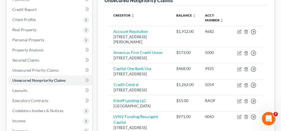
scroll to position [28, 0]
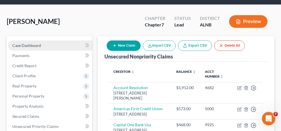
click at [65, 44] on link "Case Dashboard" at bounding box center [50, 45] width 84 height 10
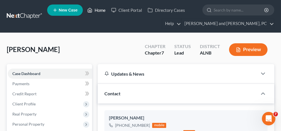
drag, startPoint x: 101, startPoint y: 9, endPoint x: 89, endPoint y: 42, distance: 35.5
click at [101, 9] on link "Home" at bounding box center [96, 10] width 24 height 10
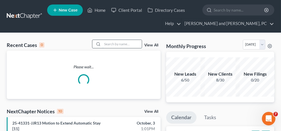
click at [116, 43] on input "search" at bounding box center [121, 44] width 39 height 8
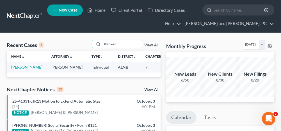
type input "thrower"
click at [17, 66] on link "[PERSON_NAME]" at bounding box center [26, 66] width 31 height 5
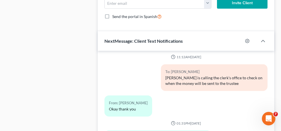
scroll to position [617, 0]
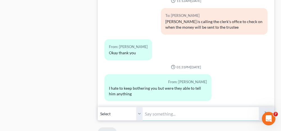
click at [168, 112] on input "text" at bounding box center [200, 114] width 116 height 14
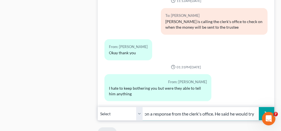
scroll to position [645, 0]
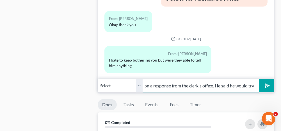
type input "[PERSON_NAME] is waiting on a response from the clerk's office. He said he woul…"
click at [266, 84] on line "submit" at bounding box center [267, 86] width 4 height 4
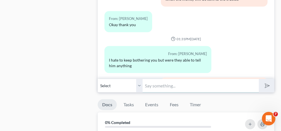
click at [190, 83] on input "text" at bounding box center [200, 85] width 116 height 14
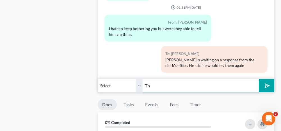
type input "T"
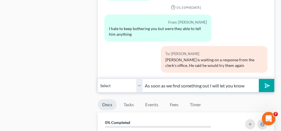
type input "As soon as we find something out I will let you know"
click at [267, 83] on icon "submit" at bounding box center [266, 86] width 8 height 8
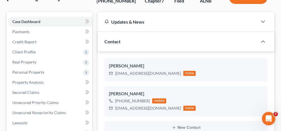
scroll to position [0, 0]
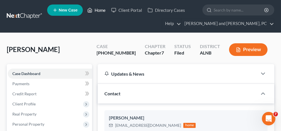
click at [98, 11] on link "Home" at bounding box center [96, 10] width 24 height 10
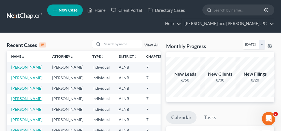
click at [19, 101] on link "[PERSON_NAME]" at bounding box center [26, 98] width 31 height 5
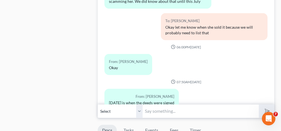
scroll to position [505, 0]
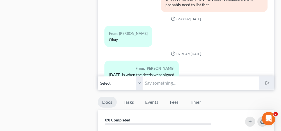
click at [148, 82] on input "text" at bounding box center [200, 83] width 116 height 14
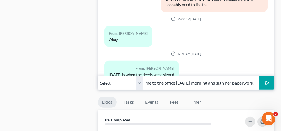
scroll to position [0, 42]
click at [148, 81] on input "[PERSON_NAME] come to the office [DATE] morning and sign her paperwork?" at bounding box center [200, 83] width 116 height 14
type input "Can [PERSON_NAME] come to the office [DATE] morning and sign her paperwork?"
drag, startPoint x: 140, startPoint y: 80, endPoint x: 139, endPoint y: 87, distance: 6.8
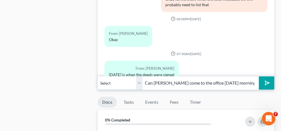
click at [140, 80] on select "Select [PHONE_NUMBER] - [PERSON_NAME] [PHONE_NUMBER] - [PERSON_NAME]" at bounding box center [120, 83] width 45 height 14
select select "1"
click at [98, 76] on select "Select [PHONE_NUMBER] - [PERSON_NAME] [PHONE_NUMBER] - [PERSON_NAME]" at bounding box center [120, 83] width 45 height 14
drag, startPoint x: 267, startPoint y: 77, endPoint x: 234, endPoint y: 74, distance: 33.3
click at [267, 79] on icon "submit" at bounding box center [266, 83] width 8 height 8
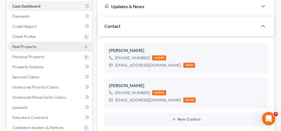
scroll to position [56, 0]
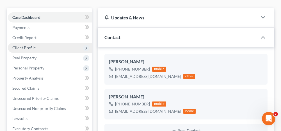
click at [30, 47] on span "Client Profile" at bounding box center [23, 47] width 23 height 5
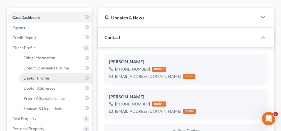
click at [40, 80] on link "Debtor Profile" at bounding box center [55, 78] width 73 height 10
select select "4"
select select "0"
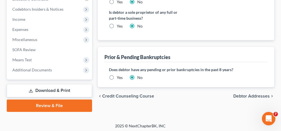
scroll to position [247, 0]
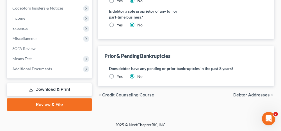
click at [241, 93] on span "Debtor Addresses" at bounding box center [251, 95] width 36 height 4
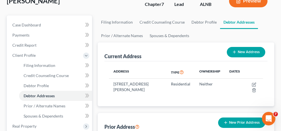
scroll to position [56, 0]
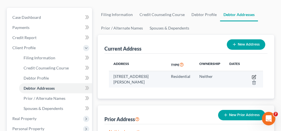
click at [253, 77] on icon "button" at bounding box center [253, 77] width 4 height 4
select select "0"
select select "13"
select select "0"
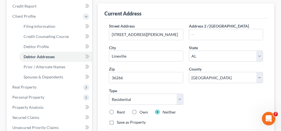
scroll to position [112, 0]
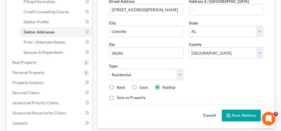
click at [139, 85] on label "Own" at bounding box center [143, 87] width 8 height 6
click at [142, 85] on input "Own" at bounding box center [144, 86] width 4 height 4
radio input "true"
click at [234, 114] on button "Save Address" at bounding box center [240, 115] width 39 height 12
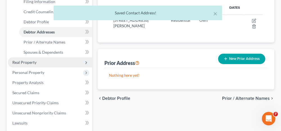
click at [33, 61] on span "Real Property" at bounding box center [24, 62] width 24 height 5
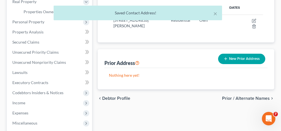
click at [41, 10] on div "× Saved Contact Address!" at bounding box center [137, 14] width 281 height 17
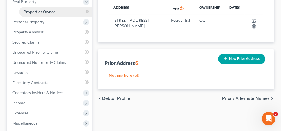
click at [40, 12] on span "Properties Owned" at bounding box center [40, 11] width 32 height 5
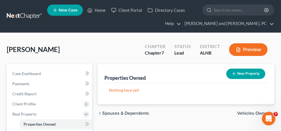
click at [235, 77] on button "New Property" at bounding box center [245, 73] width 39 height 10
select select "0"
select select "13"
select select "0"
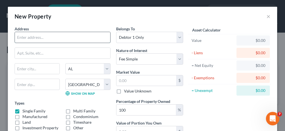
click at [58, 38] on input "text" at bounding box center [62, 37] width 95 height 11
type input "[STREET_ADDRESS][PERSON_NAME]"
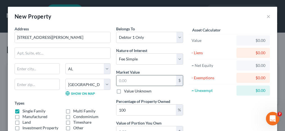
click at [121, 82] on input "text" at bounding box center [146, 80] width 60 height 11
type input "3"
type input "3.00"
type input "32"
type input "32.00"
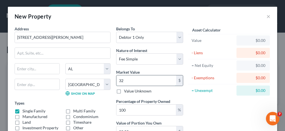
type input "329"
type input "329.00"
type input "3290"
type input "3,290.00"
type input "3,2900"
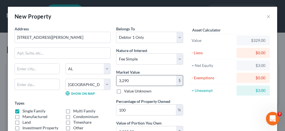
type input "32,900.00"
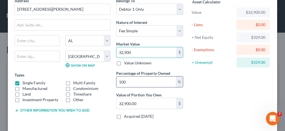
type input "32,900"
click at [128, 82] on input "100" at bounding box center [145, 81] width 59 height 11
drag, startPoint x: 126, startPoint y: 80, endPoint x: 116, endPoint y: 82, distance: 10.5
click at [116, 82] on input "100" at bounding box center [145, 81] width 59 height 11
type input "1"
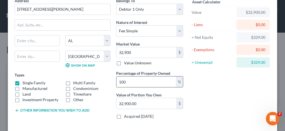
type input "329.00"
type input "1.7"
type input "559.30"
type input "1.74"
type input "572.46"
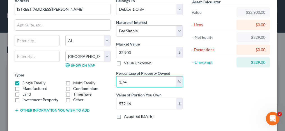
drag, startPoint x: 127, startPoint y: 80, endPoint x: 113, endPoint y: 79, distance: 14.3
click at [113, 79] on div "Belongs To * Select Debtor 1 Only Debtor 2 Only Debtor 1 And Debtor 2 Only At L…" at bounding box center [149, 61] width 73 height 126
click at [125, 102] on input "text" at bounding box center [146, 103] width 60 height 11
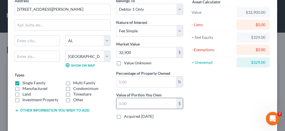
type input "0.00"
type input "1"
type input "0.05"
type input "18"
type input "0.57"
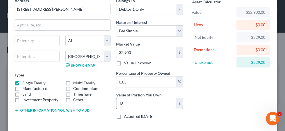
type input "188"
type input "5.72"
type input "1,883"
type input "57.26"
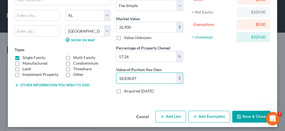
scroll to position [54, 0]
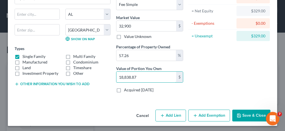
type input "18,838.87"
click at [202, 113] on button "Add Exemption" at bounding box center [209, 115] width 42 height 12
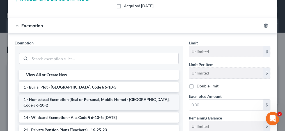
scroll to position [138, 0]
click at [53, 96] on li "1 - Homestead Exemption (Real or Personal, Mobile Home) - [GEOGRAPHIC_DATA]. Co…" at bounding box center [99, 102] width 160 height 16
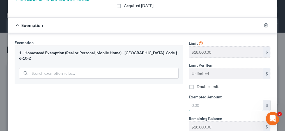
click at [198, 102] on input "text" at bounding box center [226, 105] width 74 height 11
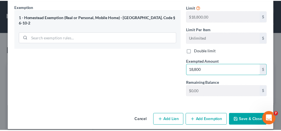
scroll to position [177, 0]
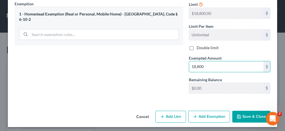
type input "18,800"
click at [248, 114] on button "Save & Close" at bounding box center [251, 116] width 38 height 12
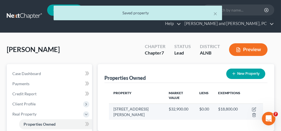
scroll to position [28, 0]
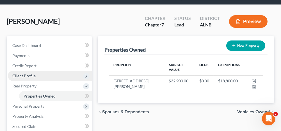
click at [42, 75] on span "Client Profile" at bounding box center [50, 76] width 84 height 10
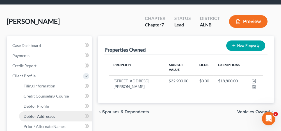
click at [40, 116] on span "Debtor Addresses" at bounding box center [39, 116] width 31 height 5
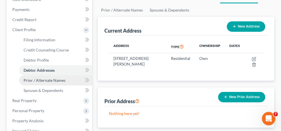
scroll to position [84, 0]
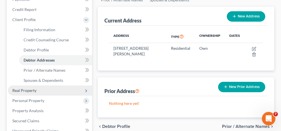
click at [36, 89] on span "Real Property" at bounding box center [50, 90] width 84 height 10
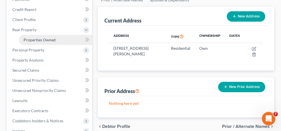
click at [47, 40] on span "Properties Owned" at bounding box center [40, 39] width 32 height 5
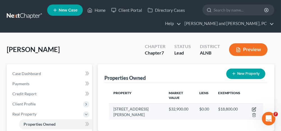
click at [251, 107] on icon "button" at bounding box center [253, 109] width 4 height 4
select select "0"
select select "13"
select select "0"
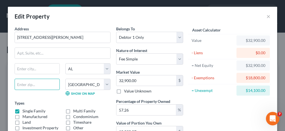
click at [33, 82] on input "text" at bounding box center [37, 83] width 45 height 11
type input "36266"
type input "Lineville"
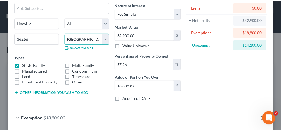
scroll to position [56, 0]
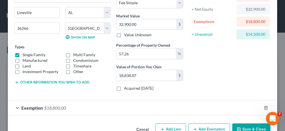
click at [246, 127] on button "Save & Close" at bounding box center [251, 129] width 38 height 12
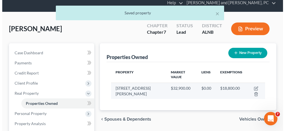
scroll to position [28, 0]
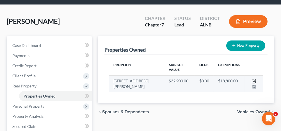
click at [253, 79] on icon "button" at bounding box center [254, 80] width 3 height 3
select select "0"
select select "13"
select select "0"
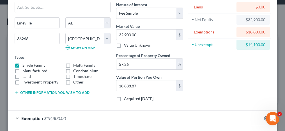
scroll to position [56, 0]
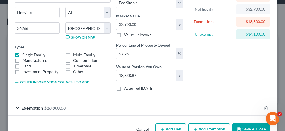
click at [68, 80] on button "Other information you wish to add" at bounding box center [52, 82] width 75 height 4
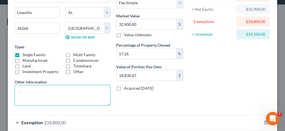
click at [51, 88] on textarea at bounding box center [63, 95] width 96 height 21
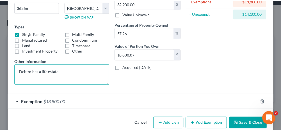
scroll to position [84, 0]
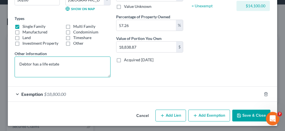
type textarea "Debtor has a life estate"
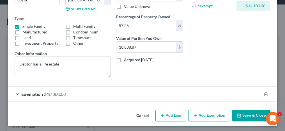
click at [249, 116] on button "Save & Close" at bounding box center [251, 115] width 38 height 12
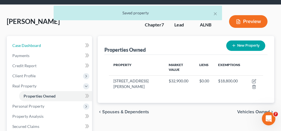
drag, startPoint x: 60, startPoint y: 45, endPoint x: 89, endPoint y: 64, distance: 34.1
click at [60, 45] on link "Case Dashboard" at bounding box center [50, 45] width 84 height 10
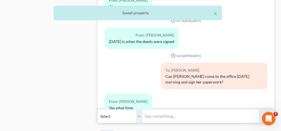
scroll to position [505, 0]
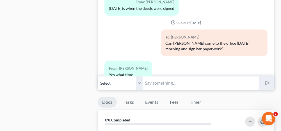
click at [163, 77] on input "text" at bounding box center [200, 83] width 116 height 14
type input "11:30?"
drag, startPoint x: 139, startPoint y: 77, endPoint x: 137, endPoint y: 86, distance: 8.4
click at [139, 77] on select "Select [PHONE_NUMBER] - [PERSON_NAME] [PHONE_NUMBER] - [PERSON_NAME]" at bounding box center [120, 83] width 45 height 14
select select "1"
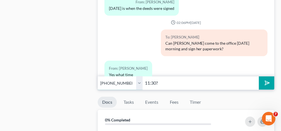
click at [98, 76] on select "Select [PHONE_NUMBER] - [PERSON_NAME] [PHONE_NUMBER] - [PERSON_NAME]" at bounding box center [120, 83] width 45 height 14
click at [269, 77] on button "submit" at bounding box center [265, 82] width 15 height 13
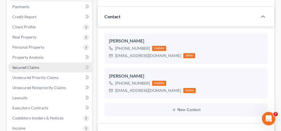
scroll to position [84, 0]
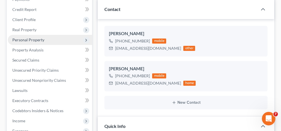
click at [27, 39] on span "Personal Property" at bounding box center [28, 39] width 32 height 5
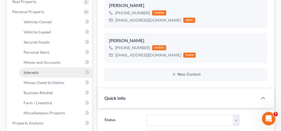
scroll to position [140, 0]
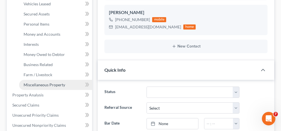
click at [31, 86] on span "Miscellaneous Property" at bounding box center [44, 84] width 41 height 5
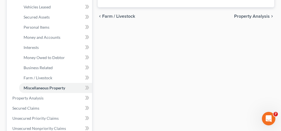
scroll to position [140, 0]
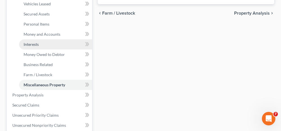
click at [48, 43] on link "Interests" at bounding box center [55, 44] width 73 height 10
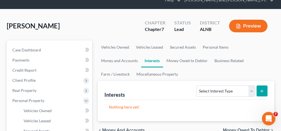
scroll to position [56, 0]
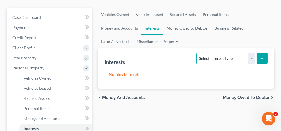
click at [221, 54] on select "Select Interest Type 401K Annuity Bond Education IRA Government Bond Government…" at bounding box center [225, 58] width 59 height 11
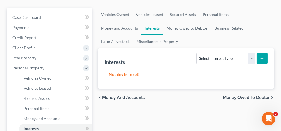
click at [210, 101] on div "chevron_left Money and Accounts Money Owed to Debtor chevron_right" at bounding box center [186, 97] width 176 height 18
click at [133, 41] on link "Miscellaneous Property" at bounding box center [157, 41] width 48 height 13
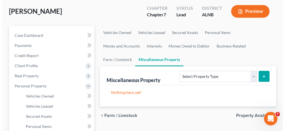
scroll to position [56, 0]
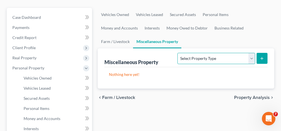
click at [194, 56] on select "Select Property Type Assigned for Creditor Benefit [DATE] Holding for Another N…" at bounding box center [215, 58] width 77 height 11
select select "transferred"
click at [177, 53] on select "Select Property Type Assigned for Creditor Benefit [DATE] Holding for Another N…" at bounding box center [215, 58] width 77 height 11
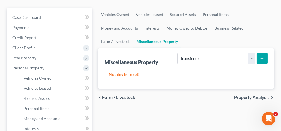
click at [262, 59] on icon "submit" at bounding box center [261, 58] width 4 height 4
select select "Ordinary ([DATE])"
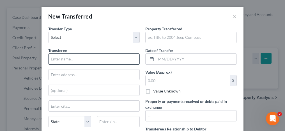
click at [98, 60] on input "text" at bounding box center [93, 59] width 91 height 11
type input "T"
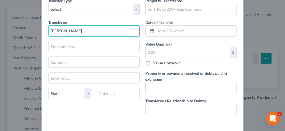
scroll to position [0, 0]
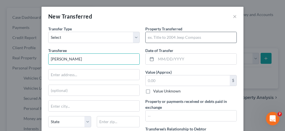
type input "[PERSON_NAME]"
click at [151, 38] on input "text" at bounding box center [190, 37] width 91 height 11
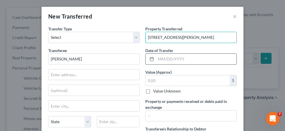
type input "[STREET_ADDRESS][PERSON_NAME]"
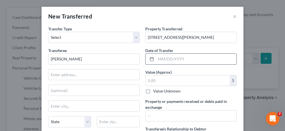
click at [163, 60] on input "text" at bounding box center [196, 59] width 80 height 11
type input "[DATE]"
click at [161, 79] on input "text" at bounding box center [187, 80] width 84 height 11
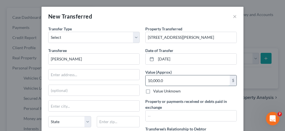
type input "10,000.00"
drag, startPoint x: 165, startPoint y: 78, endPoint x: 137, endPoint y: 79, distance: 27.8
click at [137, 79] on div "Transfer Type * Select Ordinary ([DATE]) [DATE] Transferee * [PERSON_NAME] Stat…" at bounding box center [142, 86] width 194 height 121
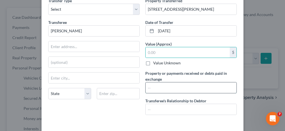
click at [156, 90] on input "text" at bounding box center [190, 87] width 91 height 11
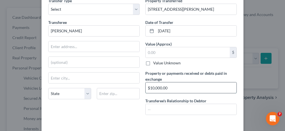
click at [146, 85] on input "$10,000.00" at bounding box center [190, 87] width 91 height 11
click at [199, 89] on input "Property sold for $10,000.00" at bounding box center [190, 87] width 91 height 11
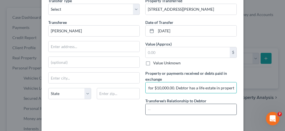
type input "Property sold for $10,000.00. Debtor has a life estate in property"
click at [194, 107] on input "text" at bounding box center [190, 109] width 91 height 11
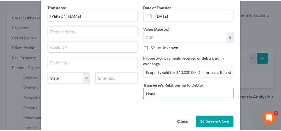
scroll to position [50, 0]
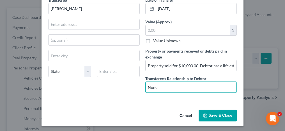
type input "None"
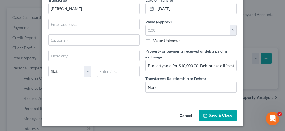
click at [204, 113] on icon "button" at bounding box center [205, 115] width 4 height 4
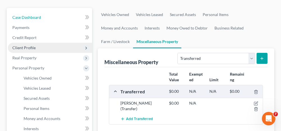
click at [50, 17] on link "Case Dashboard" at bounding box center [50, 17] width 84 height 10
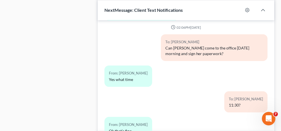
scroll to position [505, 0]
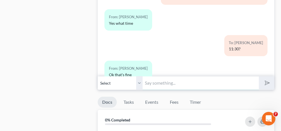
click at [152, 77] on input "text" at bounding box center [200, 83] width 116 height 14
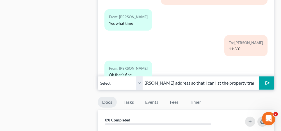
scroll to position [0, 31]
type input "I also need [PERSON_NAME] address so that I can list the property transfer"
drag, startPoint x: 140, startPoint y: 79, endPoint x: 139, endPoint y: 86, distance: 6.8
click at [140, 79] on select "Select [PHONE_NUMBER] - [PERSON_NAME] [PHONE_NUMBER] - [PERSON_NAME]" at bounding box center [120, 83] width 45 height 14
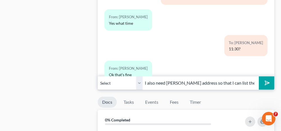
select select "1"
click at [98, 76] on select "Select [PHONE_NUMBER] - [PERSON_NAME] [PHONE_NUMBER] - [PERSON_NAME]" at bounding box center [120, 83] width 45 height 14
click at [269, 79] on icon "submit" at bounding box center [266, 83] width 8 height 8
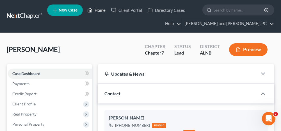
drag, startPoint x: 101, startPoint y: 9, endPoint x: 90, endPoint y: 57, distance: 48.9
click at [101, 9] on link "Home" at bounding box center [96, 10] width 24 height 10
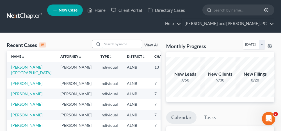
click at [116, 45] on input "search" at bounding box center [121, 44] width 39 height 8
type input "fr"
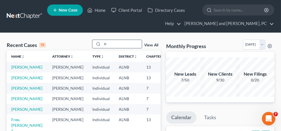
drag, startPoint x: 109, startPoint y: 44, endPoint x: 103, endPoint y: 44, distance: 5.3
click at [103, 44] on input "fr" at bounding box center [121, 44] width 39 height 8
